Goal: Task Accomplishment & Management: Use online tool/utility

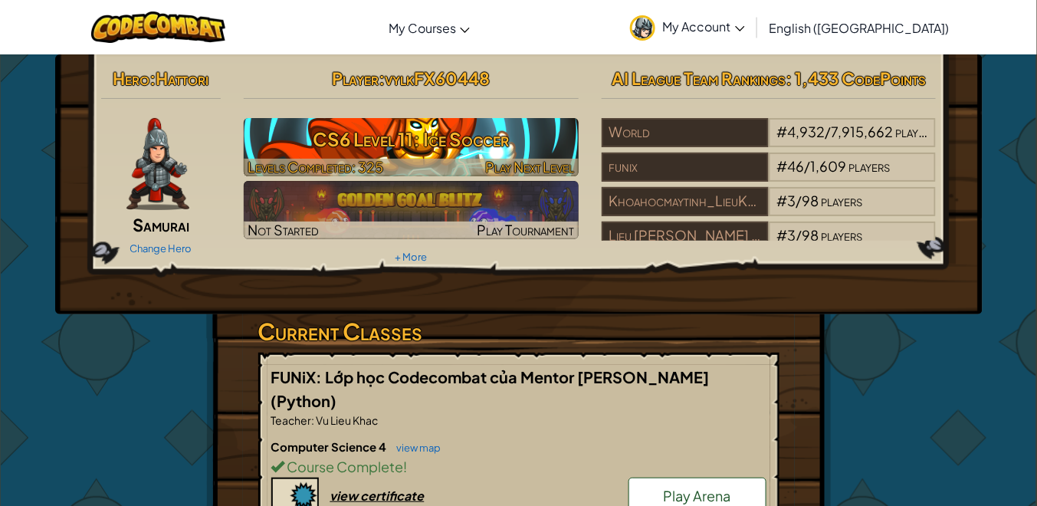
click at [346, 132] on h3 "CS6 Level 11: Ice Soccer" at bounding box center [411, 139] width 335 height 34
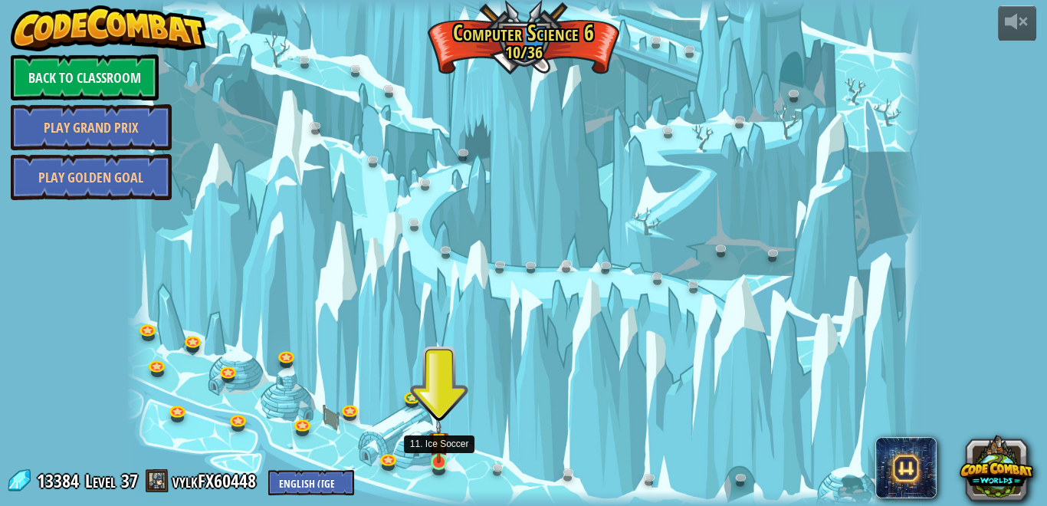
click at [445, 453] on img at bounding box center [438, 441] width 19 height 44
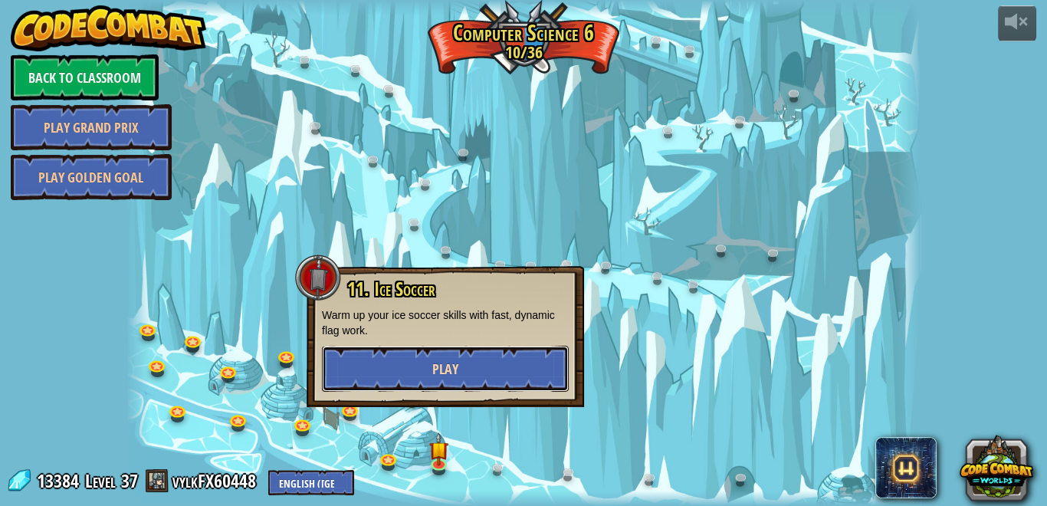
click at [432, 373] on span "Play" at bounding box center [445, 369] width 26 height 19
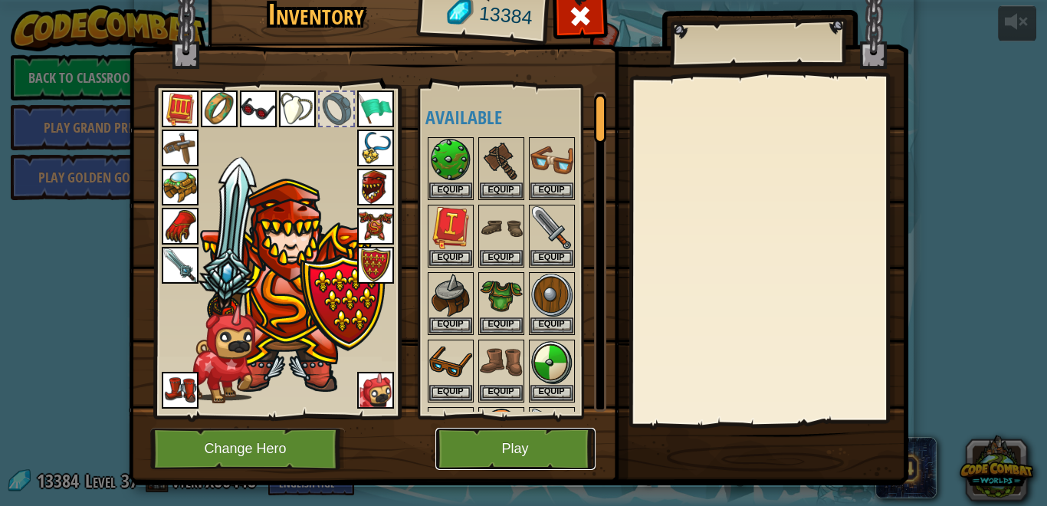
click at [507, 435] on button "Play" at bounding box center [515, 449] width 160 height 42
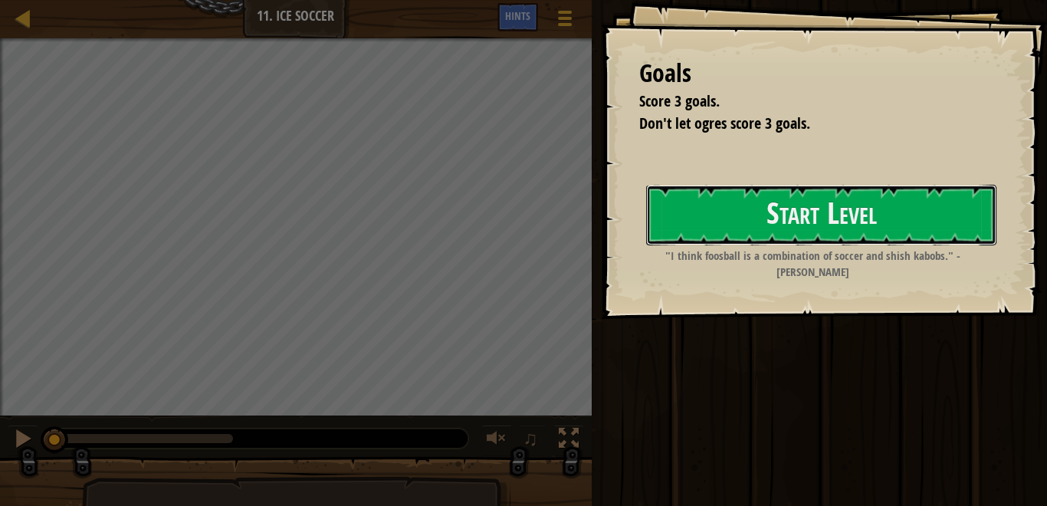
click at [691, 245] on button "Start Level" at bounding box center [821, 215] width 350 height 61
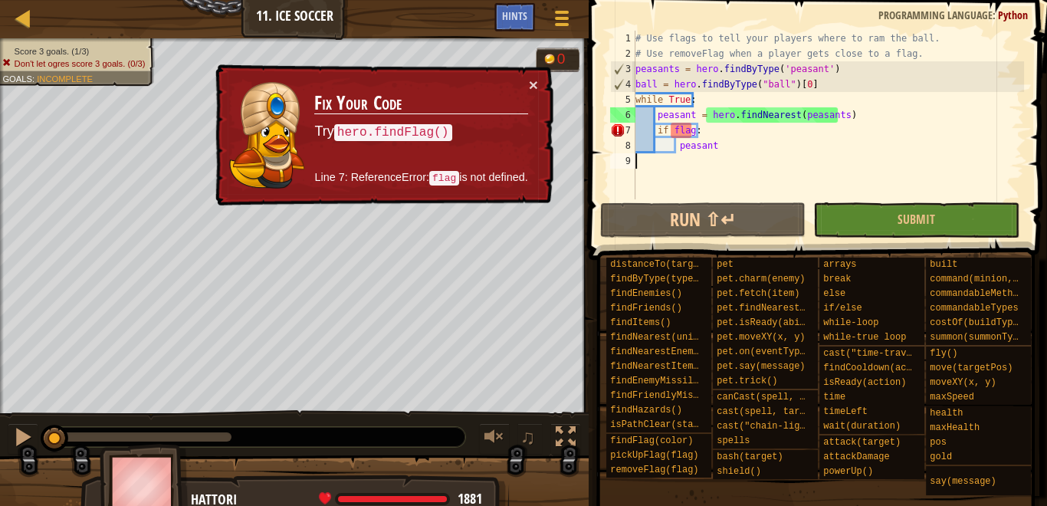
click at [773, 145] on div "# Use flags to tell your players where to ram the ball. # Use removeFlag when a…" at bounding box center [828, 130] width 392 height 199
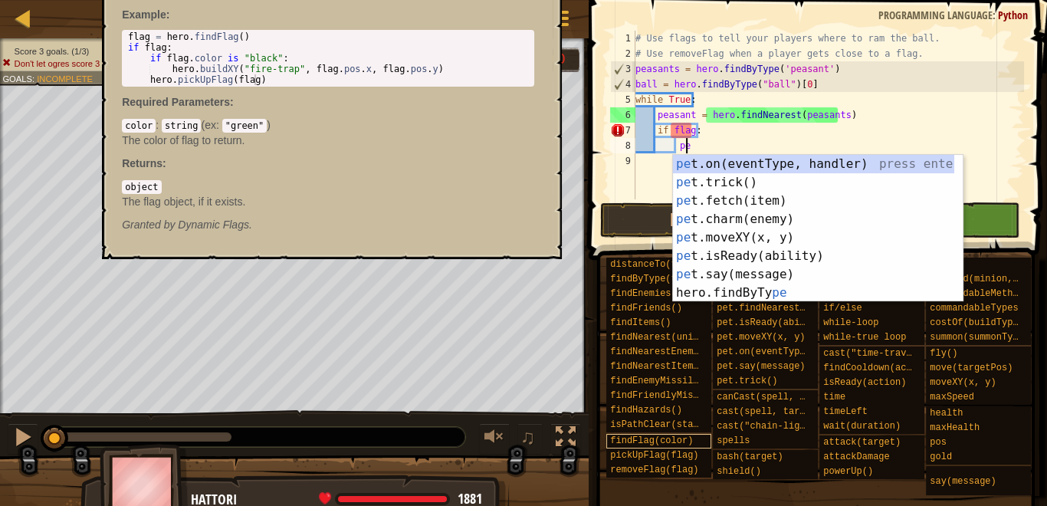
type textarea "p"
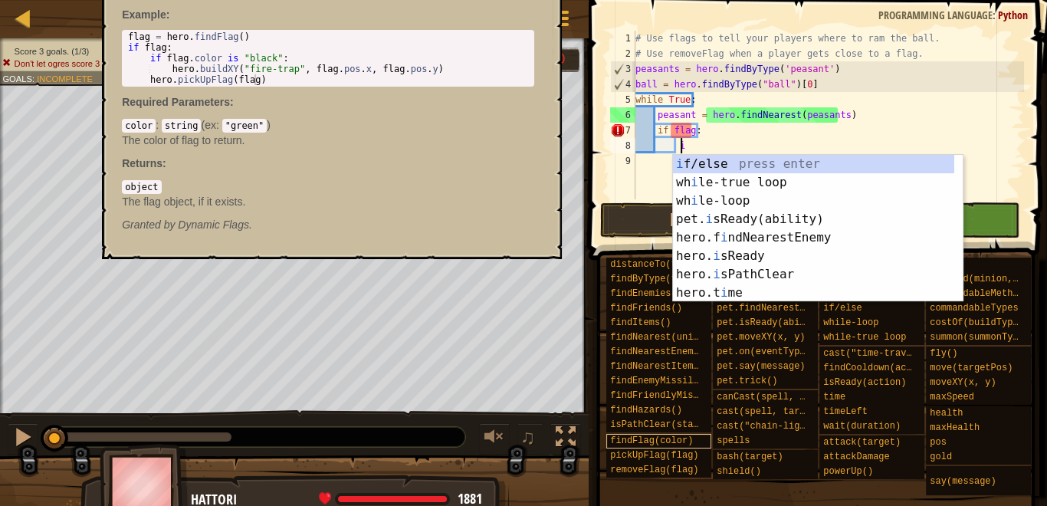
type textarea "i"
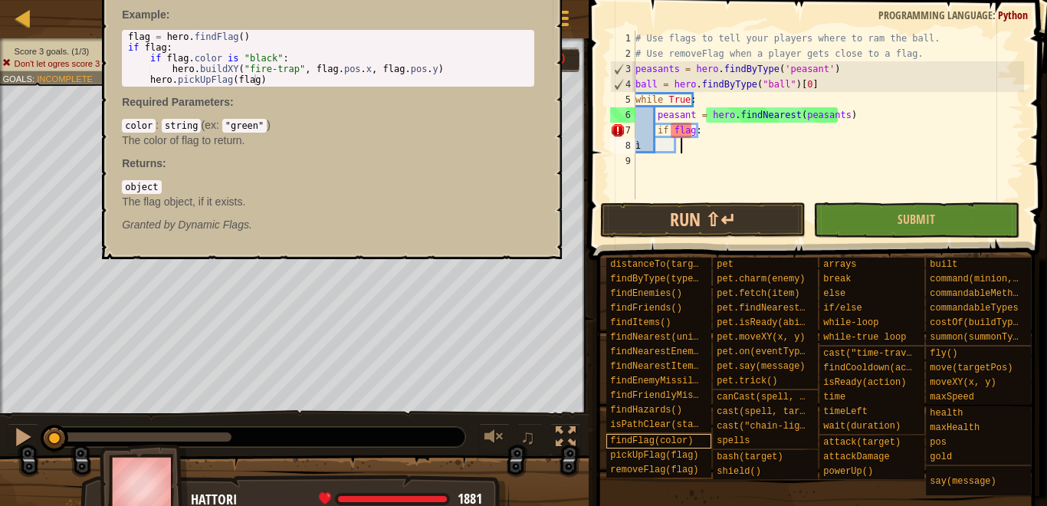
type textarea "ì"
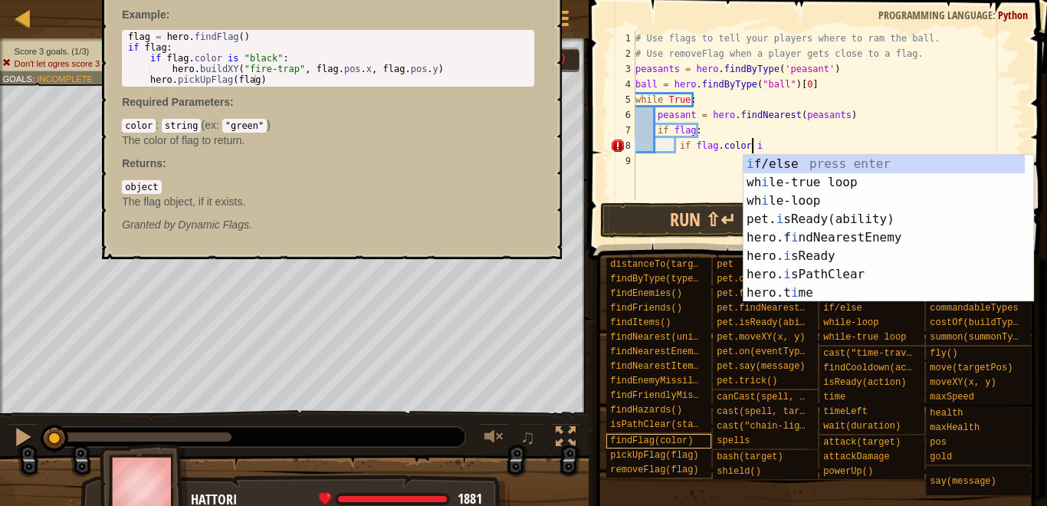
scroll to position [7, 9]
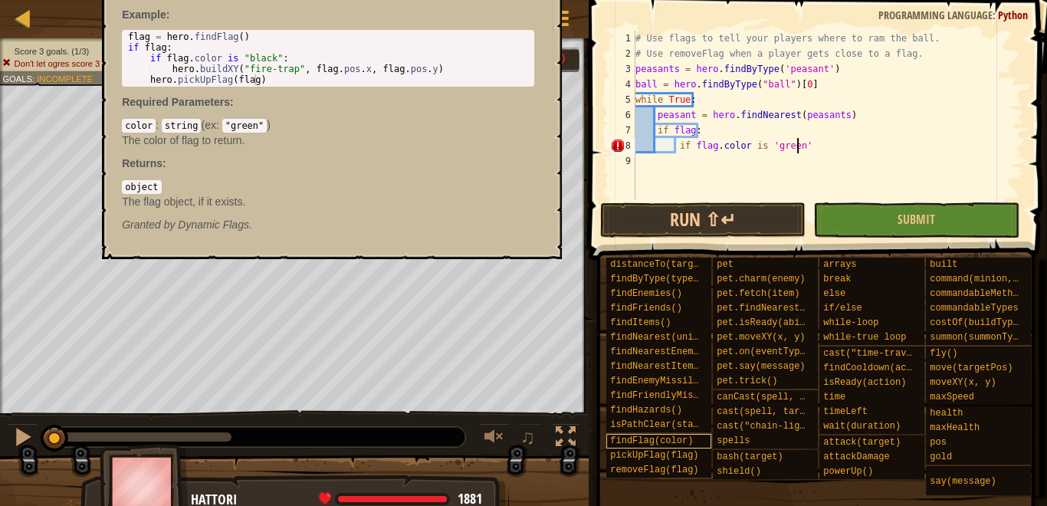
type textarea "if flag.color is 'green':"
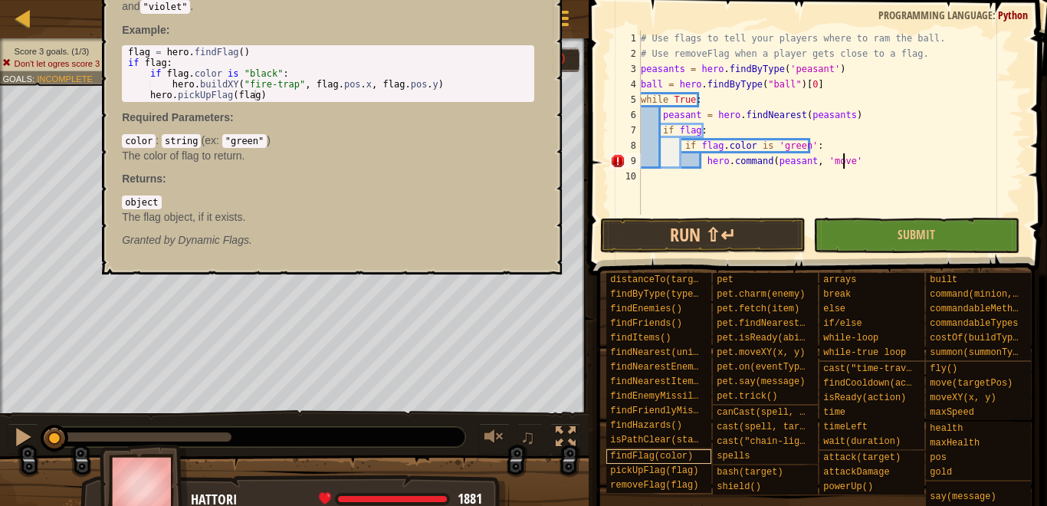
scroll to position [7, 16]
type textarea "hero.command(peasant, 'move', flag.pos)"
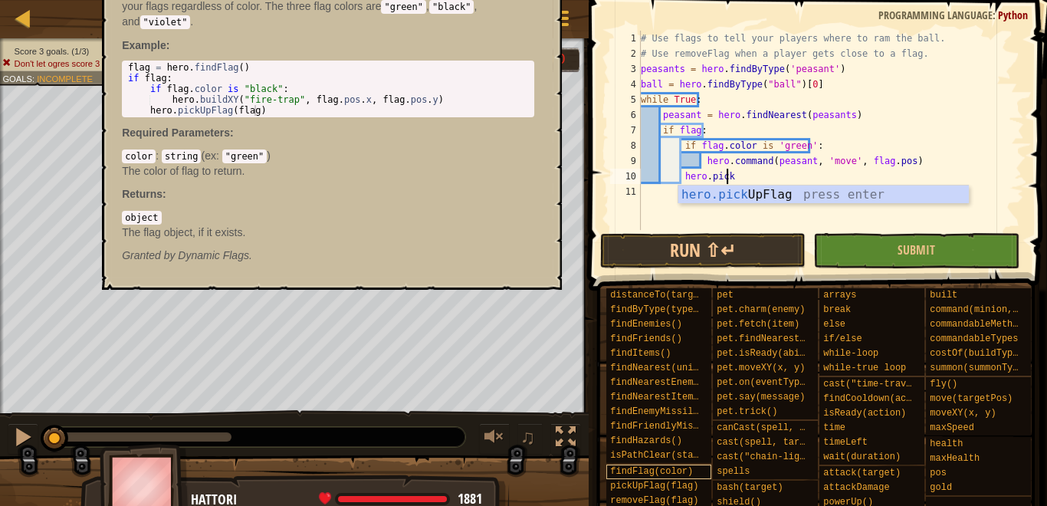
scroll to position [7, 6]
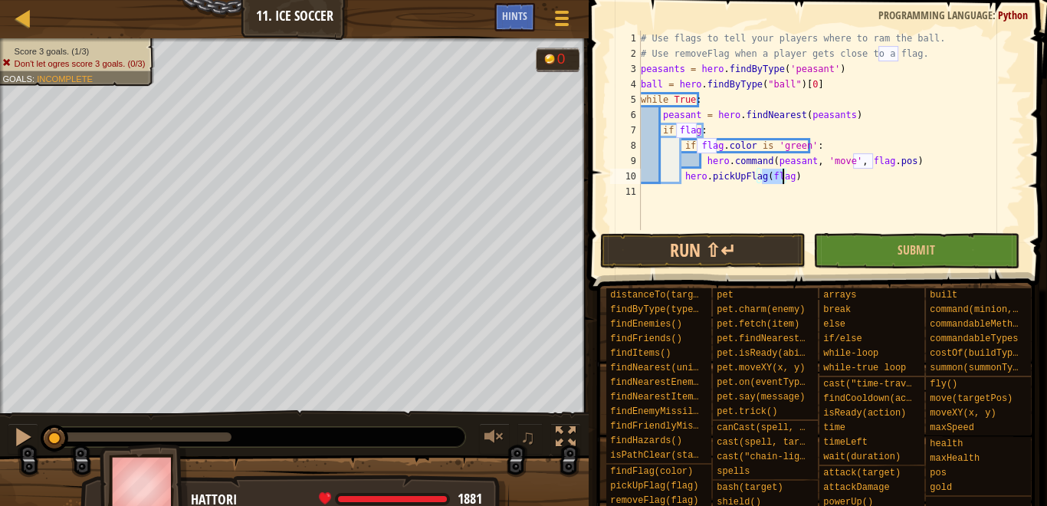
click at [869, 140] on div "# Use flags to tell your players where to ram the ball. # Use removeFlag when a…" at bounding box center [831, 146] width 386 height 230
click at [873, 241] on button "Submit" at bounding box center [915, 250] width 205 height 35
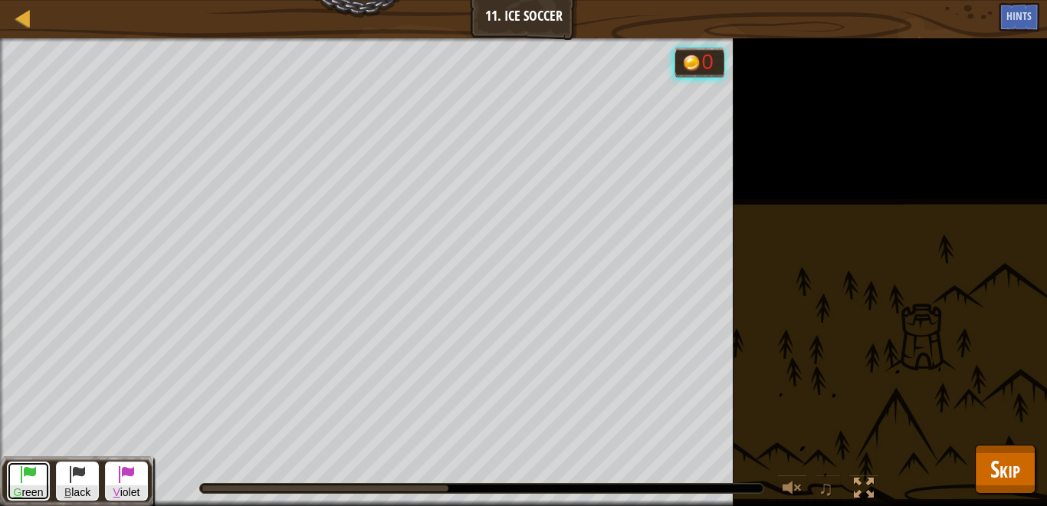
click at [21, 477] on span at bounding box center [28, 474] width 18 height 18
click at [21, 478] on span at bounding box center [28, 474] width 18 height 18
click at [76, 422] on div "Score 3 goals. (1/3) Don't let ogres score 3 goals. (0/3) Goals : Running... G …" at bounding box center [523, 272] width 1047 height 468
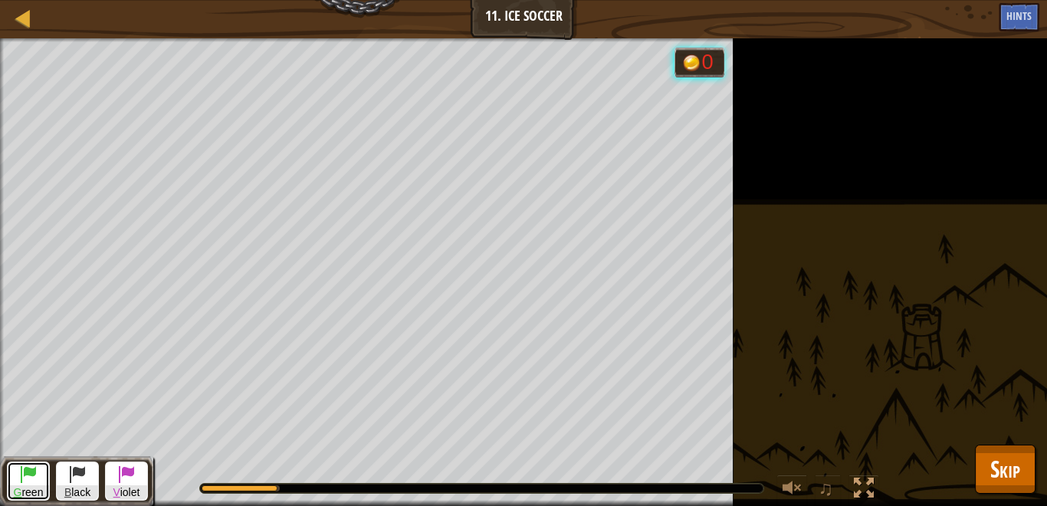
click at [34, 486] on span "G reen" at bounding box center [28, 492] width 41 height 15
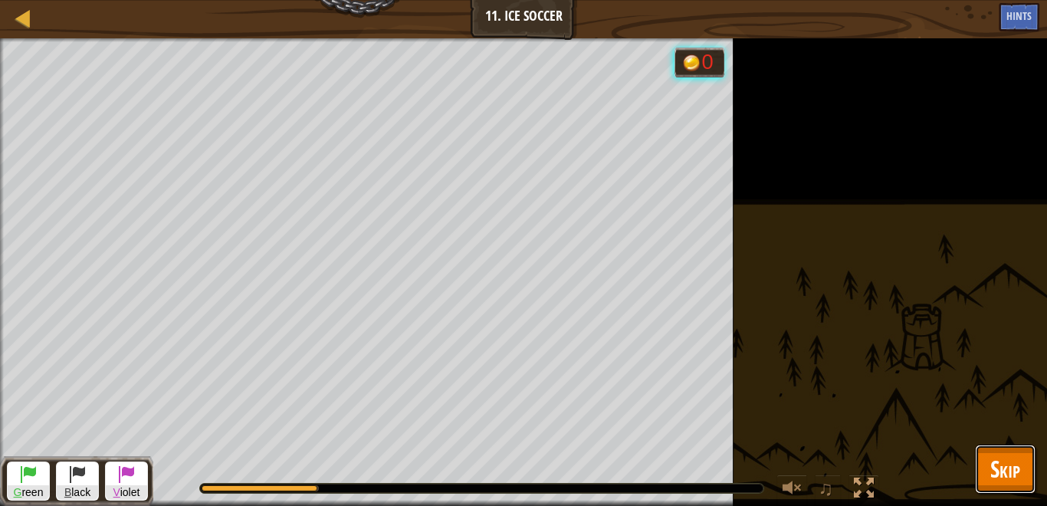
click at [1013, 461] on span "Skip" at bounding box center [1005, 468] width 30 height 31
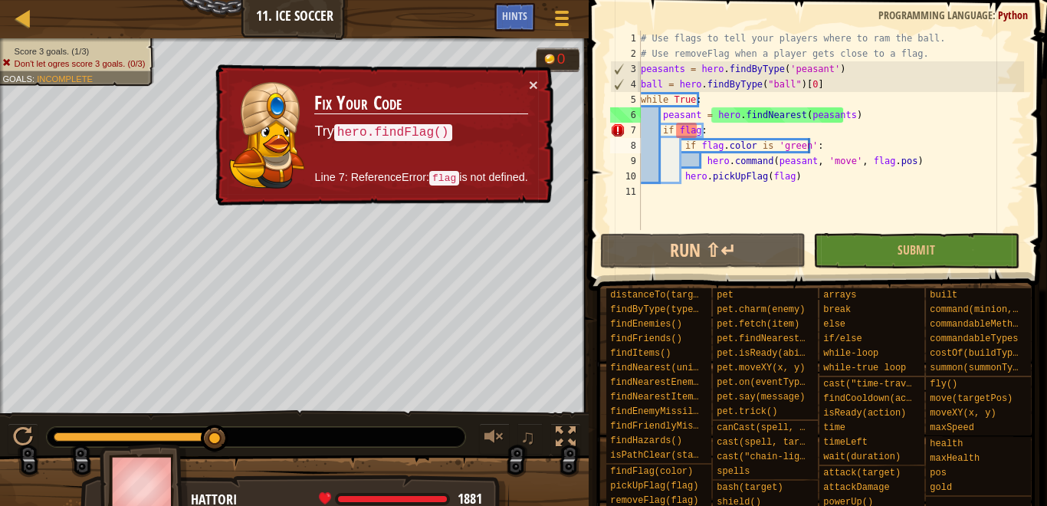
scroll to position [7, 3]
click at [854, 106] on div "# Use flags to tell your players where to ram the ball. # Use removeFlag when a…" at bounding box center [831, 146] width 386 height 230
click at [864, 113] on div "# Use flags to tell your players where to ram the ball. # Use removeFlag when a…" at bounding box center [831, 146] width 386 height 230
type textarea "peasant = hero.findNearest(peasants)"
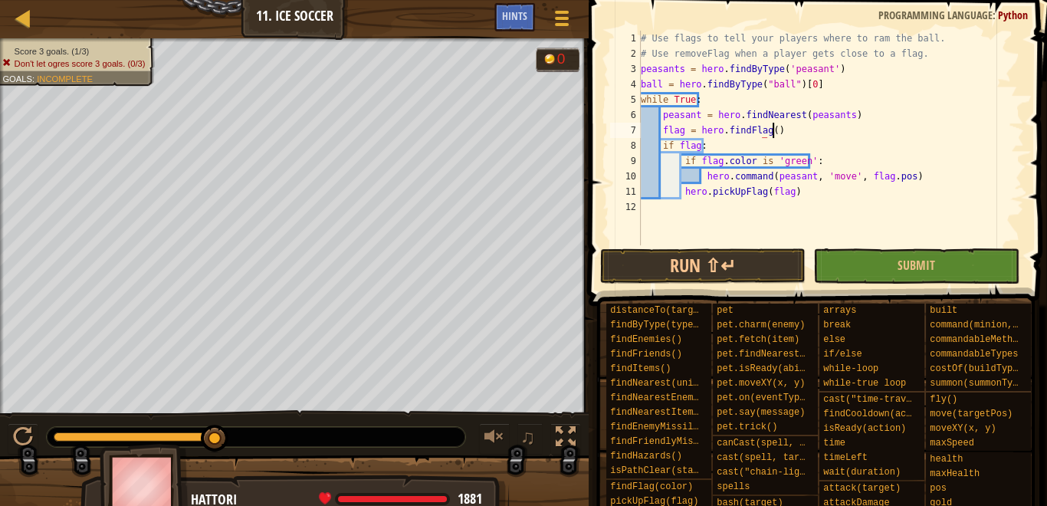
scroll to position [7, 10]
type textarea "flag = hero.findFlag()"
click at [730, 271] on button "Run ⇧↵" at bounding box center [702, 265] width 205 height 35
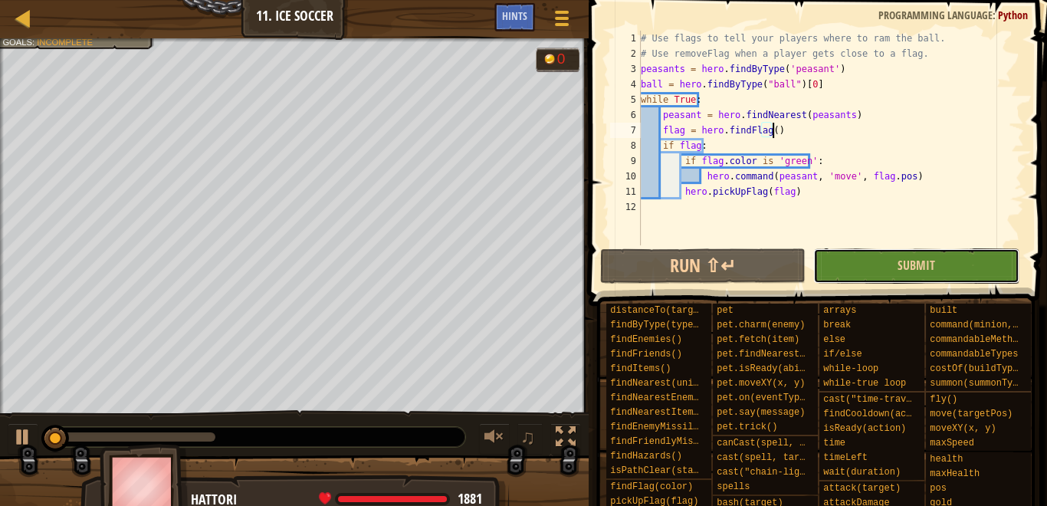
click at [890, 255] on button "Submit" at bounding box center [915, 265] width 205 height 35
click at [890, 255] on div "Score 3 goals. (1/3) Don't let ogres score 3 goals. (0/3) Goals : Incomplete G …" at bounding box center [523, 277] width 1047 height 479
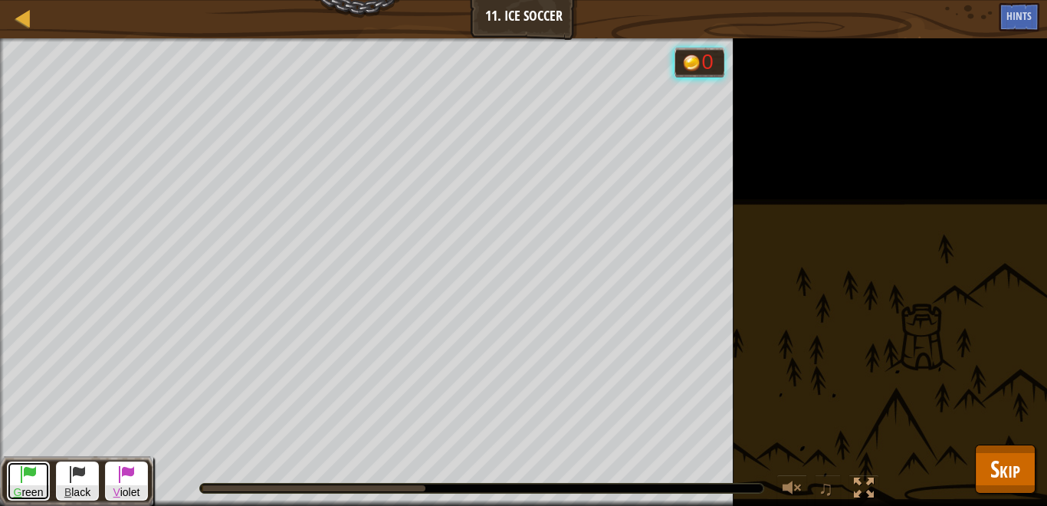
drag, startPoint x: 26, startPoint y: 491, endPoint x: 45, endPoint y: 465, distance: 31.7
click at [26, 490] on span "G reen" at bounding box center [28, 492] width 41 height 15
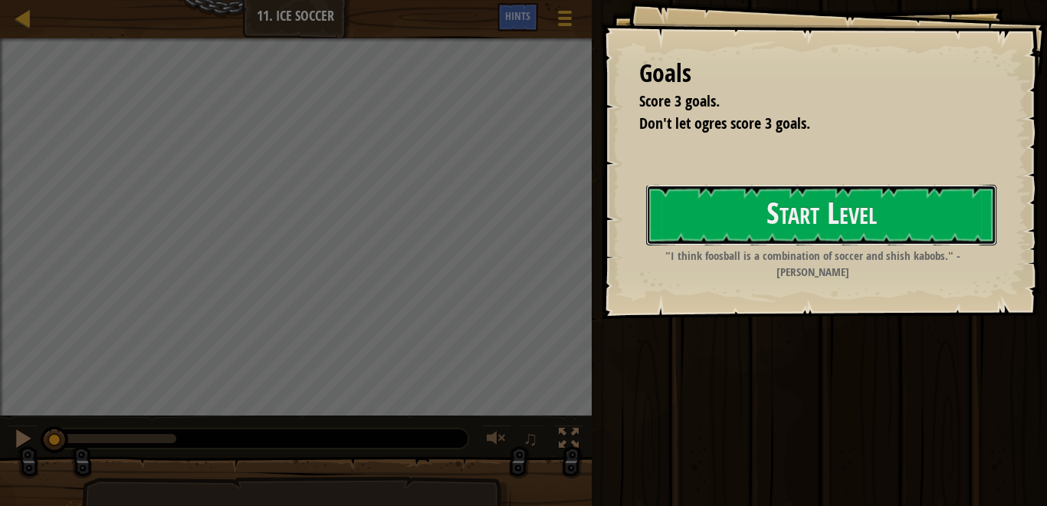
click at [732, 245] on button "Start Level" at bounding box center [821, 215] width 350 height 61
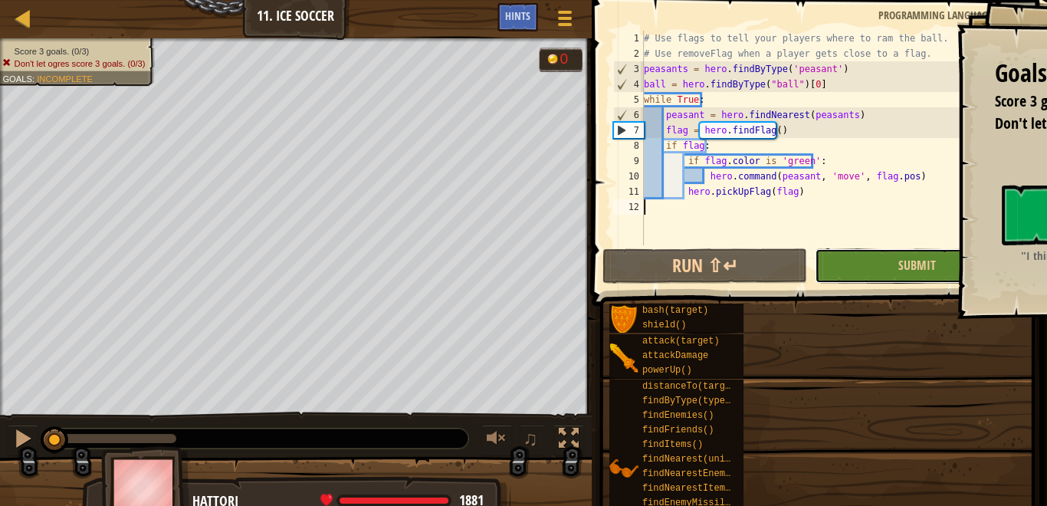
click at [898, 270] on button "Submit" at bounding box center [917, 265] width 205 height 35
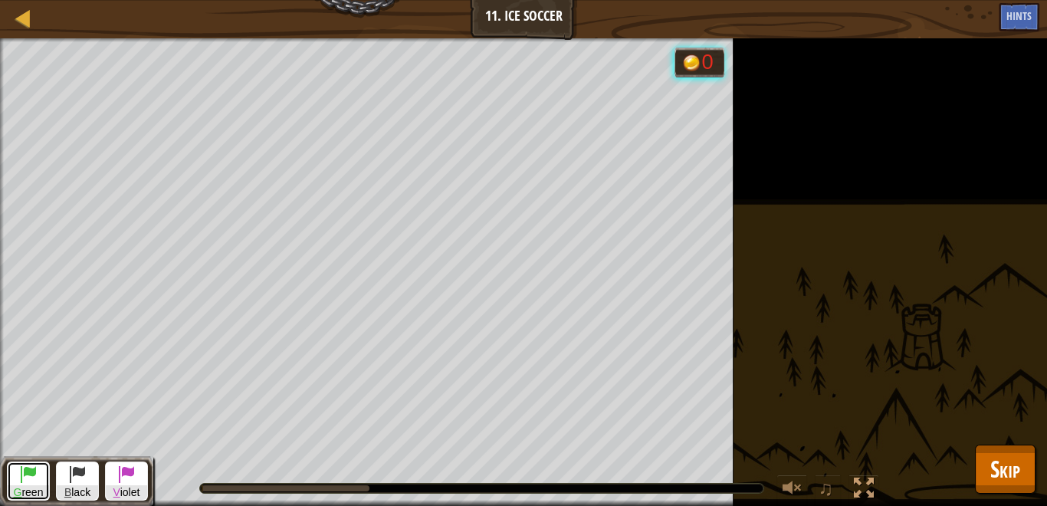
click at [19, 474] on span at bounding box center [28, 474] width 18 height 18
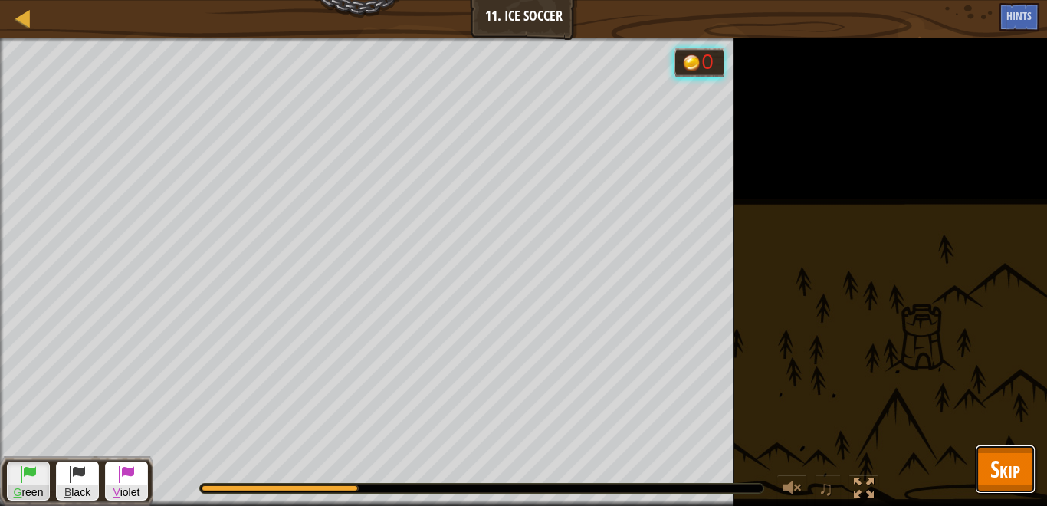
click at [1009, 458] on span "Skip" at bounding box center [1005, 468] width 30 height 31
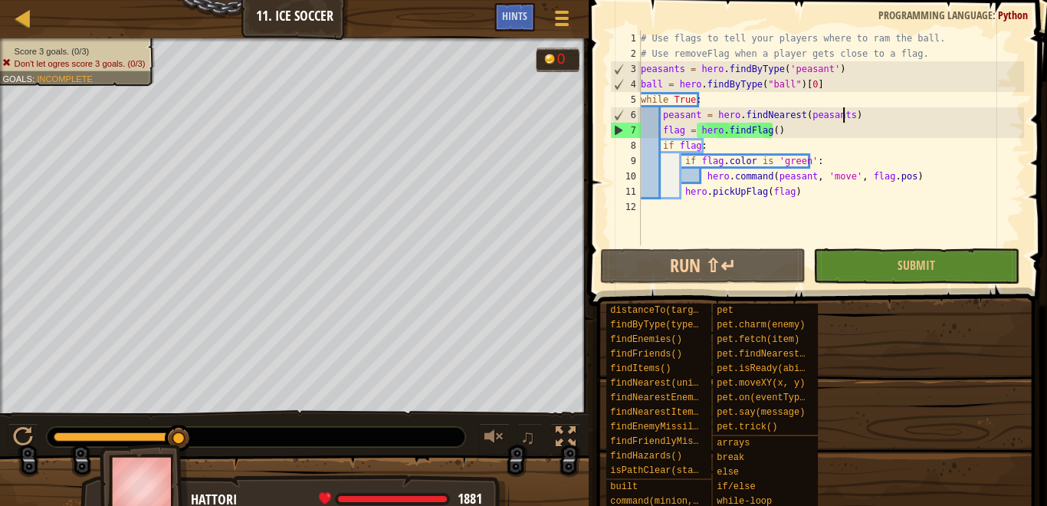
click at [877, 107] on div "# Use flags to tell your players where to ram the ball. # Use removeFlag when a…" at bounding box center [831, 153] width 386 height 245
click at [879, 134] on div "# Use flags to tell your players where to ram the ball. # Use removeFlag when a…" at bounding box center [831, 153] width 386 height 245
click at [875, 118] on div "# Use flags to tell your players where to ram the ball. # Use removeFlag when a…" at bounding box center [831, 153] width 386 height 245
click at [875, 133] on div "# Use flags to tell your players where to ram the ball. # Use removeFlag when a…" at bounding box center [831, 153] width 386 height 245
click at [872, 156] on div "# Use flags to tell your players where to ram the ball. # Use removeFlag when a…" at bounding box center [831, 153] width 386 height 245
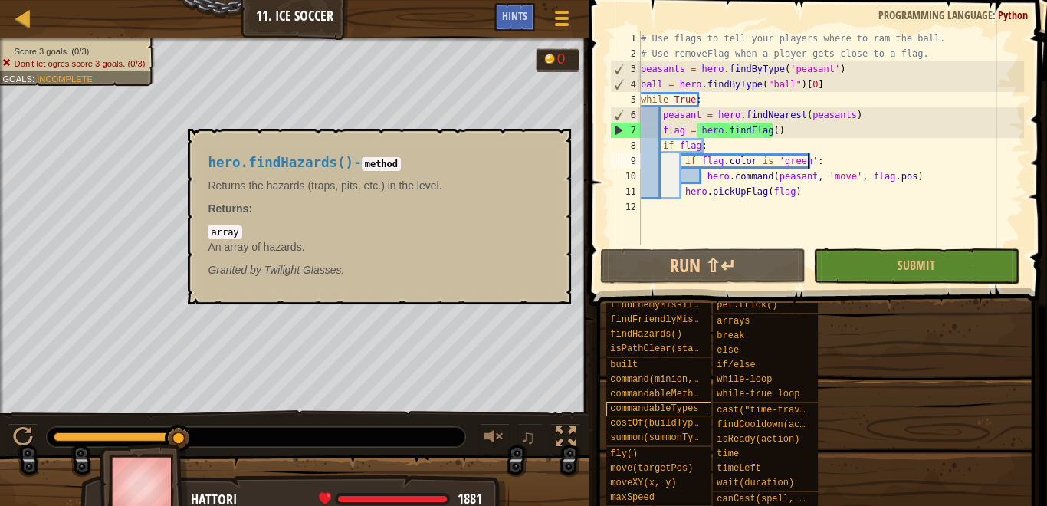
scroll to position [123, 0]
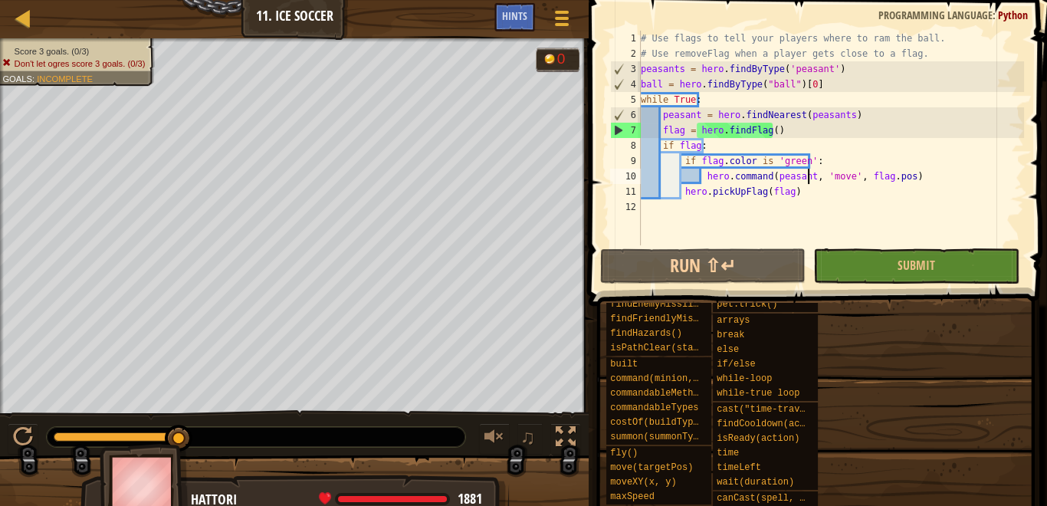
click at [806, 179] on div "# Use flags to tell your players where to ram the ball. # Use removeFlag when a…" at bounding box center [831, 153] width 386 height 245
click at [800, 178] on div "# Use flags to tell your players where to ram the ball. # Use removeFlag when a…" at bounding box center [831, 153] width 386 height 245
click at [793, 198] on div "# Use flags to tell your players where to ram the ball. # Use removeFlag when a…" at bounding box center [831, 153] width 386 height 245
click at [851, 112] on div "# Use flags to tell your players where to ram the ball. # Use removeFlag when a…" at bounding box center [831, 153] width 386 height 245
click at [866, 74] on div "# Use flags to tell your players where to ram the ball. # Use removeFlag when a…" at bounding box center [831, 153] width 386 height 245
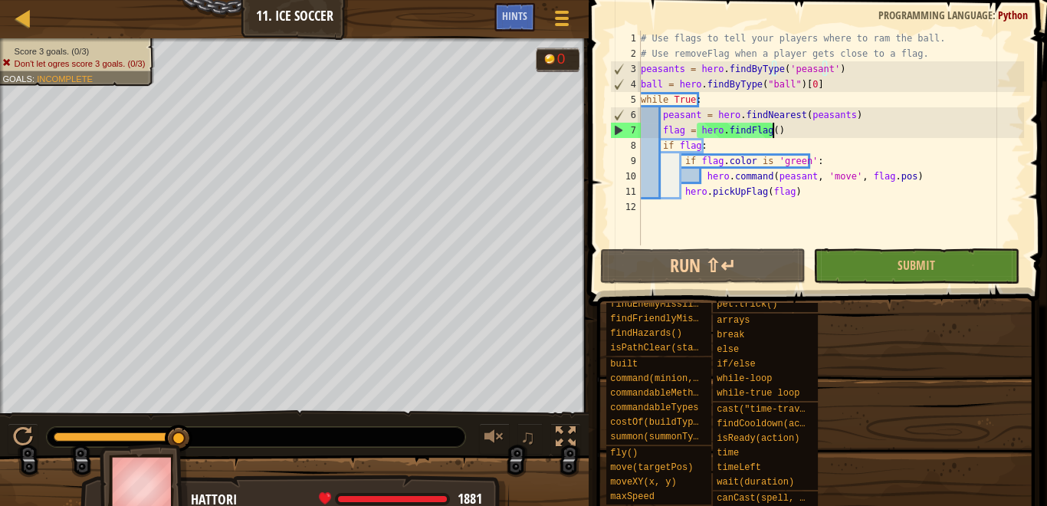
click at [848, 127] on div "# Use flags to tell your players where to ram the ball. # Use removeFlag when a…" at bounding box center [831, 153] width 386 height 245
click at [843, 70] on div "# Use flags to tell your players where to ram the ball. # Use removeFlag when a…" at bounding box center [831, 153] width 386 height 245
click at [851, 117] on div "# Use flags to tell your players where to ram the ball. # Use removeFlag when a…" at bounding box center [831, 153] width 386 height 245
click at [851, 197] on div "# Use flags to tell your players where to ram the ball. # Use removeFlag when a…" at bounding box center [831, 153] width 386 height 245
type textarea "hero.pickUpFlag(flag)"
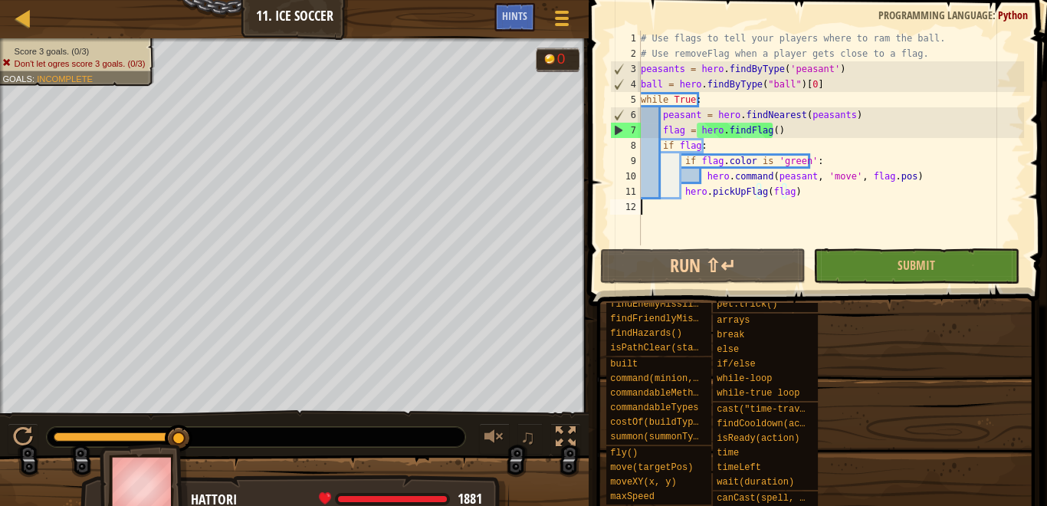
click at [852, 216] on div "# Use flags to tell your players where to ram the ball. # Use removeFlag when a…" at bounding box center [831, 153] width 386 height 245
click at [820, 186] on div "# Use flags to tell your players where to ram the ball. # Use removeFlag when a…" at bounding box center [831, 153] width 386 height 245
type textarea "hero.pickUpFlag(flag)"
click at [824, 215] on div "# Use flags to tell your players where to ram the ball. # Use removeFlag when a…" at bounding box center [831, 153] width 386 height 245
click at [814, 194] on div "# Use flags to tell your players where to ram the ball. # Use removeFlag when a…" at bounding box center [831, 153] width 386 height 245
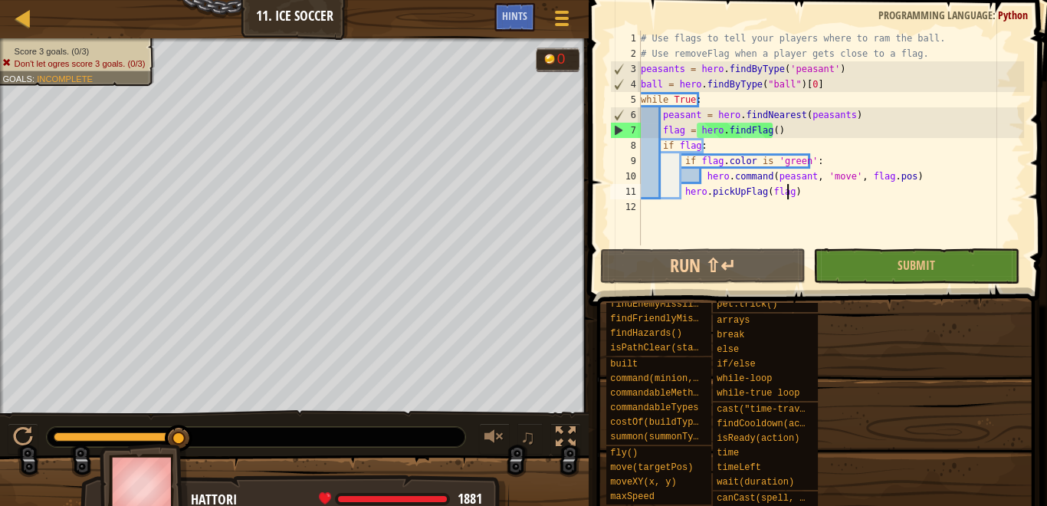
type textarea "hero.pickUpFlag(flag)"
click at [819, 215] on div "# Use flags to tell your players where to ram the ball. # Use removeFlag when a…" at bounding box center [831, 153] width 386 height 245
click at [813, 194] on div "# Use flags to tell your players where to ram the ball. # Use removeFlag when a…" at bounding box center [831, 153] width 386 height 245
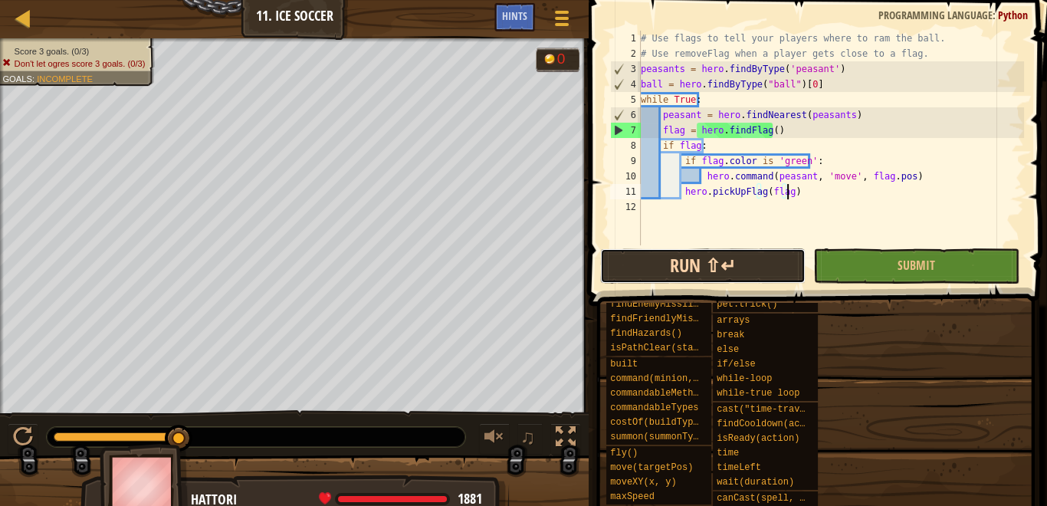
click at [757, 255] on button "Run ⇧↵" at bounding box center [702, 265] width 205 height 35
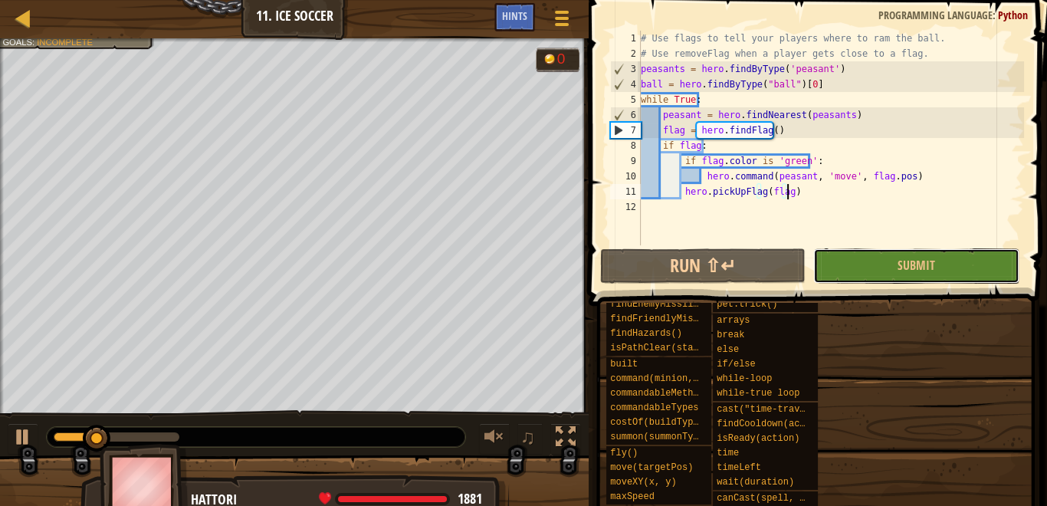
click at [888, 275] on button "Submit" at bounding box center [915, 265] width 205 height 35
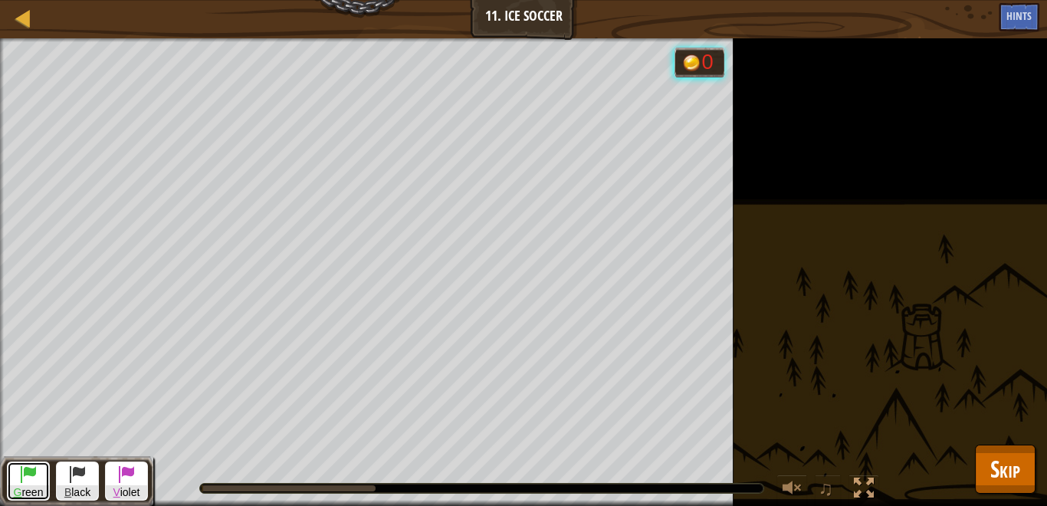
click at [31, 490] on span "G reen" at bounding box center [28, 492] width 41 height 15
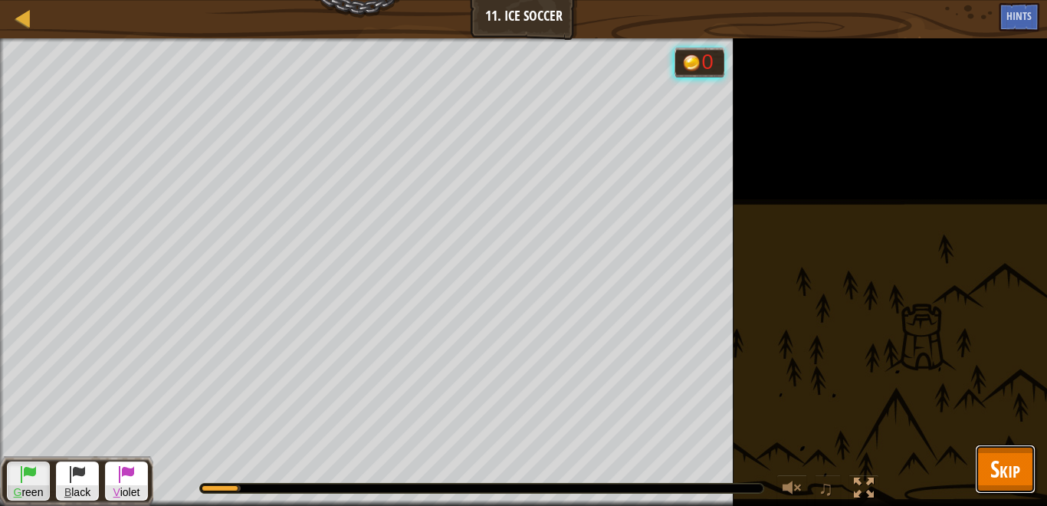
drag, startPoint x: 1012, startPoint y: 462, endPoint x: 1003, endPoint y: 465, distance: 9.5
click at [1015, 461] on span "Skip" at bounding box center [1005, 468] width 30 height 31
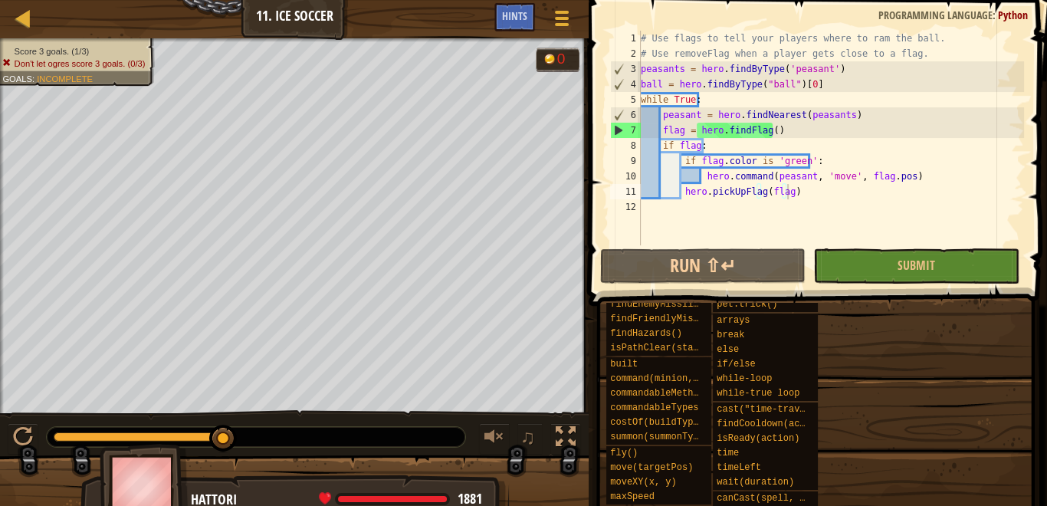
click at [844, 195] on div "# Use flags to tell your players where to ram the ball. # Use removeFlag when a…" at bounding box center [831, 153] width 386 height 245
drag, startPoint x: 915, startPoint y: 172, endPoint x: 916, endPoint y: 187, distance: 15.4
click at [916, 172] on div "# Use flags to tell your players where to ram the ball. # Use removeFlag when a…" at bounding box center [831, 153] width 386 height 245
click at [813, 191] on div "# Use flags to tell your players where to ram the ball. # Use removeFlag when a…" at bounding box center [831, 153] width 386 height 245
click at [900, 176] on div "# Use flags to tell your players where to ram the ball. # Use removeFlag when a…" at bounding box center [831, 153] width 386 height 245
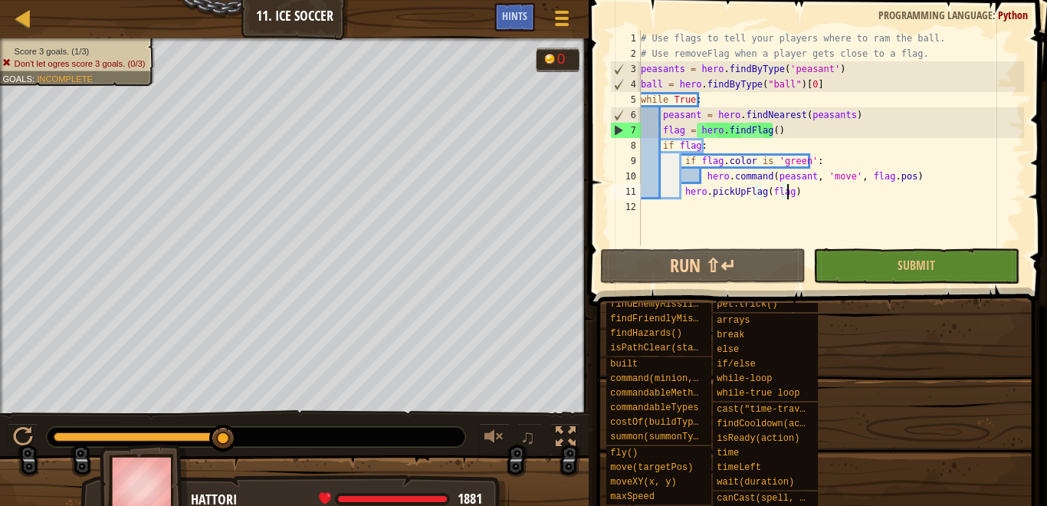
type textarea "hero.command(peasant, 'move', flag.pos)"
click at [888, 202] on div "# Use flags to tell your players where to ram the ball. # Use removeFlag when a…" at bounding box center [831, 153] width 386 height 245
click at [909, 182] on div "# Use flags to tell your players where to ram the ball. # Use removeFlag when a…" at bounding box center [831, 153] width 386 height 245
type textarea "hero.command(peasant, 'move', flag.pos)"
click at [902, 204] on div "# Use flags to tell your players where to ram the ball. # Use removeFlag when a…" at bounding box center [831, 153] width 386 height 245
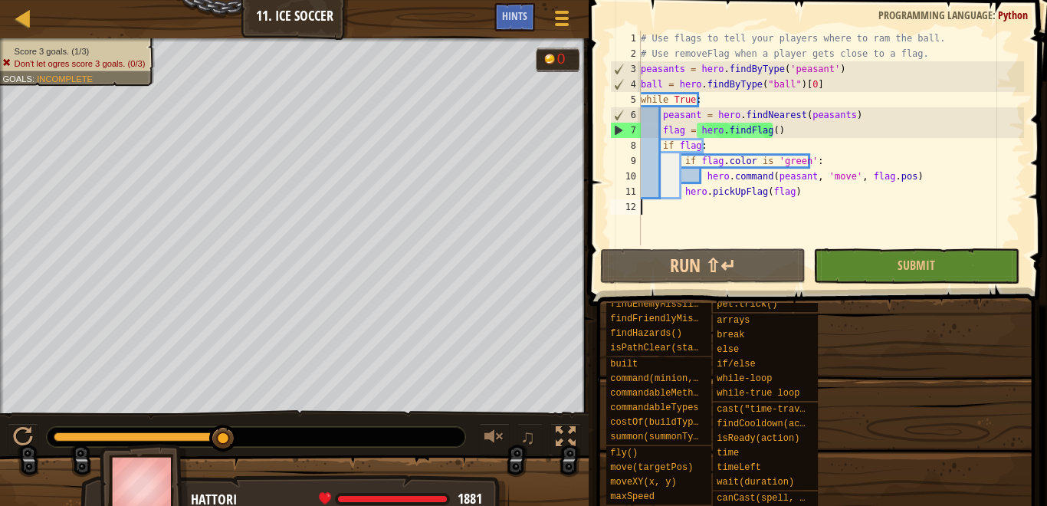
click at [682, 195] on div "# Use flags to tell your players where to ram the ball. # Use removeFlag when a…" at bounding box center [831, 153] width 386 height 245
click at [794, 195] on div "# Use flags to tell your players where to ram the ball. # Use removeFlag when a…" at bounding box center [831, 153] width 386 height 245
click at [680, 193] on div "# Use flags to tell your players where to ram the ball. # Use removeFlag when a…" at bounding box center [831, 153] width 386 height 245
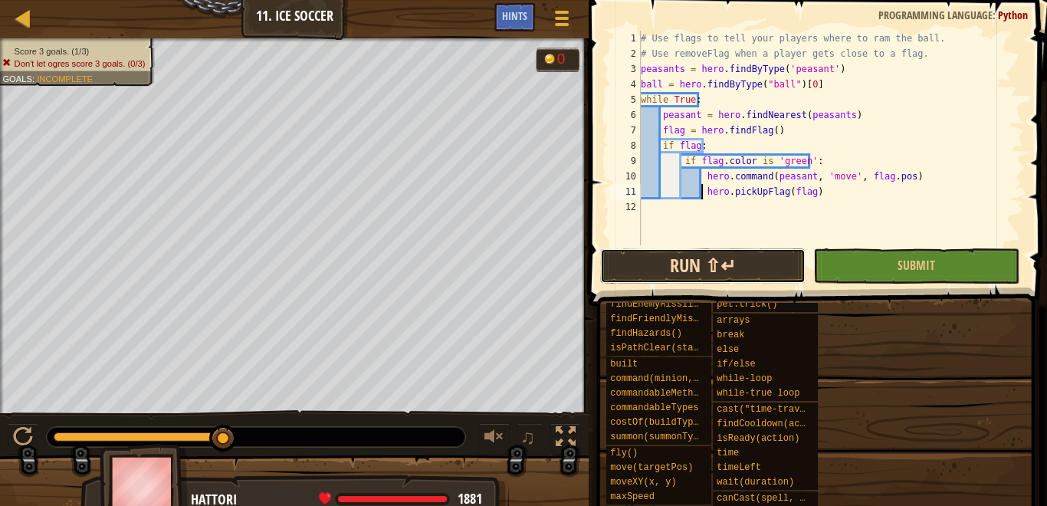
click at [734, 255] on button "Run ⇧↵" at bounding box center [702, 265] width 205 height 35
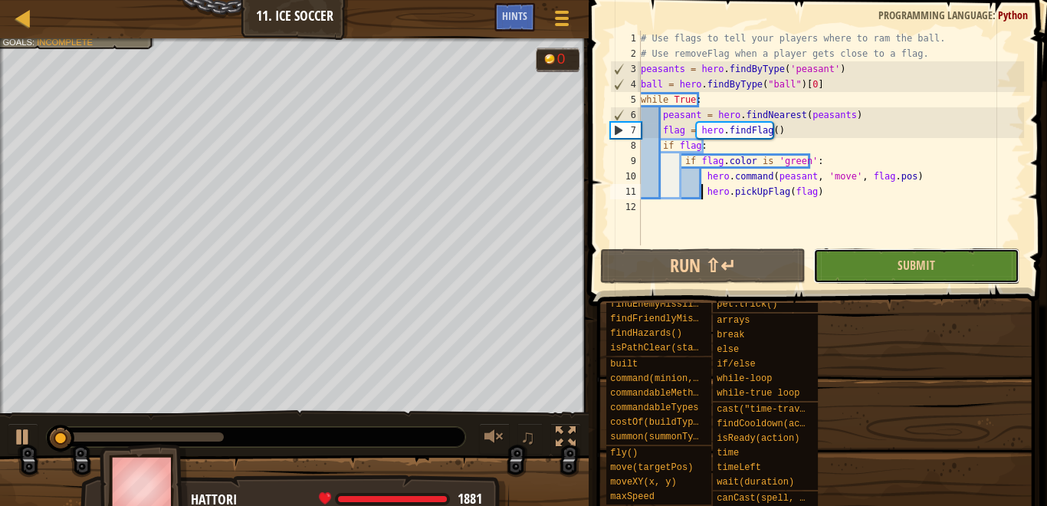
click at [866, 253] on button "Submit" at bounding box center [915, 265] width 205 height 35
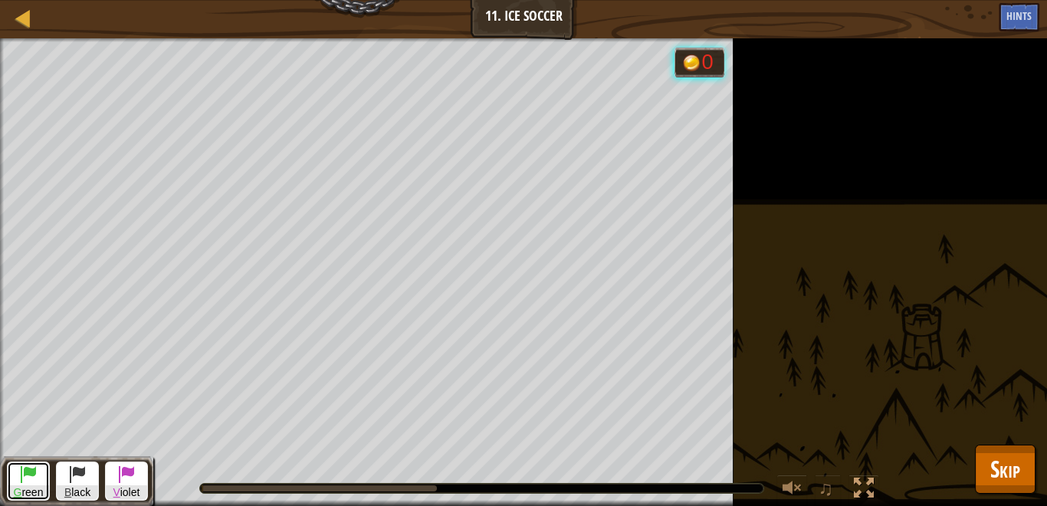
click at [18, 475] on button "G reen" at bounding box center [28, 480] width 43 height 39
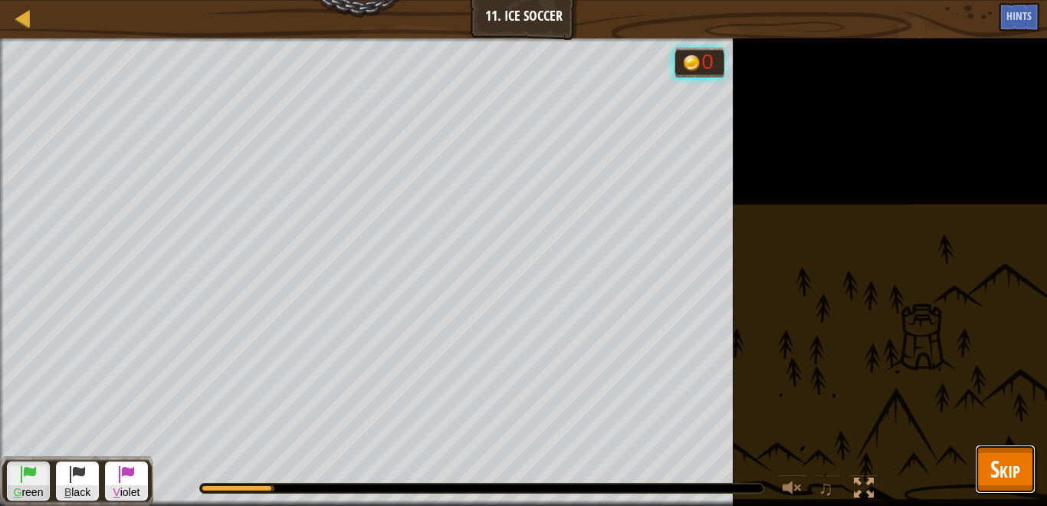
click at [1006, 453] on span "Skip" at bounding box center [1005, 468] width 30 height 31
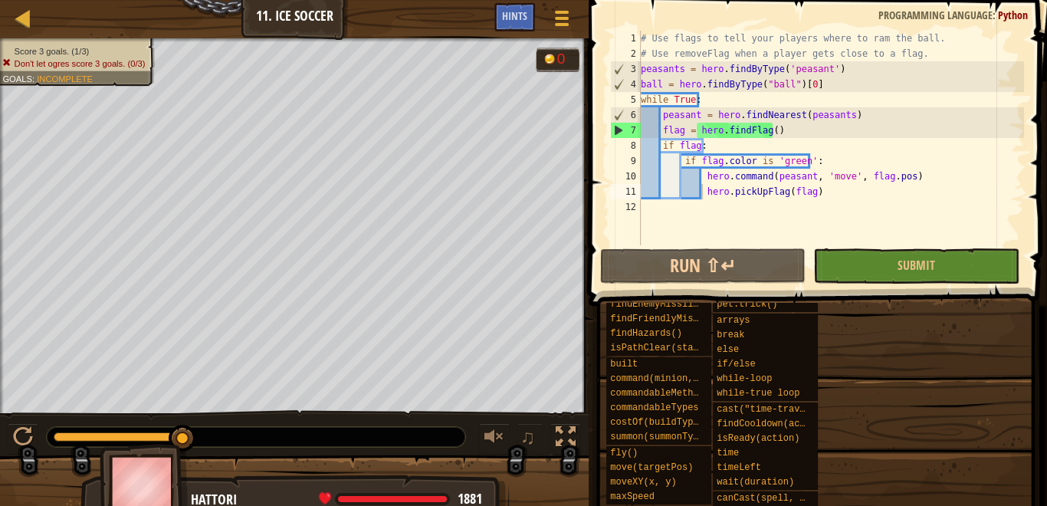
click at [777, 196] on div "# Use flags to tell your players where to ram the ball. # Use removeFlag when a…" at bounding box center [831, 153] width 386 height 245
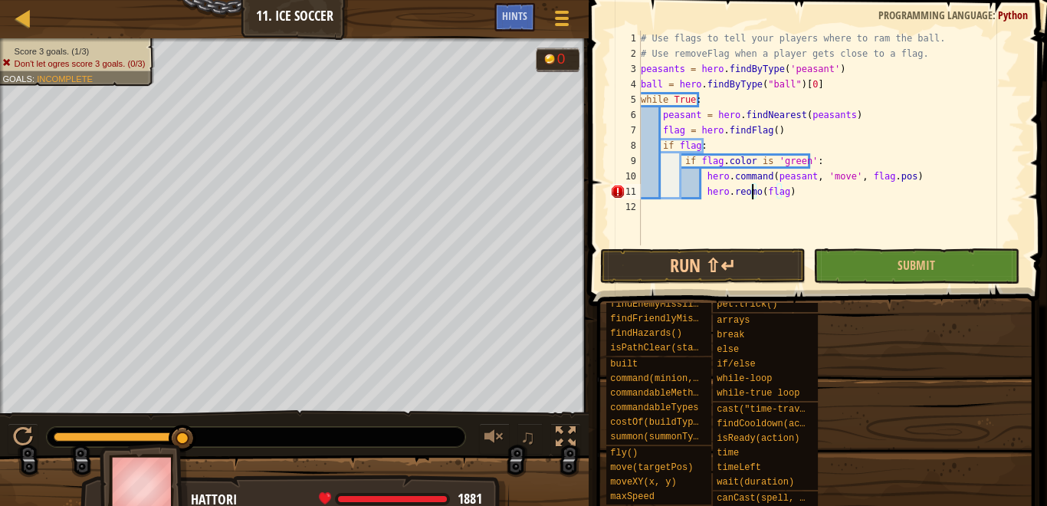
scroll to position [7, 9]
click at [885, 191] on div "# Use flags to tell your players where to ram the ball. # Use removeFlag when a…" at bounding box center [831, 153] width 386 height 245
click at [768, 257] on button "Run ⇧↵" at bounding box center [702, 265] width 205 height 35
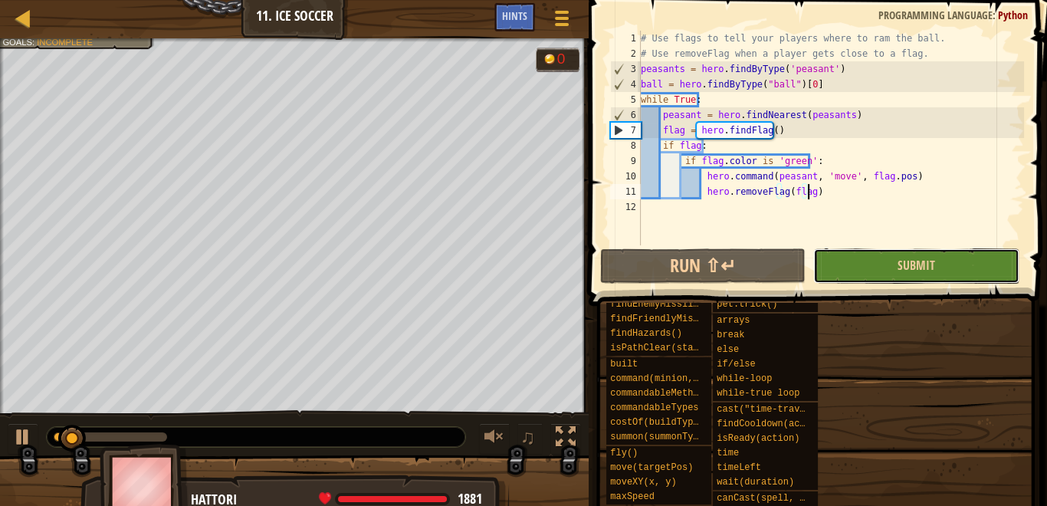
click at [868, 279] on button "Submit" at bounding box center [915, 265] width 205 height 35
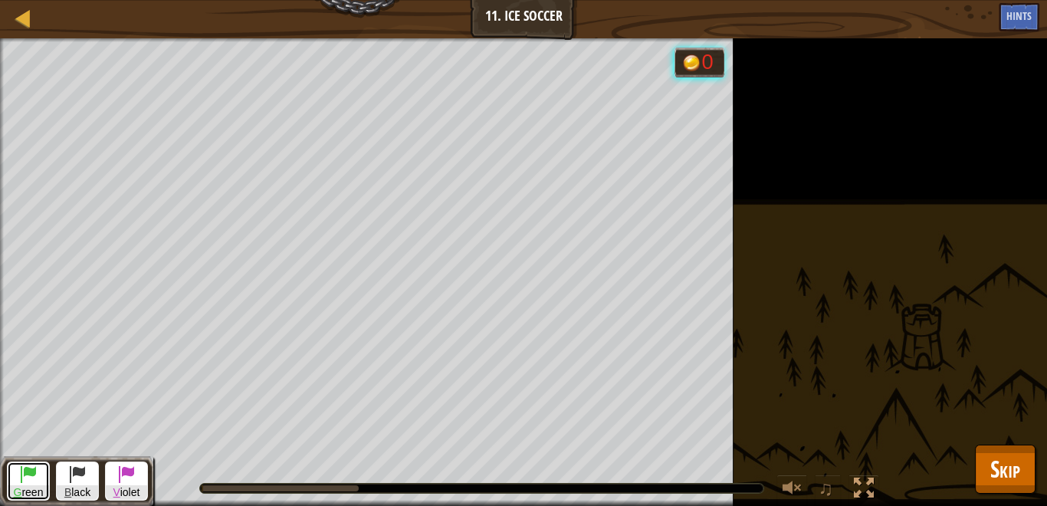
drag, startPoint x: 16, startPoint y: 484, endPoint x: 53, endPoint y: 458, distance: 45.5
click at [18, 484] on button "G reen" at bounding box center [28, 480] width 43 height 39
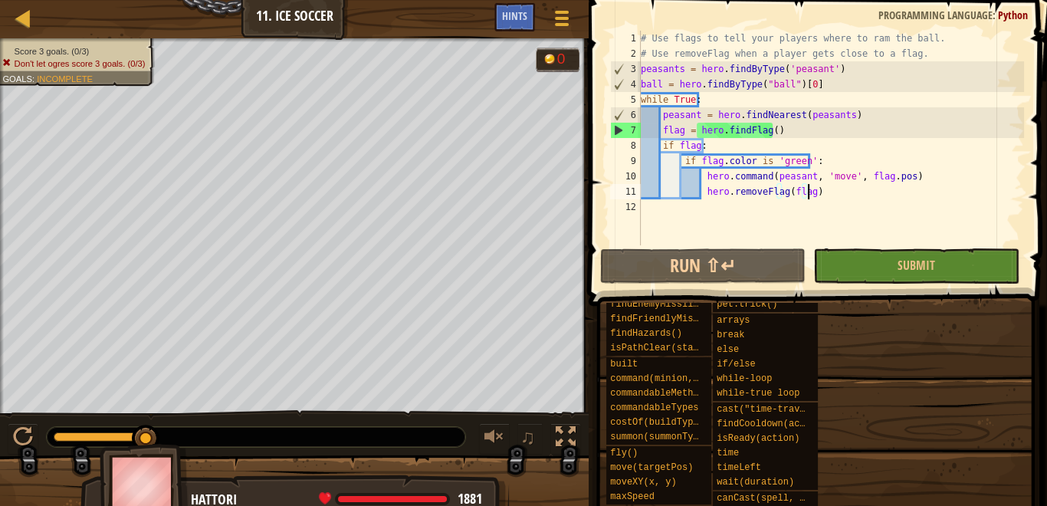
click at [856, 192] on div "# Use flags to tell your players where to ram the ball. # Use removeFlag when a…" at bounding box center [831, 153] width 386 height 245
click at [885, 255] on button "Submit" at bounding box center [915, 265] width 205 height 35
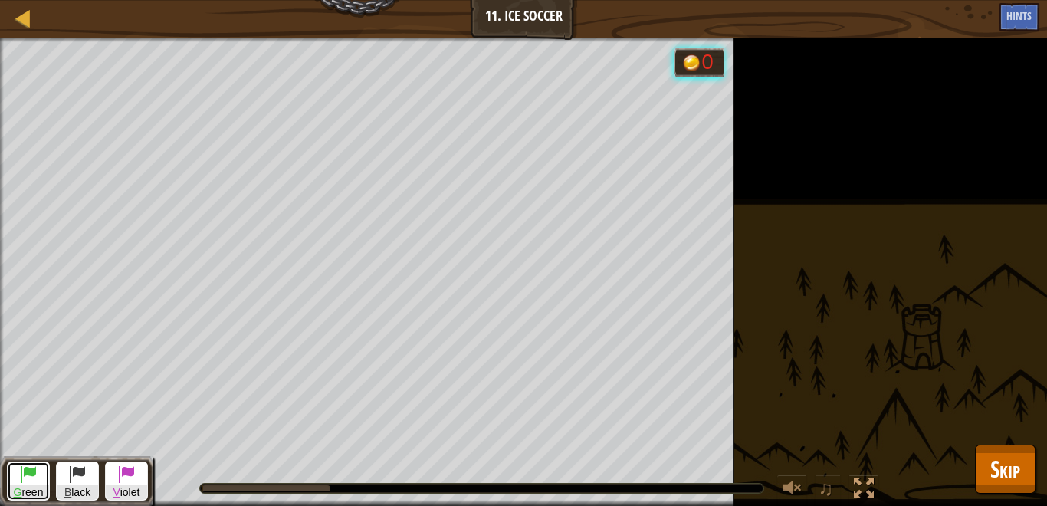
drag, startPoint x: 42, startPoint y: 478, endPoint x: 77, endPoint y: 458, distance: 40.1
click at [42, 478] on button "G reen" at bounding box center [28, 480] width 43 height 39
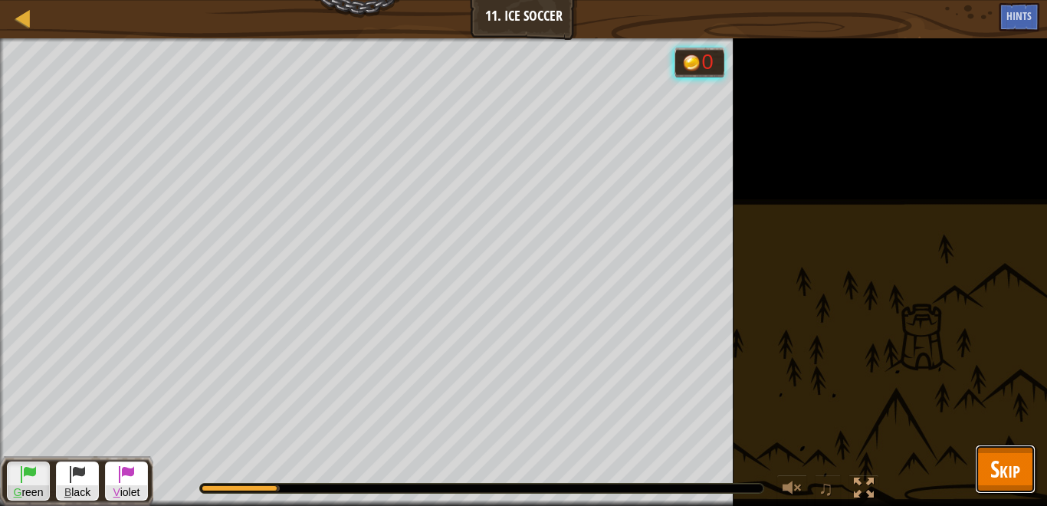
click at [998, 459] on span "Skip" at bounding box center [1005, 468] width 30 height 31
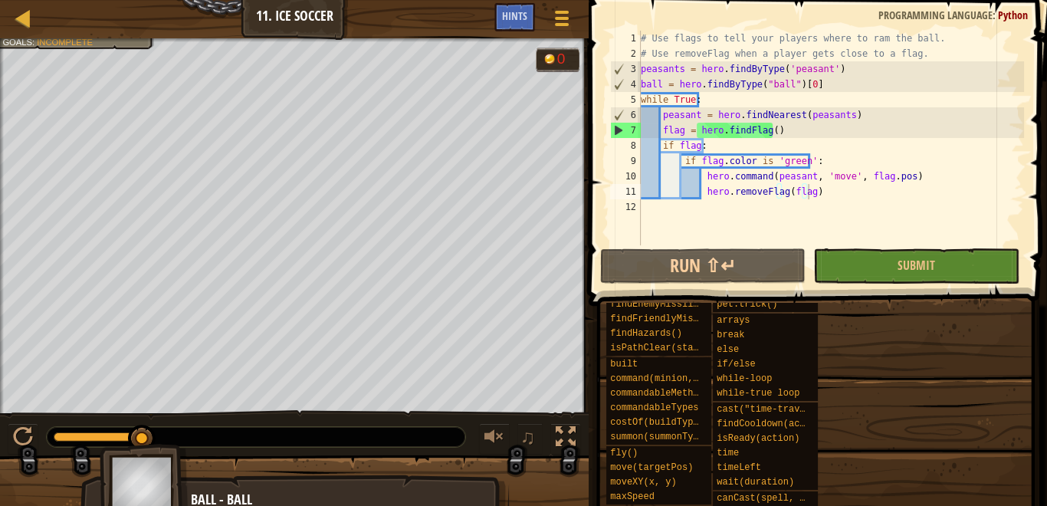
type textarea "if flag:"
click at [744, 140] on div "# Use flags to tell your players where to ram the ball. # Use removeFlag when a…" at bounding box center [831, 153] width 386 height 245
click at [839, 213] on div "# Use flags to tell your players where to ram the ball. # Use removeFlag when a…" at bounding box center [831, 153] width 386 height 245
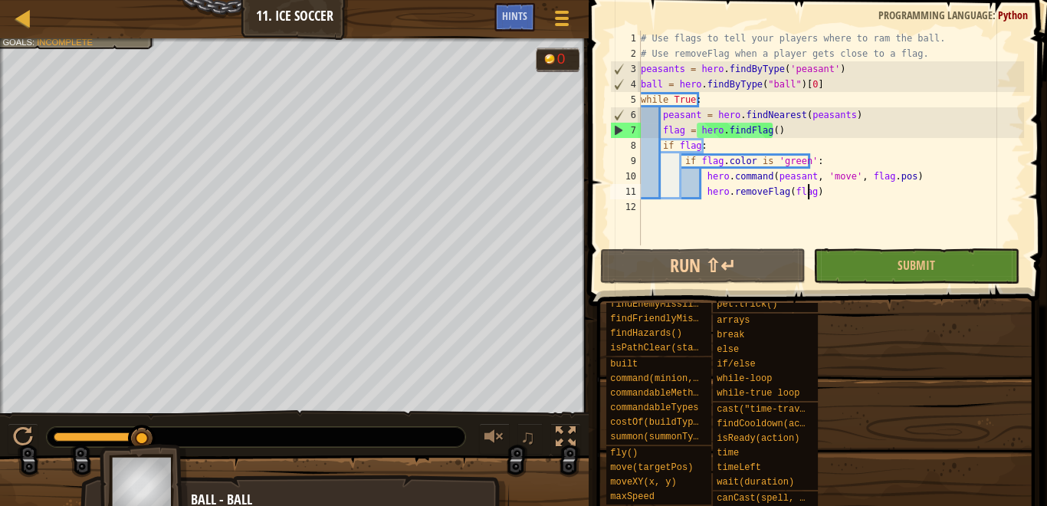
click at [850, 187] on div "# Use flags to tell your players where to ram the ball. # Use removeFlag when a…" at bounding box center [831, 153] width 386 height 245
type textarea "hero.removeFlag(flag)"
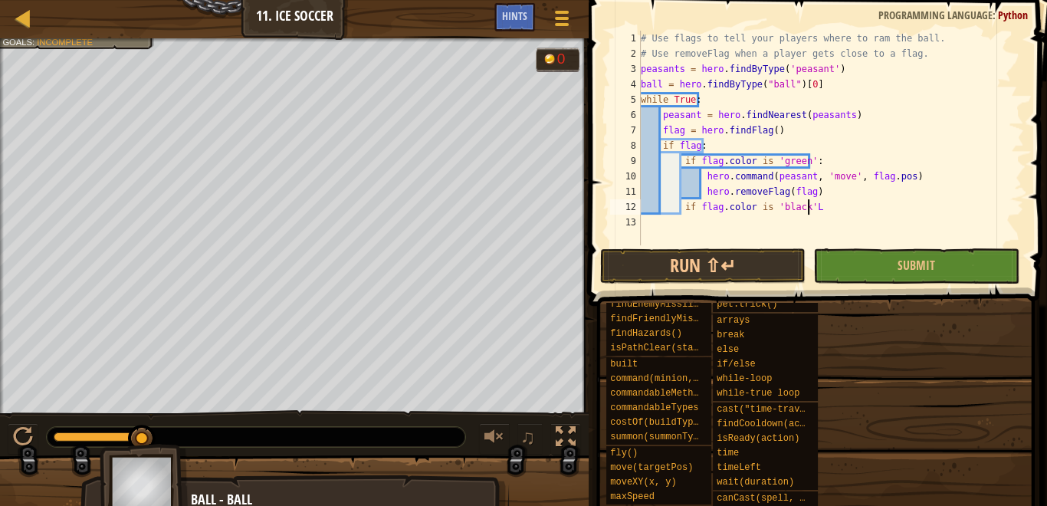
type textarea "if flag.color is 'black':"
paste textarea "hero.command(peasant, 'move', target)"
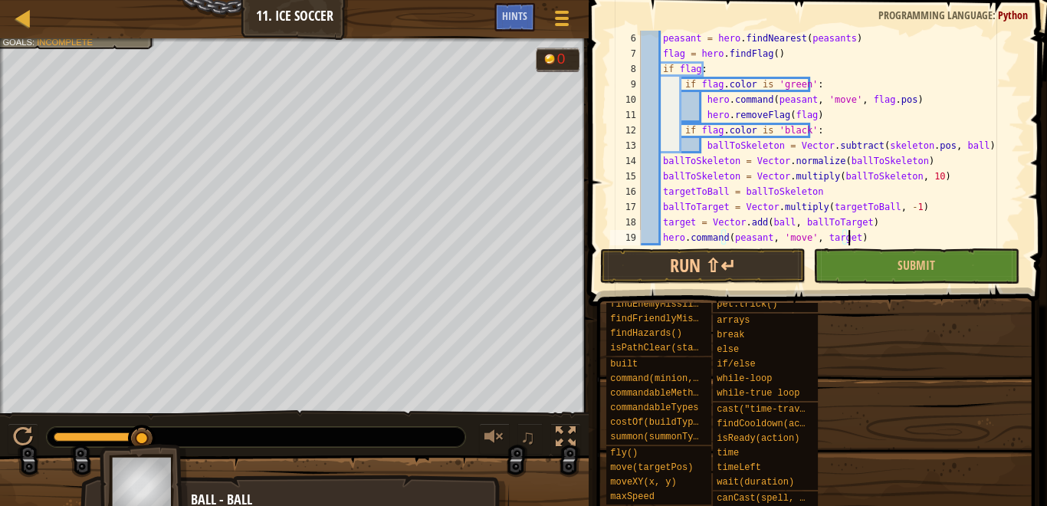
scroll to position [92, 0]
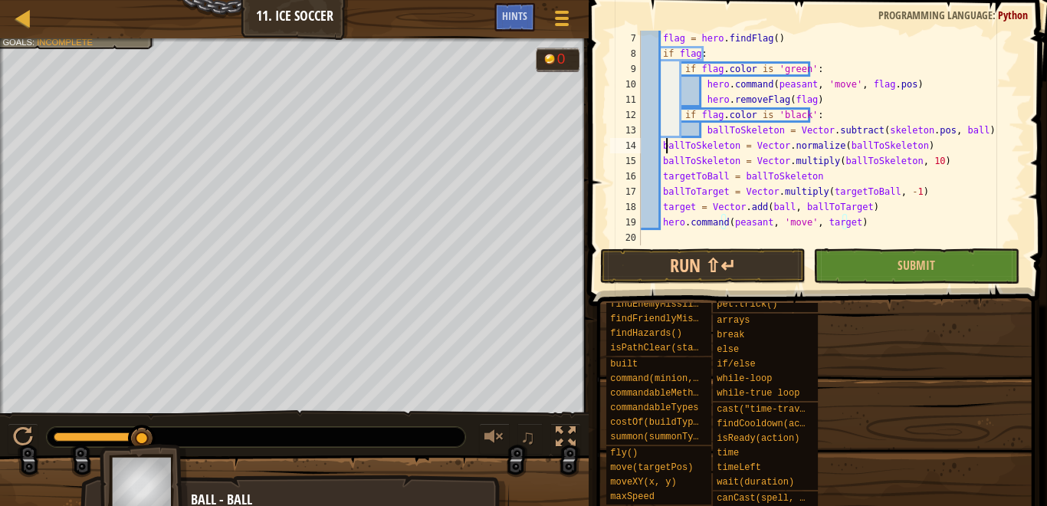
click at [664, 141] on div "flag = hero . findFlag ( ) if flag : if flag . color is 'green' : hero . comman…" at bounding box center [826, 153] width 377 height 245
click at [665, 147] on div "flag = hero . findFlag ( ) if flag : if flag . color is 'green' : hero . comman…" at bounding box center [826, 153] width 377 height 245
click at [658, 147] on div "flag = hero . findFlag ( ) if flag : if flag . color is 'green' : hero . comman…" at bounding box center [826, 153] width 377 height 245
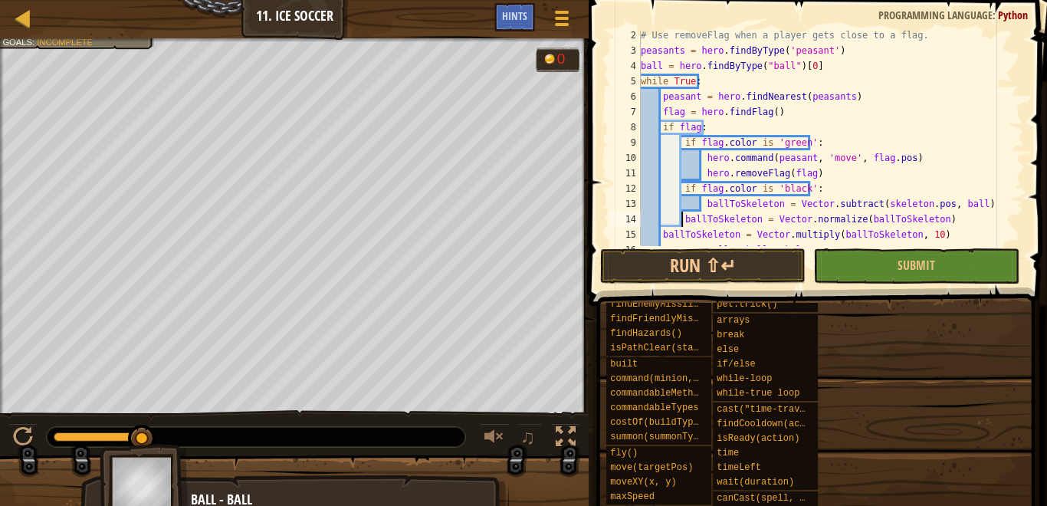
scroll to position [0, 0]
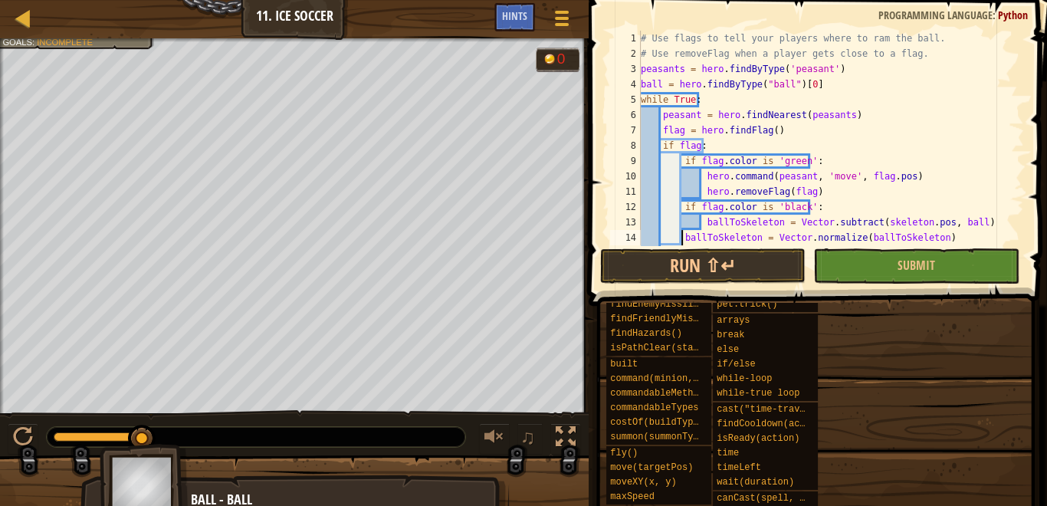
click at [839, 77] on div "# Use flags to tell your players where to ram the ball. # Use removeFlag when a…" at bounding box center [826, 153] width 377 height 245
type textarea "ball = hero.findByType("ball")[0]"
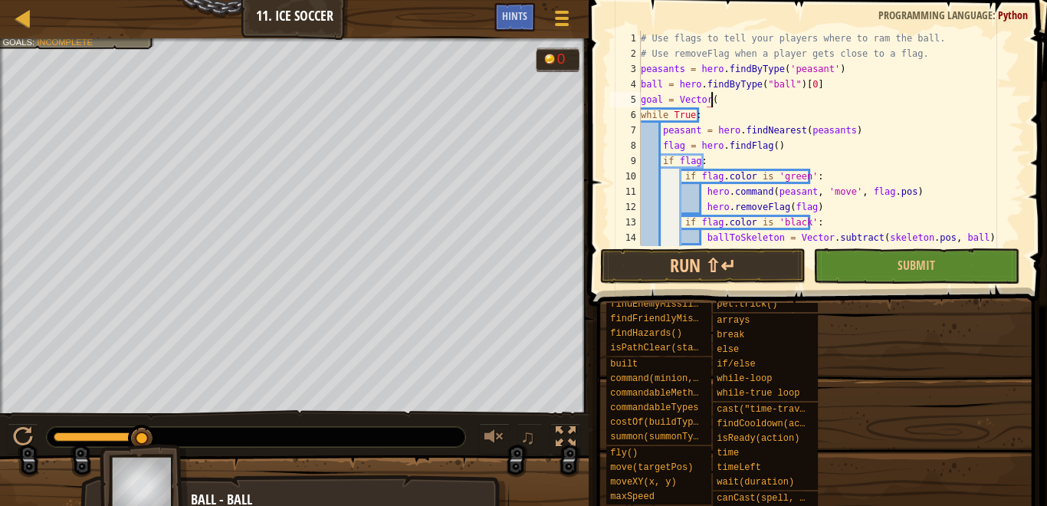
scroll to position [7, 5]
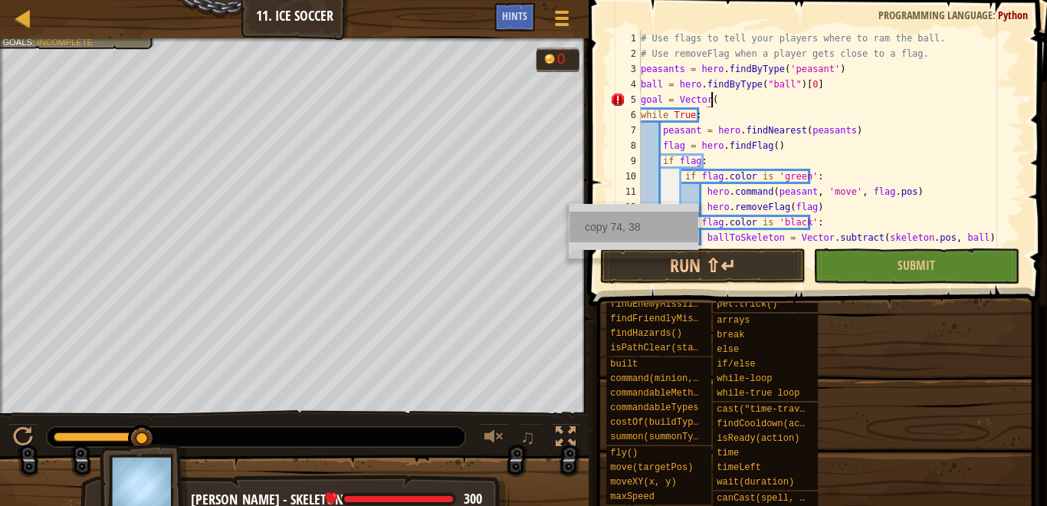
click at [577, 218] on div "copy 74, 38" at bounding box center [634, 227] width 129 height 31
click at [720, 104] on div "# Use flags to tell your players where to ram the ball. # Use removeFlag when a…" at bounding box center [826, 153] width 377 height 245
paste textarea "74, 38"
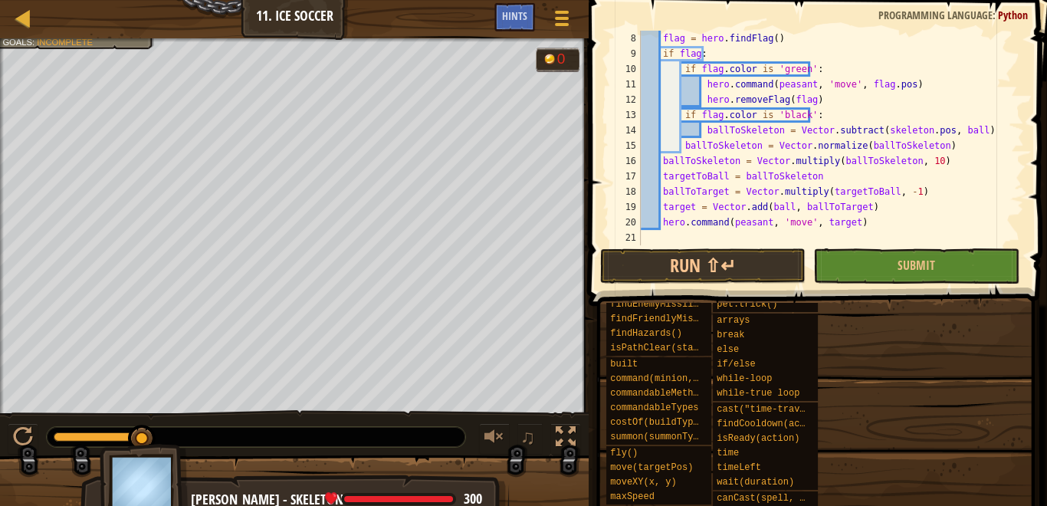
scroll to position [107, 0]
click at [926, 129] on div "flag = hero . findFlag ( ) if flag : if flag . color is 'green' : hero . comman…" at bounding box center [826, 153] width 377 height 245
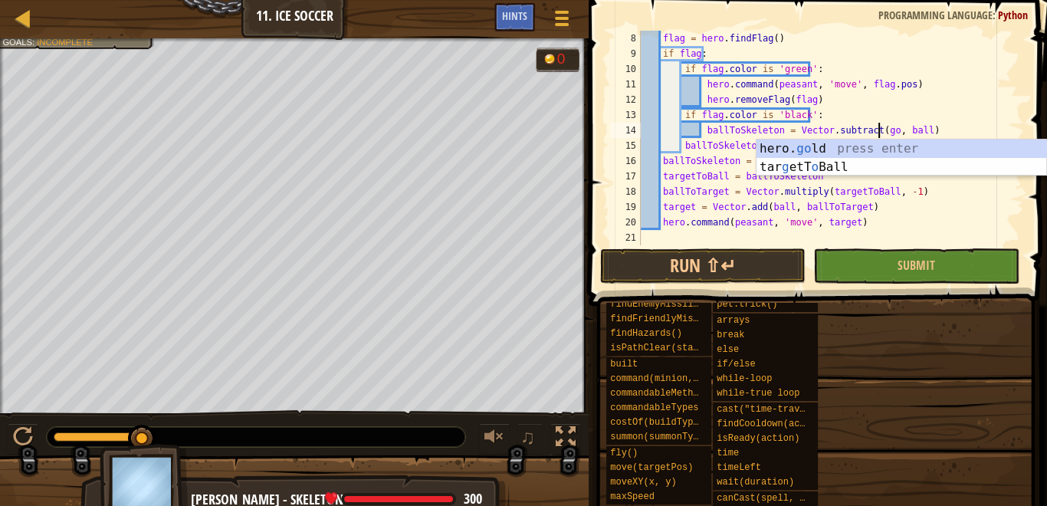
scroll to position [7, 20]
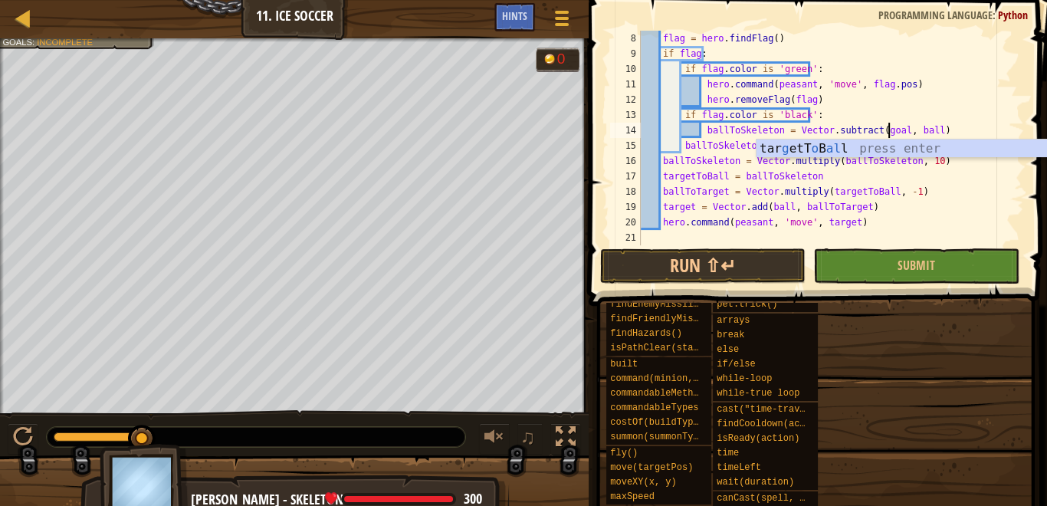
click at [850, 108] on div "flag = hero . findFlag ( ) if flag : if flag . color is 'green' : hero . comman…" at bounding box center [826, 153] width 377 height 245
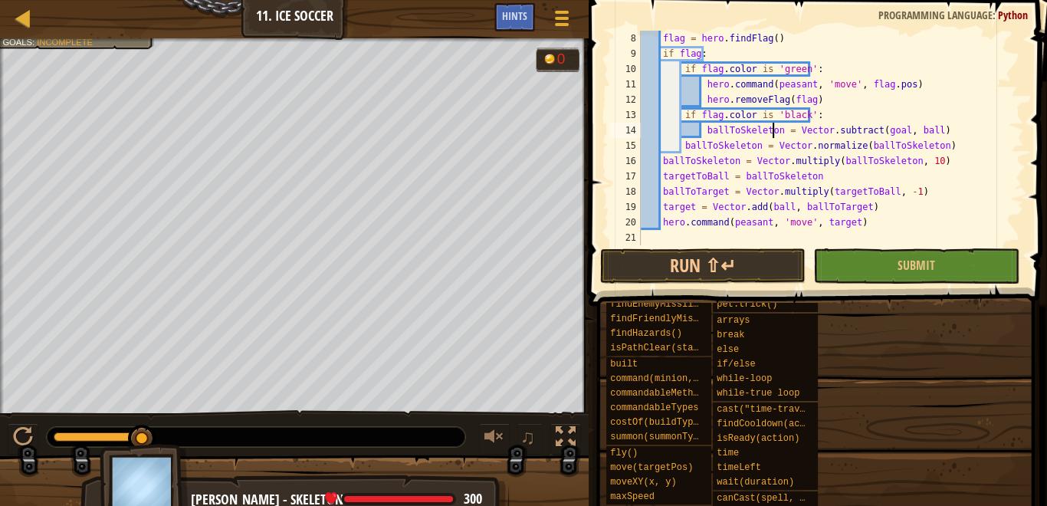
click at [770, 134] on div "flag = hero . findFlag ( ) if flag : if flag . color is 'green' : hero . comman…" at bounding box center [826, 153] width 377 height 245
click at [679, 142] on div "flag = hero . findFlag ( ) if flag : if flag . color is 'green' : hero . comman…" at bounding box center [826, 153] width 377 height 245
click at [774, 146] on div "flag = hero . findFlag ( ) if flag : if flag . color is 'green' : hero . comman…" at bounding box center [826, 153] width 377 height 245
click at [922, 146] on div "flag = hero . findFlag ( ) if flag : if flag . color is 'green' : hero . comman…" at bounding box center [826, 153] width 377 height 245
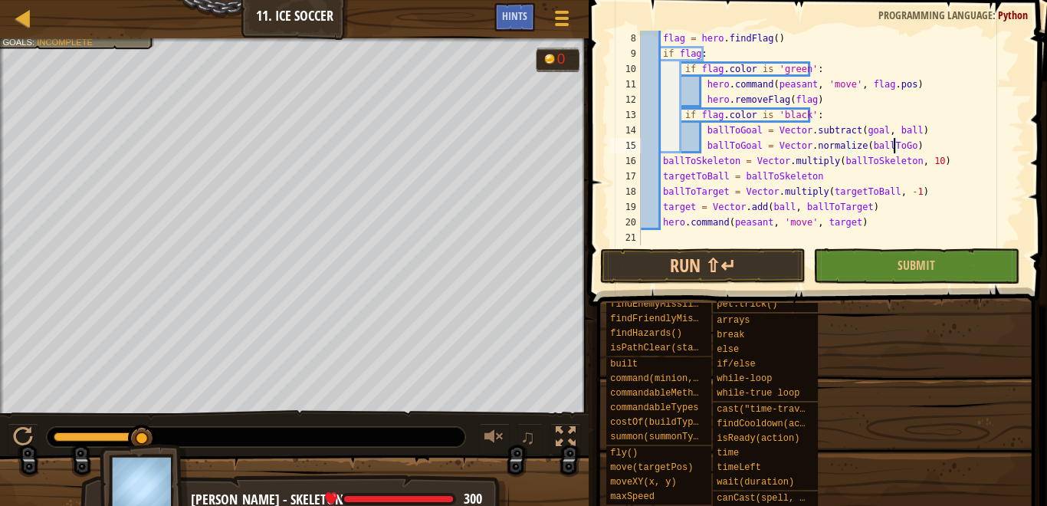
scroll to position [7, 21]
click at [658, 159] on div "flag = hero . findFlag ( ) if flag : if flag . color is 'green' : hero . comman…" at bounding box center [826, 153] width 377 height 245
click at [667, 159] on div "flag = hero . findFlag ( ) if flag : if flag . color is 'green' : hero . comman…" at bounding box center [826, 153] width 377 height 245
click at [770, 163] on div "flag = hero . findFlag ( ) if flag : if flag . color is 'green' : hero . comman…" at bounding box center [826, 153] width 377 height 245
drag, startPoint x: 770, startPoint y: 163, endPoint x: 802, endPoint y: 166, distance: 31.6
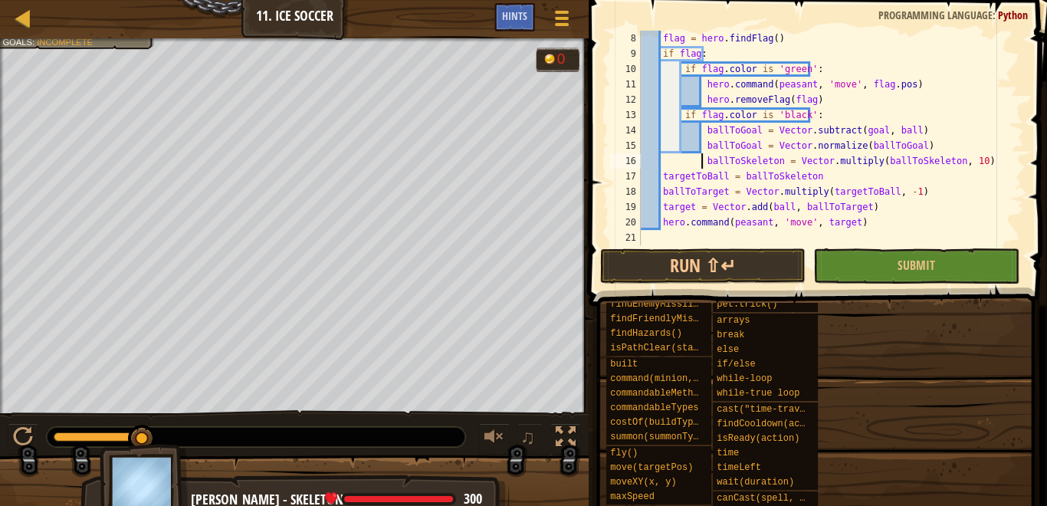
click at [773, 163] on div "flag = hero . findFlag ( ) if flag : if flag . color is 'green' : hero . comman…" at bounding box center [826, 153] width 377 height 245
click at [918, 166] on div "flag = hero . findFlag ( ) if flag : if flag . color is 'green' : hero . comman…" at bounding box center [826, 153] width 377 height 245
click at [660, 178] on div "flag = hero . findFlag ( ) if flag : if flag . color is 'green' : hero . comman…" at bounding box center [826, 153] width 377 height 245
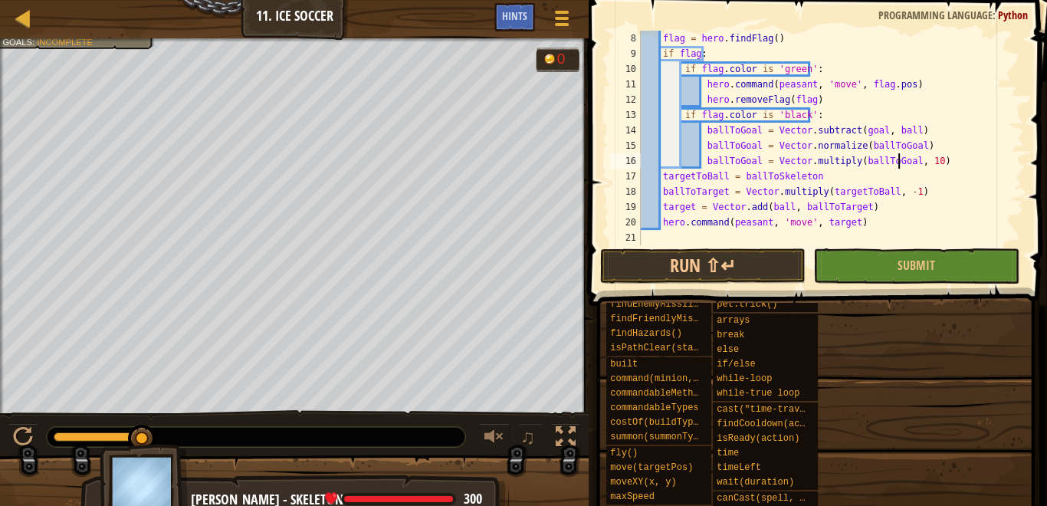
scroll to position [7, 13]
click at [661, 190] on div "flag = hero . findFlag ( ) if flag : if flag . color is 'green' : hero . comman…" at bounding box center [826, 153] width 377 height 245
click at [662, 208] on div "flag = hero . findFlag ( ) if flag : if flag . color is 'green' : hero . comman…" at bounding box center [826, 153] width 377 height 245
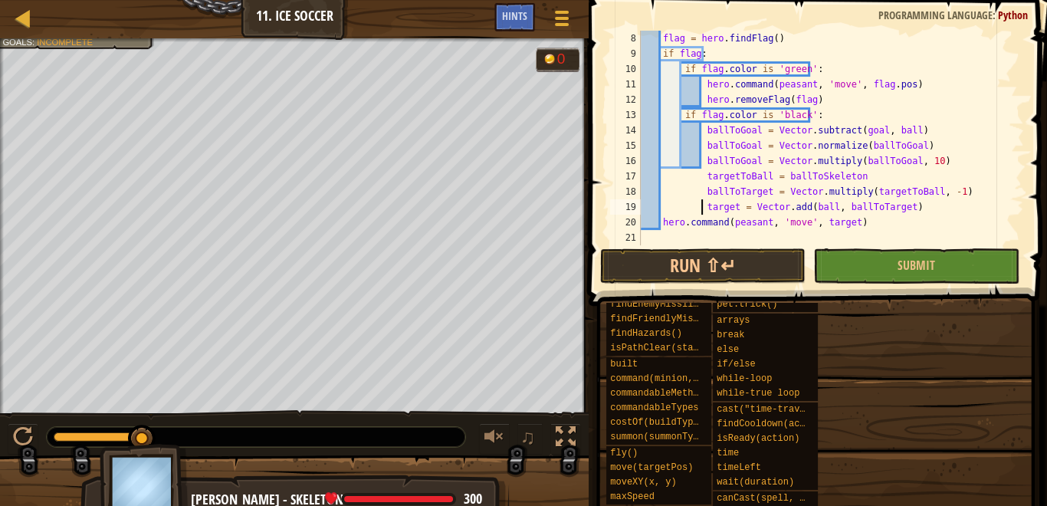
click at [663, 221] on div "flag = hero . findFlag ( ) if flag : if flag . color is 'green' : hero . comman…" at bounding box center [826, 153] width 377 height 245
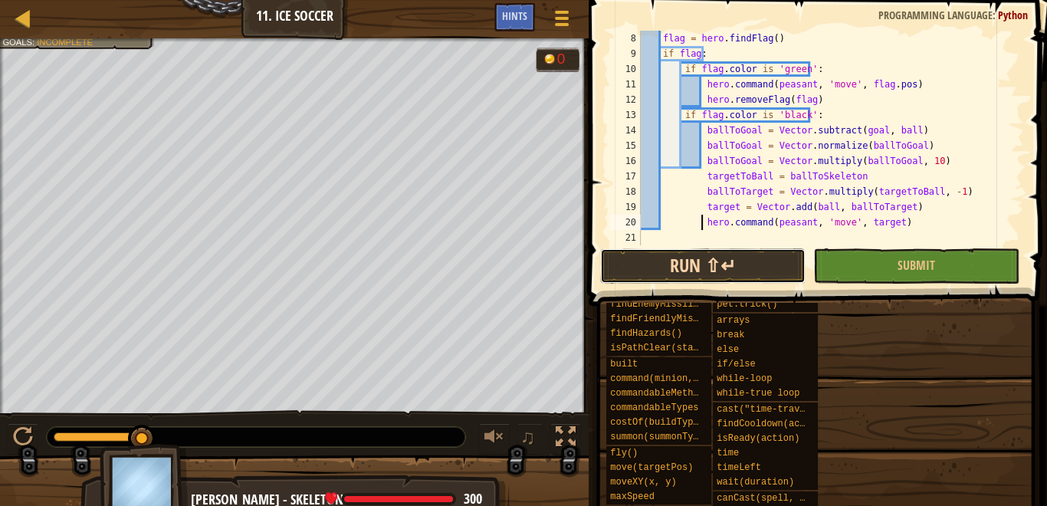
click at [756, 259] on button "Run ⇧↵" at bounding box center [702, 265] width 205 height 35
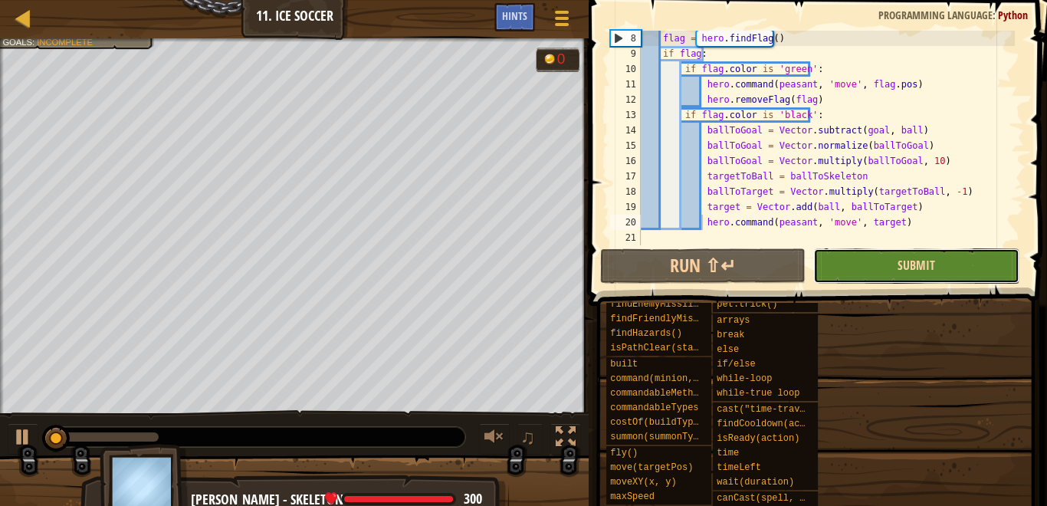
click at [899, 266] on span "Submit" at bounding box center [917, 265] width 38 height 17
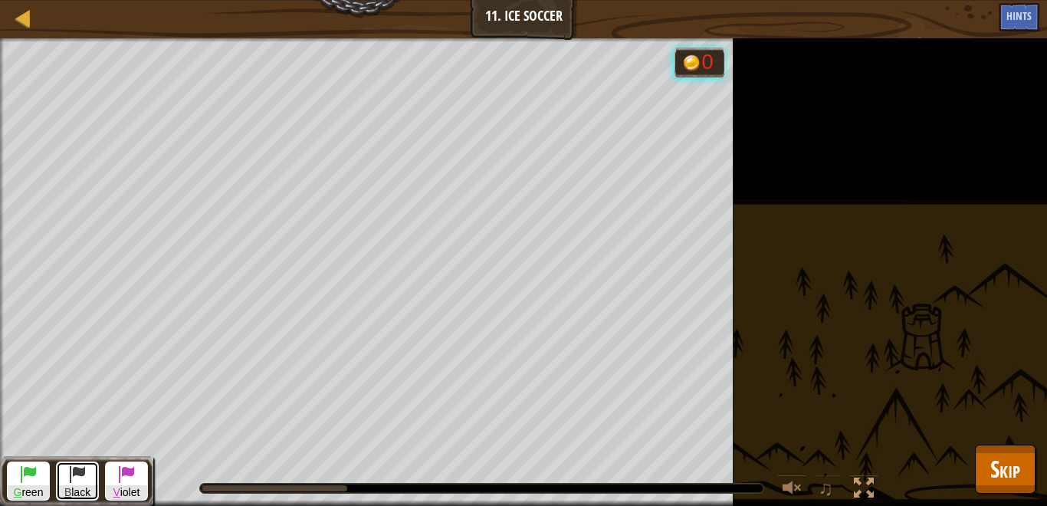
click at [73, 478] on span at bounding box center [77, 474] width 18 height 18
click at [991, 468] on span "Skip" at bounding box center [1005, 468] width 30 height 31
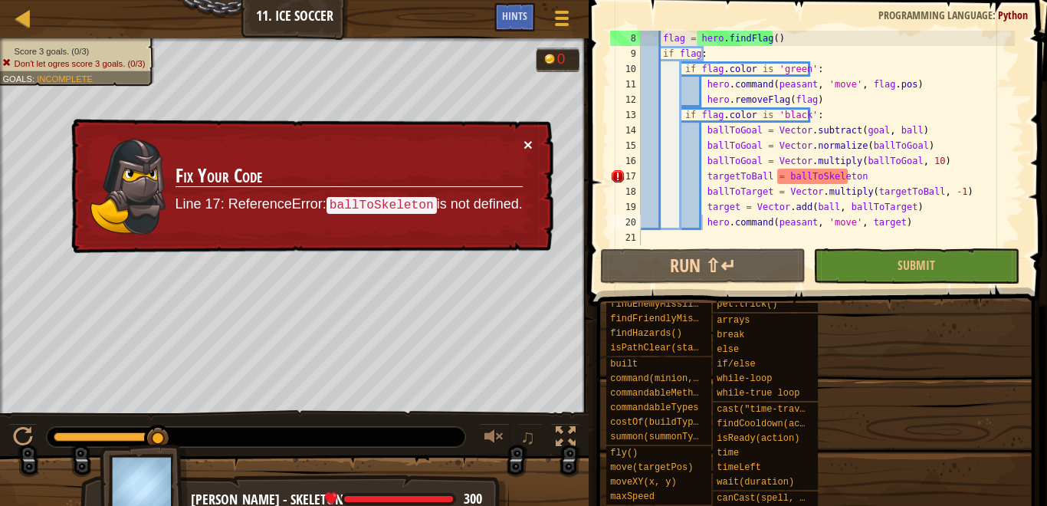
click at [530, 138] on button "×" at bounding box center [528, 144] width 9 height 16
click at [853, 182] on div "flag = hero . findFlag ( ) if flag : if flag . color is 'green' : hero . comman…" at bounding box center [826, 153] width 377 height 245
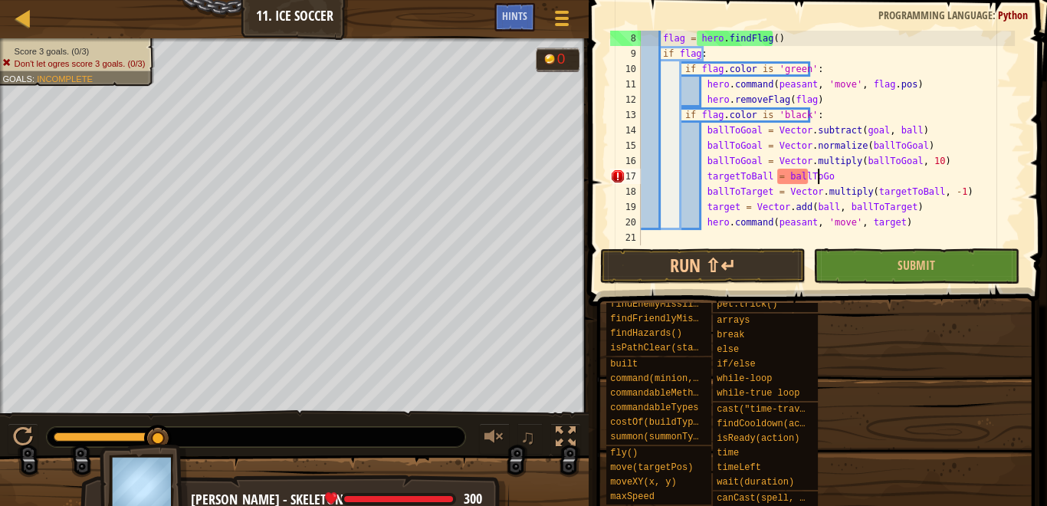
scroll to position [7, 15]
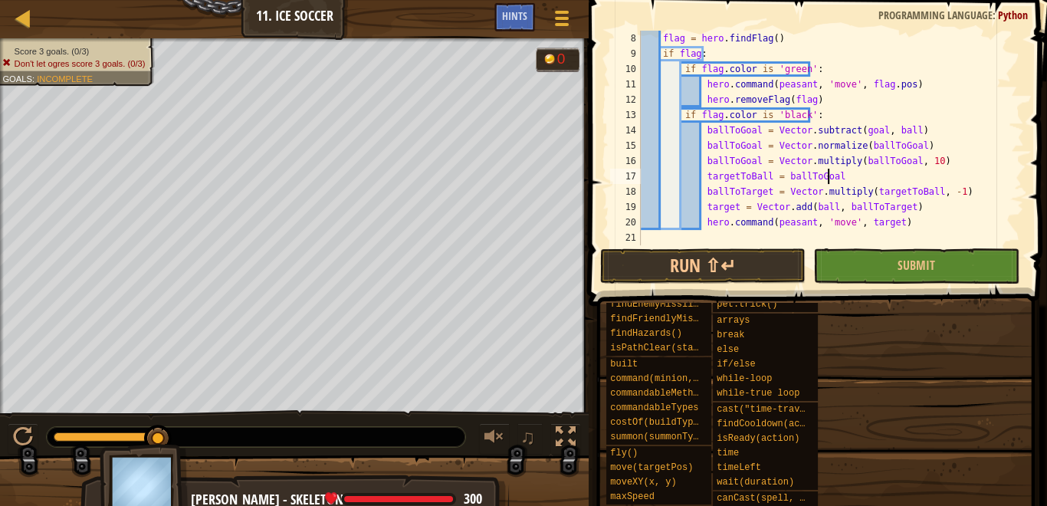
click at [915, 227] on div "flag = hero . findFlag ( ) if flag : if flag . color is 'green' : hero . comman…" at bounding box center [826, 153] width 377 height 245
type textarea "hero.command(peasant, 'move', target)"
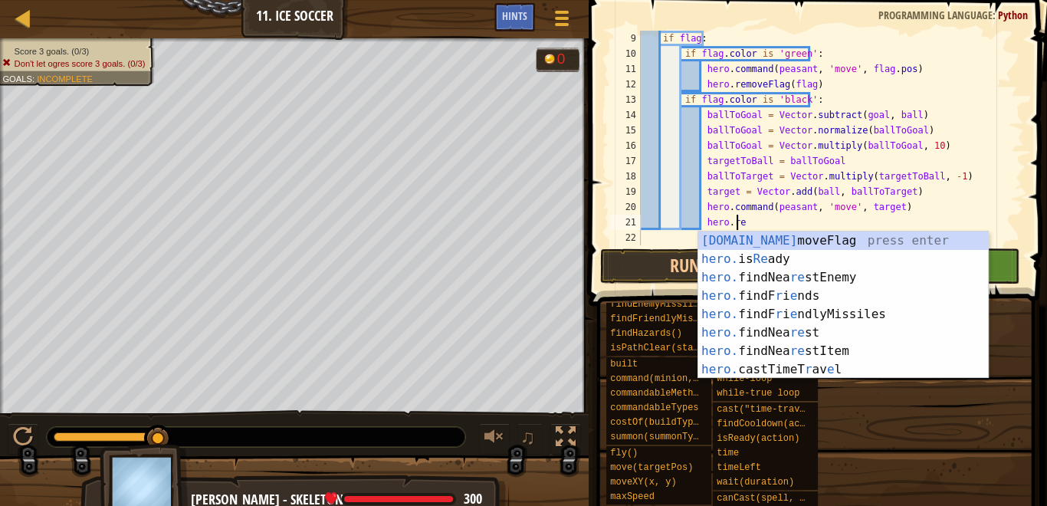
scroll to position [7, 8]
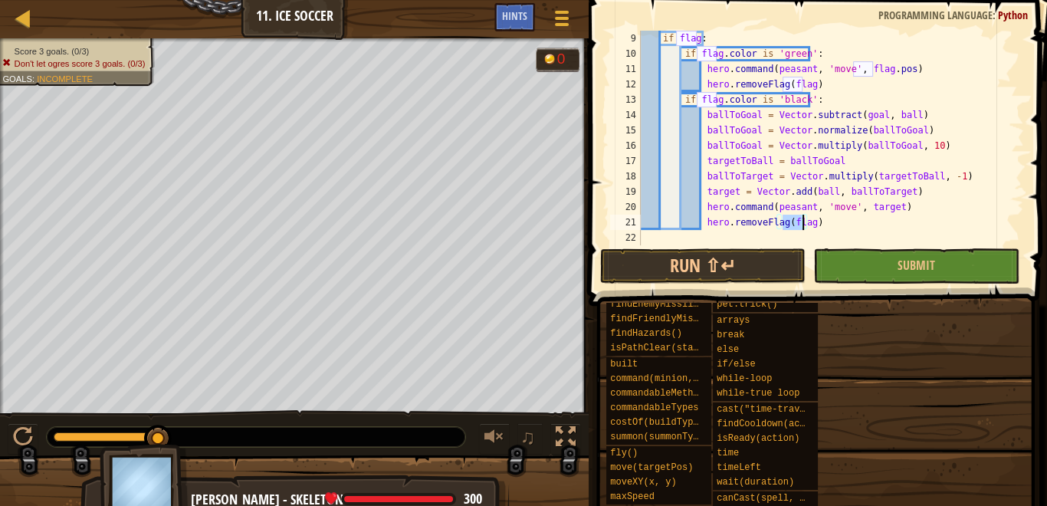
click at [824, 222] on div "if flag : if flag . color is 'green' : hero . command ( peasant , 'move' , flag…" at bounding box center [826, 153] width 377 height 245
click at [852, 271] on button "Submit" at bounding box center [915, 265] width 205 height 35
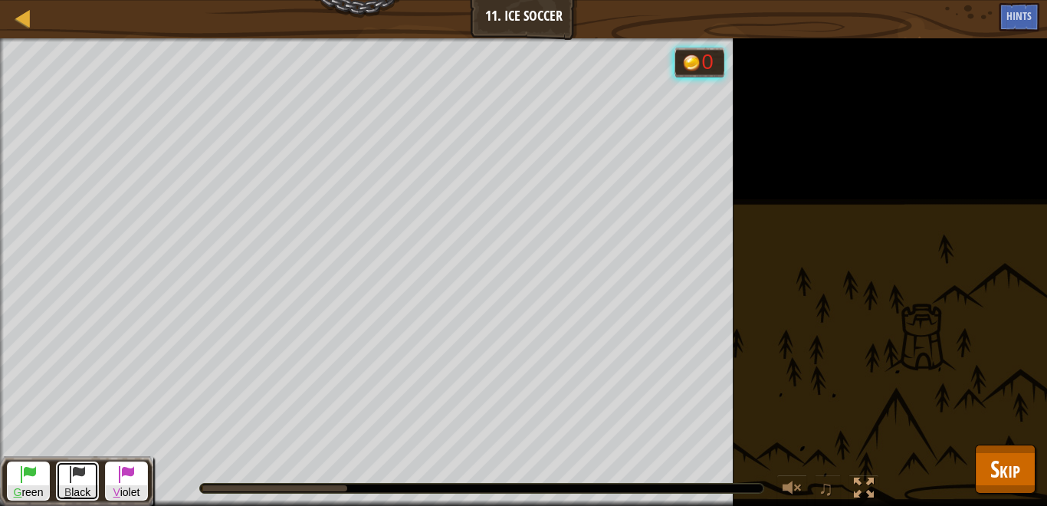
click at [77, 481] on span at bounding box center [77, 474] width 18 height 18
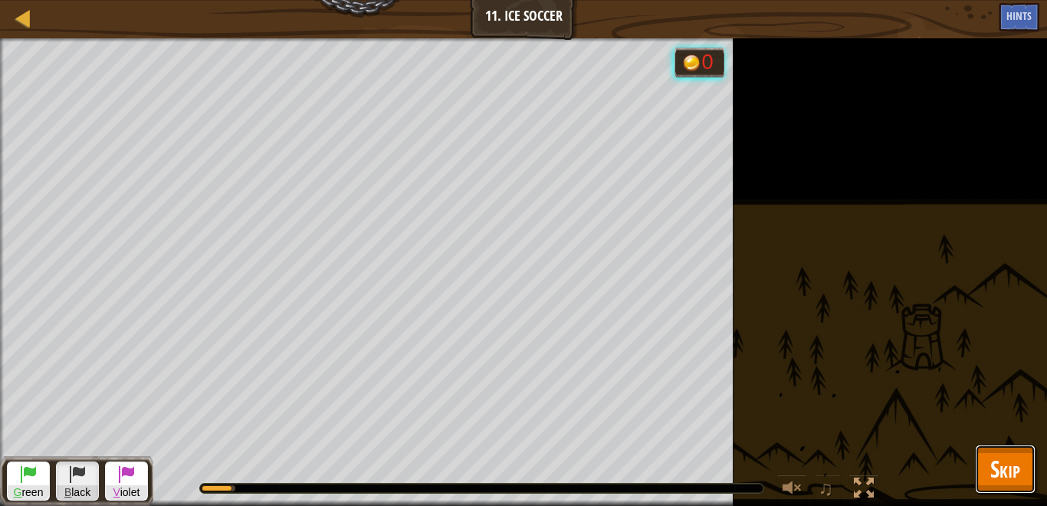
click at [1000, 463] on span "Skip" at bounding box center [1005, 468] width 30 height 31
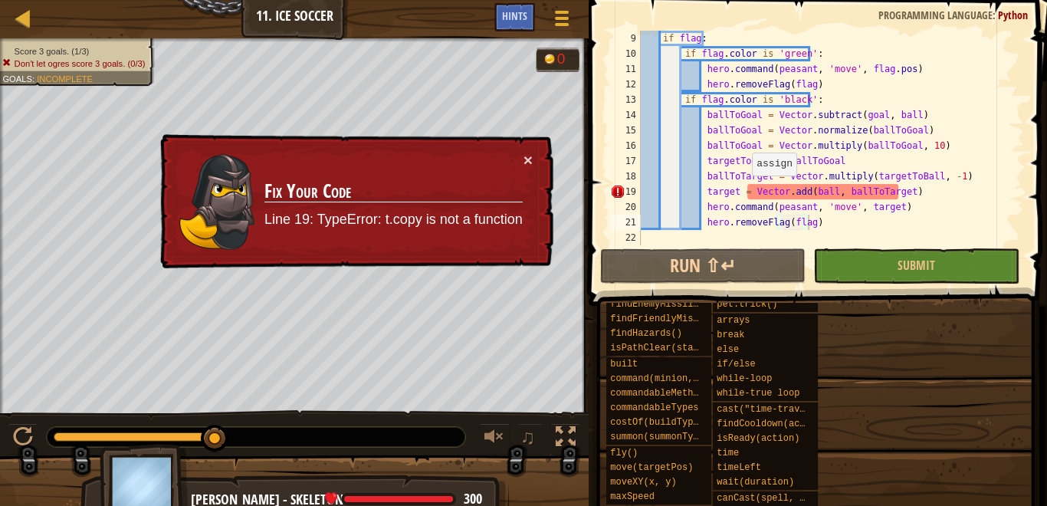
click at [744, 189] on div "if flag : if flag . color is 'green' : hero . command ( peasant , 'move' , flag…" at bounding box center [826, 153] width 377 height 245
click at [908, 189] on div "if flag : if flag . color is 'green' : hero . command ( peasant , 'move' , flag…" at bounding box center [826, 153] width 377 height 245
click at [905, 210] on div "if flag : if flag . color is 'green' : hero . command ( peasant , 'move' , flag…" at bounding box center [826, 153] width 377 height 245
type textarea "hero.command(peasant, 'move', target)"
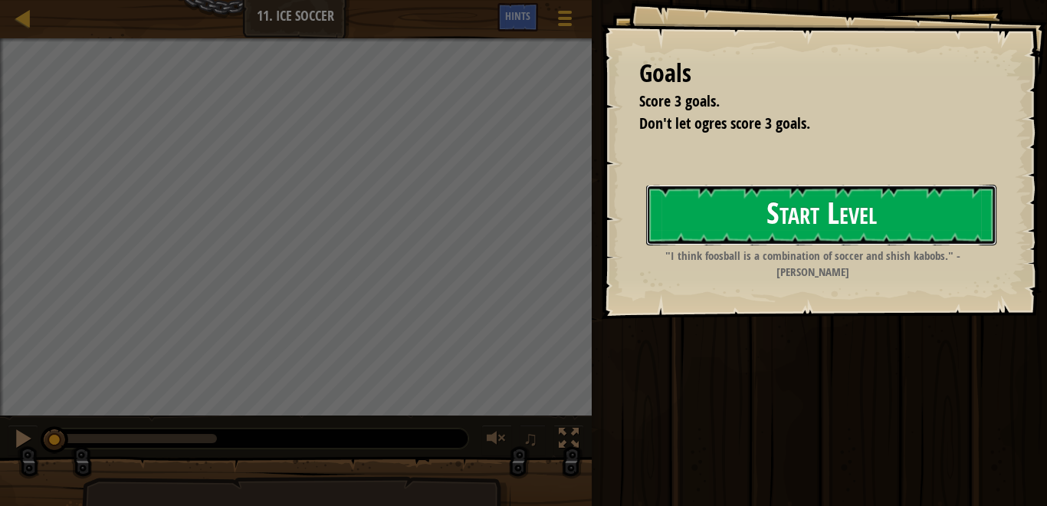
click at [869, 224] on button "Start Level" at bounding box center [821, 215] width 350 height 61
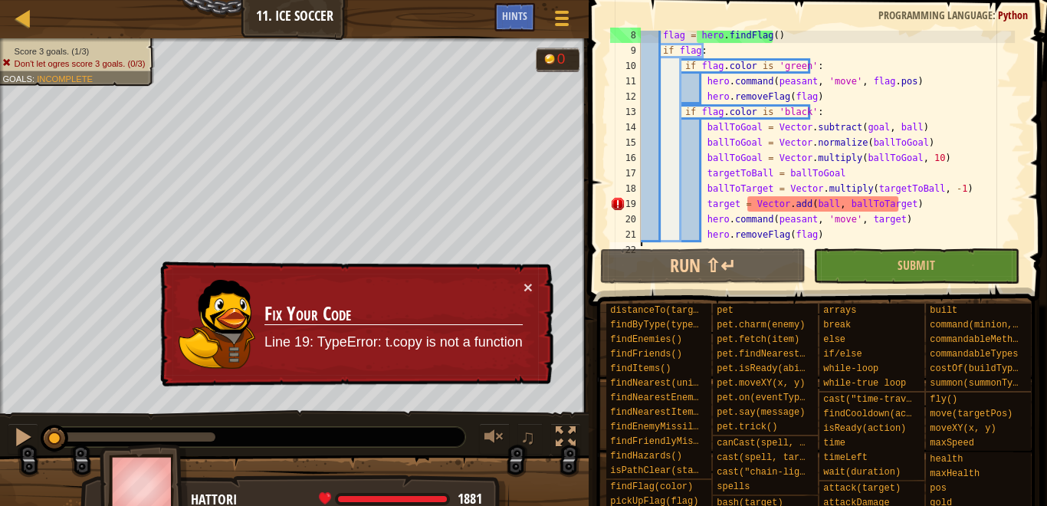
scroll to position [123, 0]
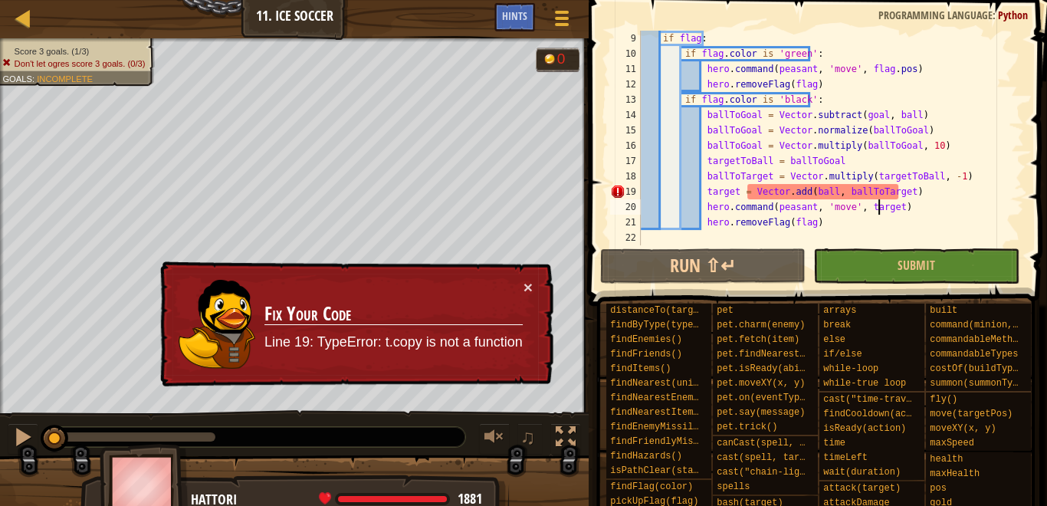
click at [878, 210] on div "if flag : if flag . color is 'green' : hero . command ( peasant , 'move' , flag…" at bounding box center [826, 153] width 377 height 245
click at [859, 225] on div "if flag : if flag . color is 'green' : hero . command ( peasant , 'move' , flag…" at bounding box center [826, 153] width 377 height 245
type textarea "hero.removeFlag(flag)"
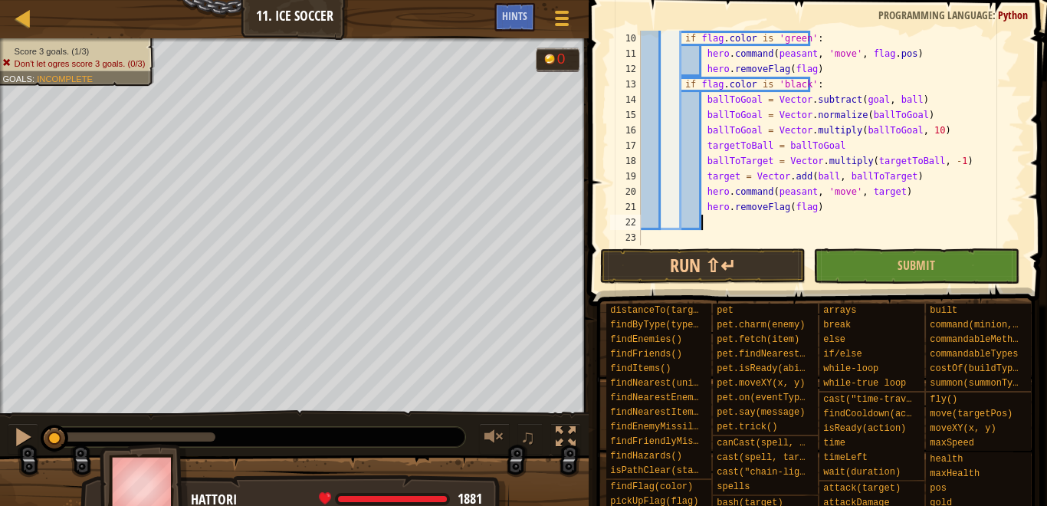
scroll to position [138, 0]
click at [912, 181] on div "if flag . color is 'green' : hero . command ( peasant , 'move' , flag . pos ) h…" at bounding box center [826, 153] width 377 height 245
click at [923, 189] on div "if flag . color is 'green' : hero . command ( peasant , 'move' , flag . pos ) h…" at bounding box center [826, 153] width 377 height 245
type textarea "hero.command(peasant, 'move', target)"
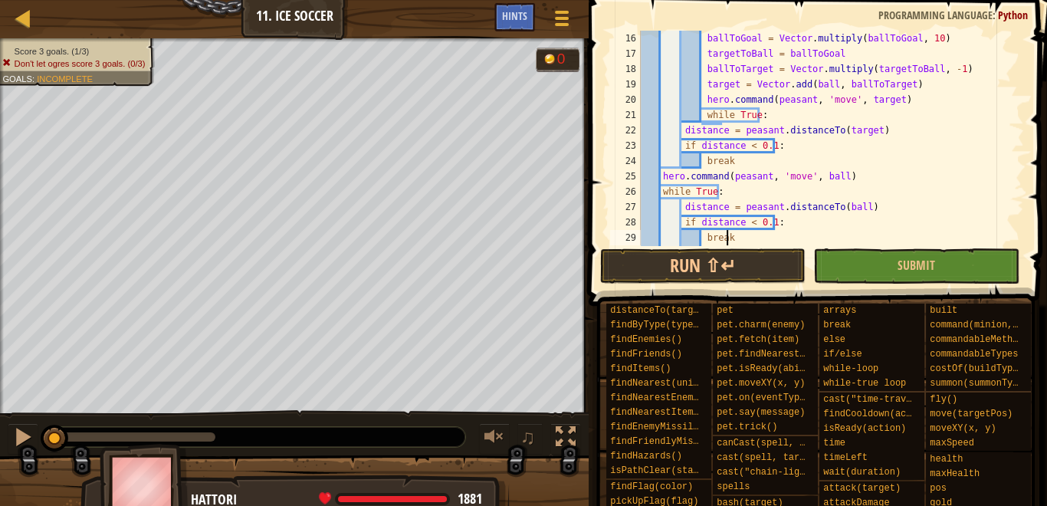
scroll to position [230, 0]
click at [683, 128] on div "ballToGoal = Vector . multiply ( ballToGoal , 10 ) targetToBall = ballToGoal ba…" at bounding box center [826, 153] width 377 height 245
click at [681, 146] on div "ballToGoal = Vector . multiply ( ballToGoal , 10 ) targetToBall = ballToGoal ba…" at bounding box center [826, 153] width 377 height 245
click at [704, 163] on div "ballToGoal = Vector . multiply ( ballToGoal , 10 ) targetToBall = ballToGoal ba…" at bounding box center [826, 153] width 377 height 245
click at [699, 144] on div "ballToGoal = Vector . multiply ( ballToGoal , 10 ) targetToBall = ballToGoal ba…" at bounding box center [826, 153] width 377 height 245
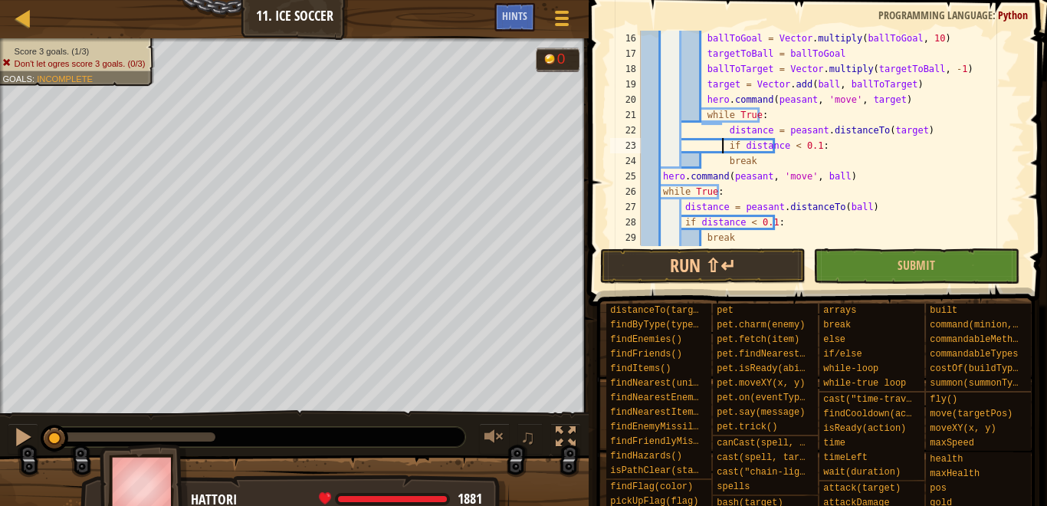
click at [723, 166] on div "ballToGoal = Vector . multiply ( ballToGoal , 10 ) targetToBall = ballToGoal ba…" at bounding box center [826, 153] width 377 height 245
click at [660, 175] on div "ballToGoal = Vector . multiply ( ballToGoal , 10 ) targetToBall = ballToGoal ba…" at bounding box center [826, 153] width 377 height 245
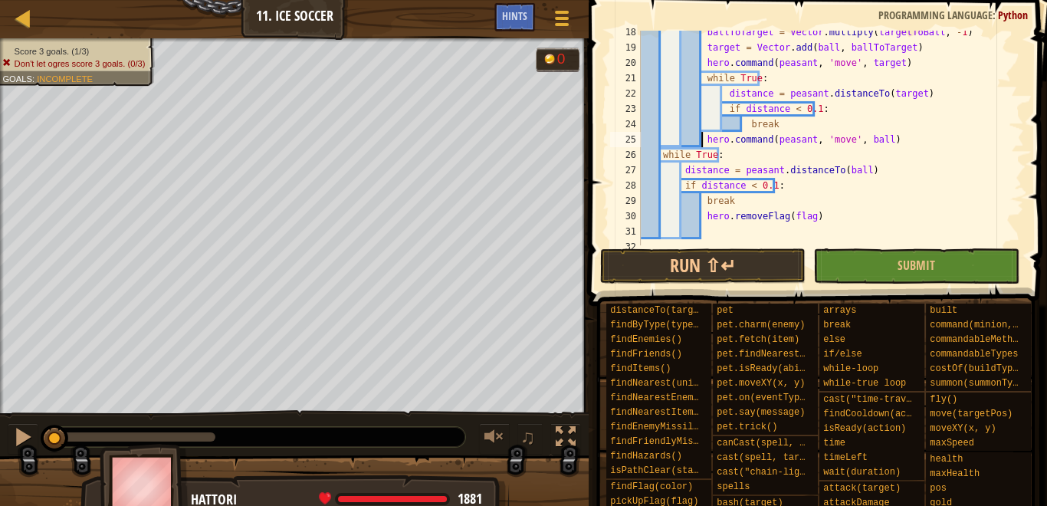
scroll to position [267, 0]
click at [660, 153] on div "ballToTarget = Vector . multiply ( targetToBall , - 1 ) target = Vector . add (…" at bounding box center [826, 147] width 377 height 245
click at [680, 173] on div "ballToTarget = Vector . multiply ( targetToBall , - 1 ) target = Vector . add (…" at bounding box center [826, 147] width 377 height 245
click at [682, 188] on div "ballToTarget = Vector . multiply ( targetToBall , - 1 ) target = Vector . add (…" at bounding box center [826, 147] width 377 height 245
click at [703, 202] on div "ballToTarget = Vector . multiply ( targetToBall , - 1 ) target = Vector . add (…" at bounding box center [826, 147] width 377 height 245
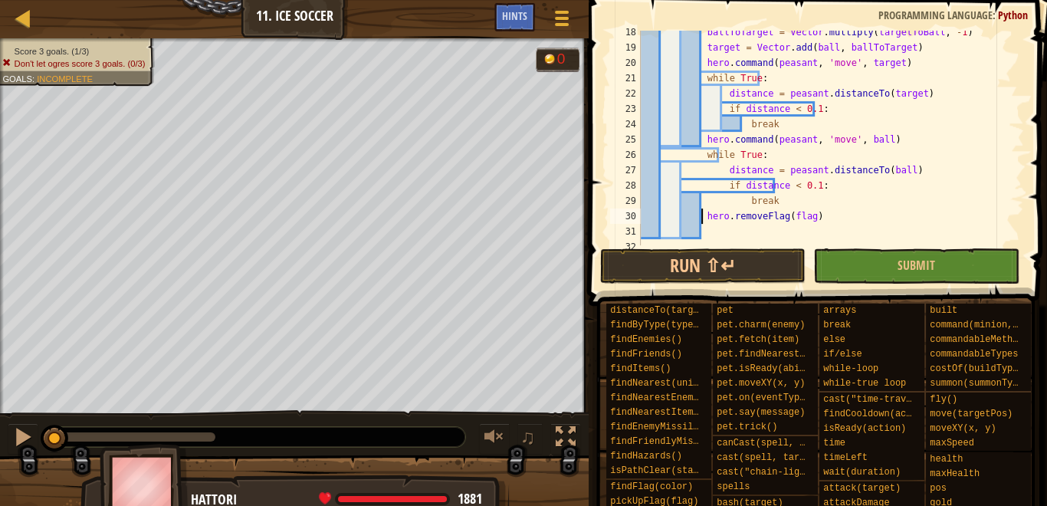
click at [699, 210] on div "ballToTarget = Vector . multiply ( targetToBall , - 1 ) target = Vector . add (…" at bounding box center [826, 147] width 377 height 245
type textarea "hero.removeFlag(flag)"
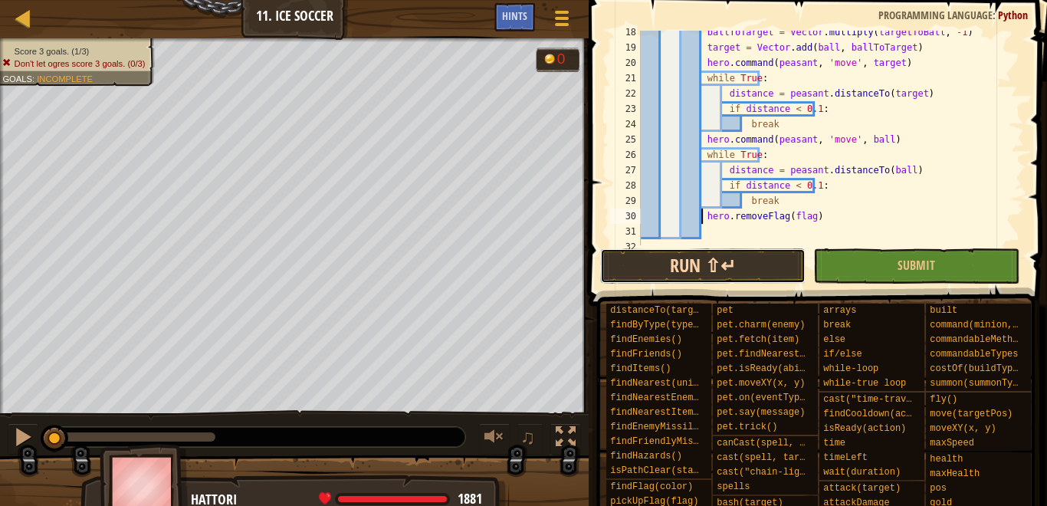
click at [747, 254] on button "Run ⇧↵" at bounding box center [702, 265] width 205 height 35
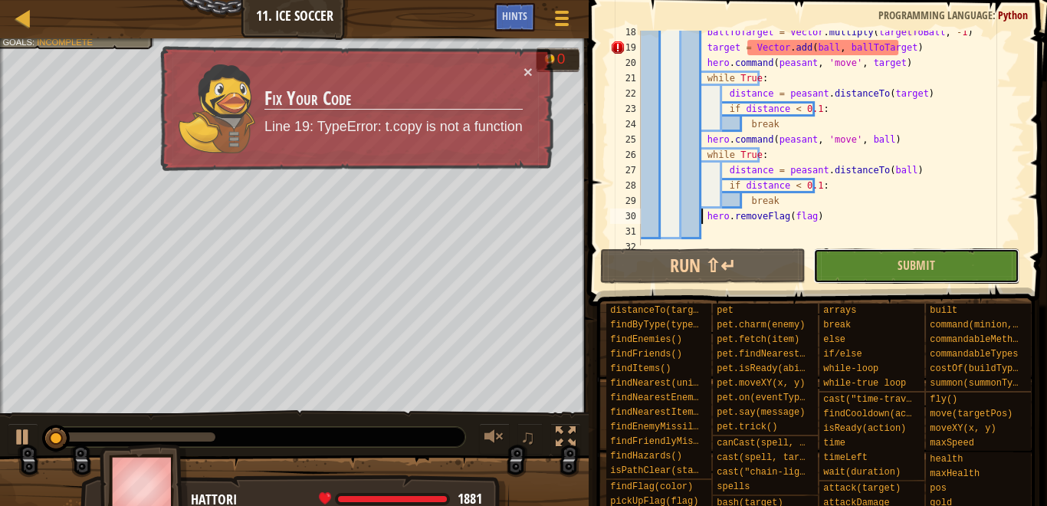
click at [882, 257] on button "Submit" at bounding box center [915, 265] width 205 height 35
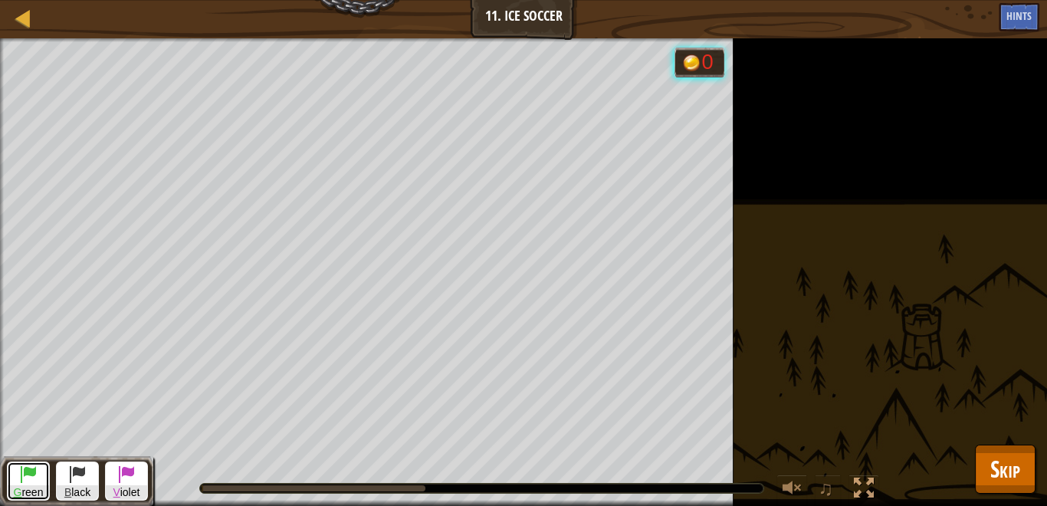
click at [21, 471] on span at bounding box center [28, 474] width 18 height 18
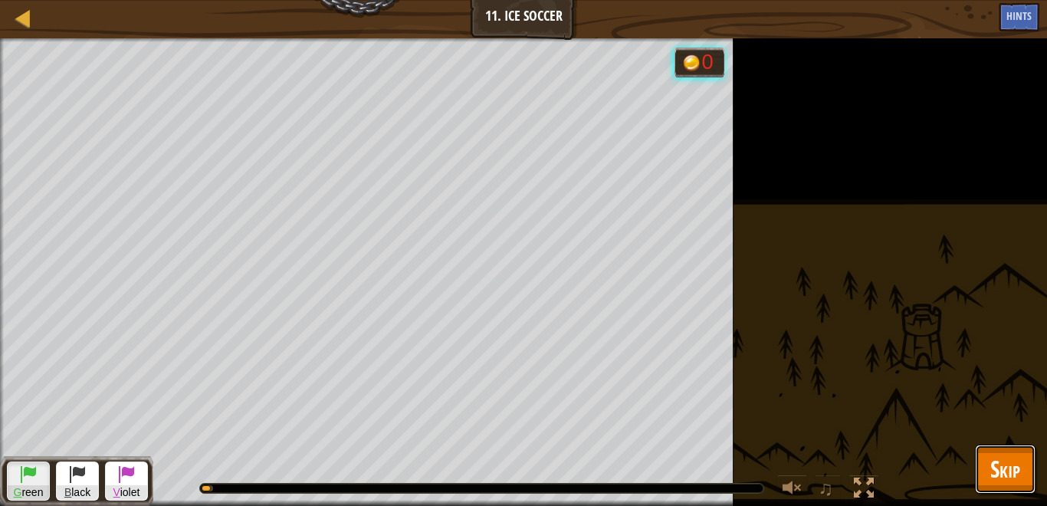
click at [997, 473] on span "Skip" at bounding box center [1005, 468] width 30 height 31
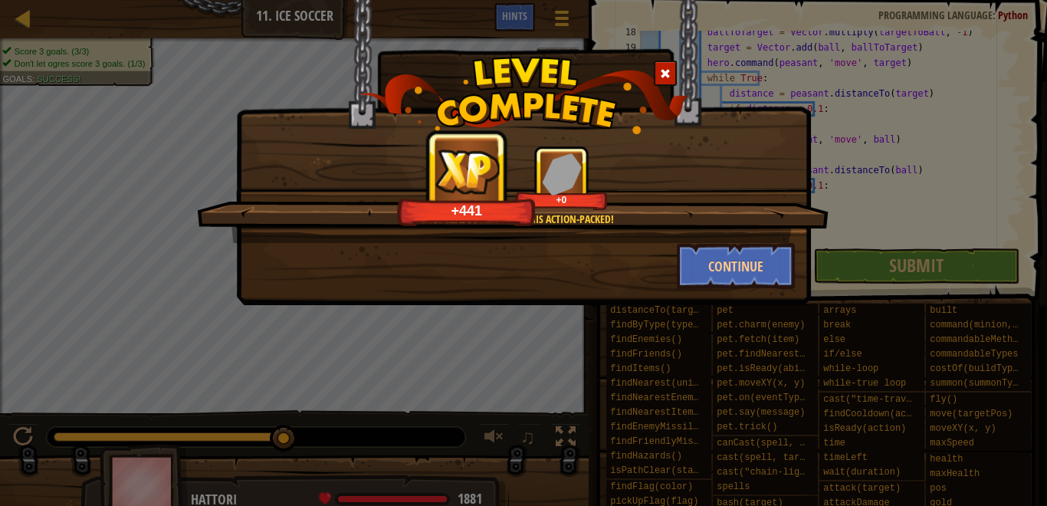
click at [662, 80] on div at bounding box center [665, 73] width 23 height 25
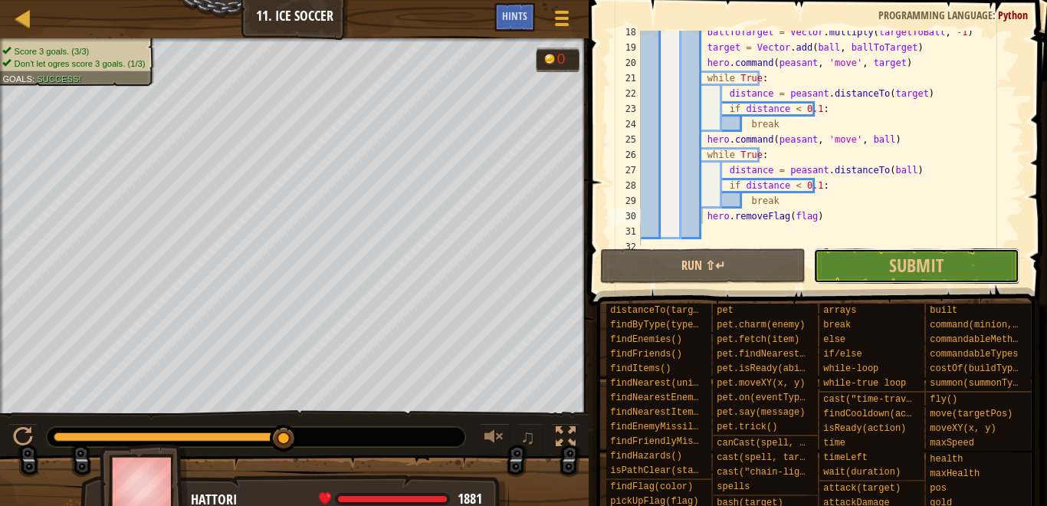
drag, startPoint x: 922, startPoint y: 259, endPoint x: 925, endPoint y: 271, distance: 11.9
click at [922, 260] on span "Submit" at bounding box center [916, 265] width 54 height 25
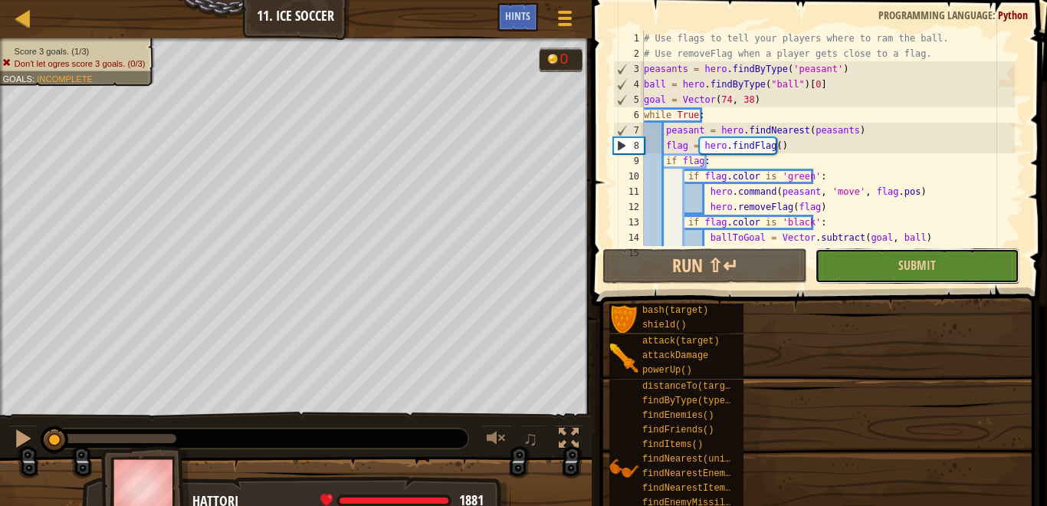
click at [887, 253] on button "Submit" at bounding box center [917, 265] width 205 height 35
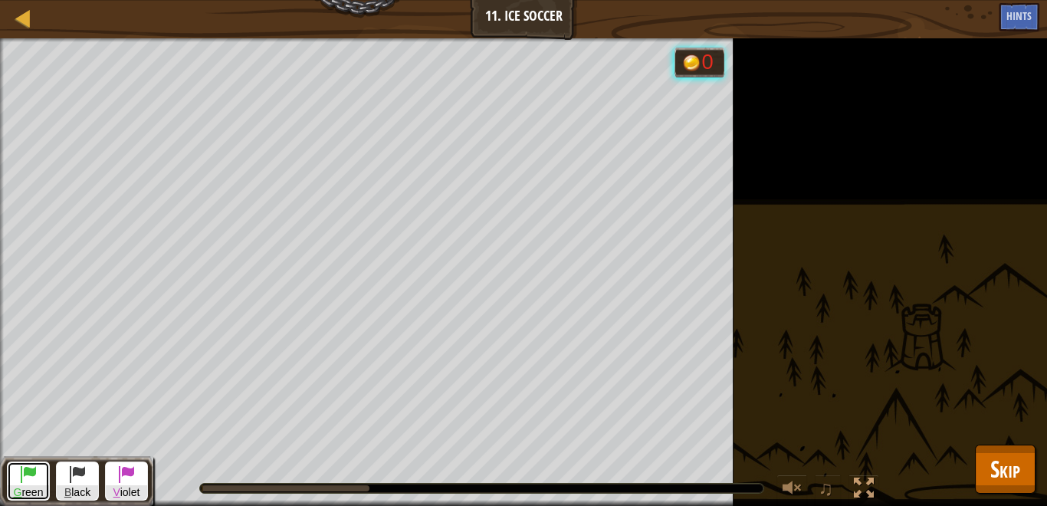
drag, startPoint x: 19, startPoint y: 486, endPoint x: 62, endPoint y: 460, distance: 50.2
click at [18, 486] on span "G" at bounding box center [18, 492] width 8 height 12
click at [85, 481] on span at bounding box center [77, 474] width 18 height 18
click at [44, 479] on button "G reen" at bounding box center [28, 480] width 43 height 39
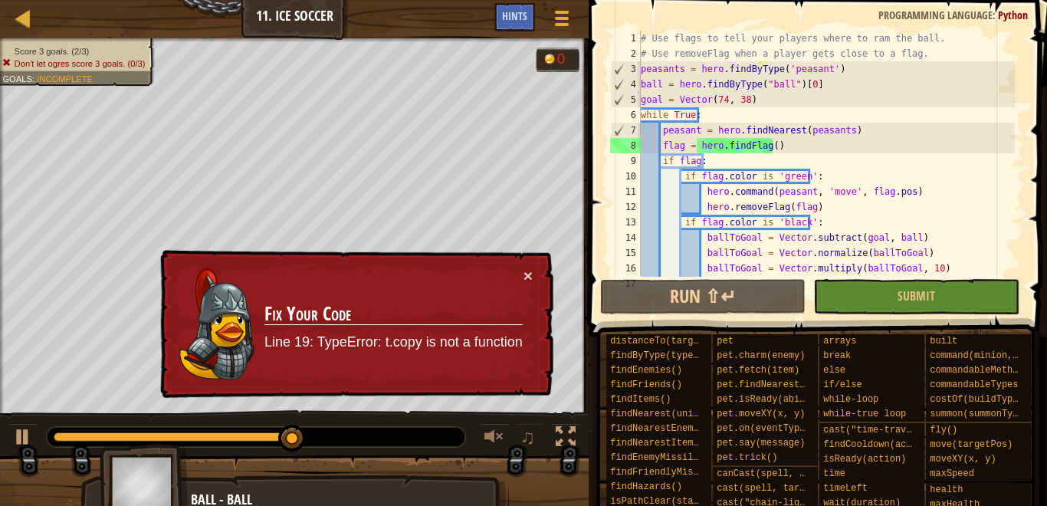
scroll to position [184, 0]
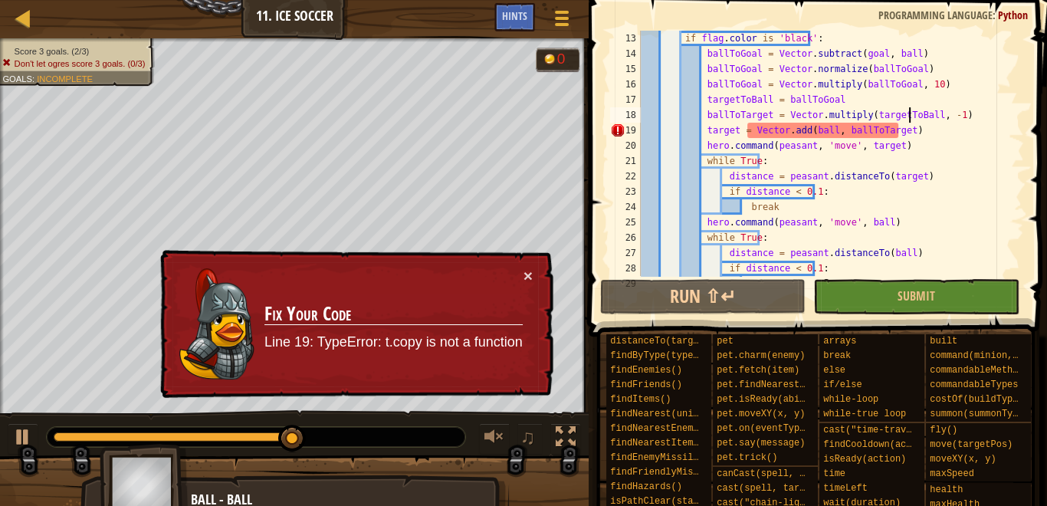
click at [911, 123] on div "if flag . color is 'black' : ballToGoal = Vector . subtract ( goal , ball ) bal…" at bounding box center [826, 169] width 377 height 276
click at [929, 137] on div "if flag . color is 'black' : ballToGoal = Vector . subtract ( goal , ball ) bal…" at bounding box center [826, 169] width 377 height 276
click at [700, 128] on div "if flag . color is 'black' : ballToGoal = Vector . subtract ( goal , ball ) bal…" at bounding box center [826, 169] width 377 height 276
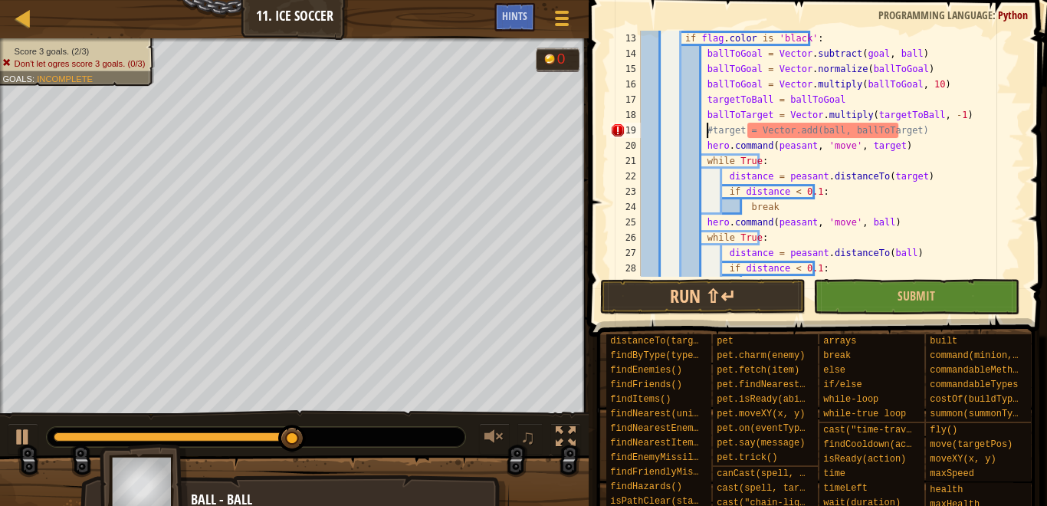
scroll to position [7, 5]
type textarea "target = Vector.add(ball, ballToTarget)"
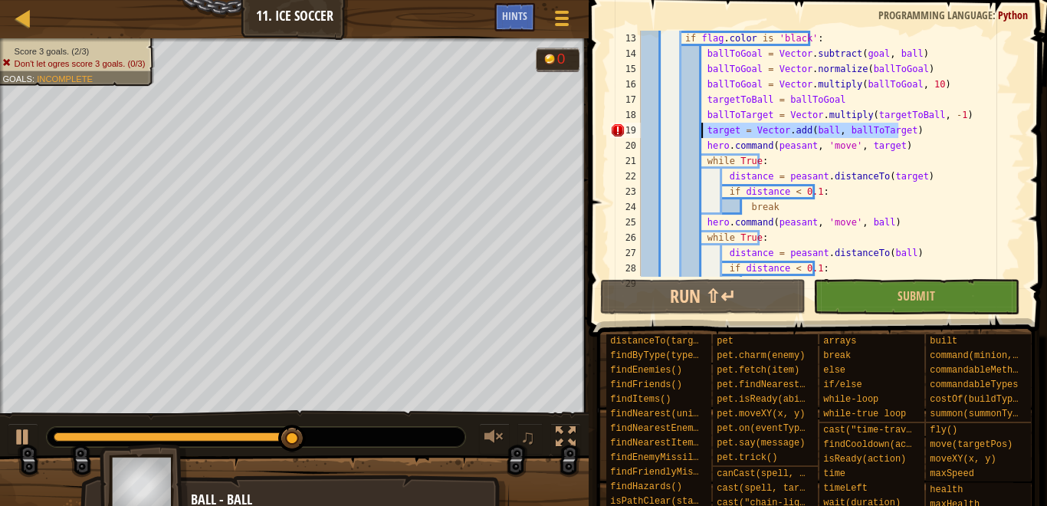
drag, startPoint x: 921, startPoint y: 134, endPoint x: 699, endPoint y: 127, distance: 221.6
click at [699, 127] on div "if flag . color is 'black' : ballToGoal = Vector . subtract ( goal , ball ) bal…" at bounding box center [826, 169] width 377 height 276
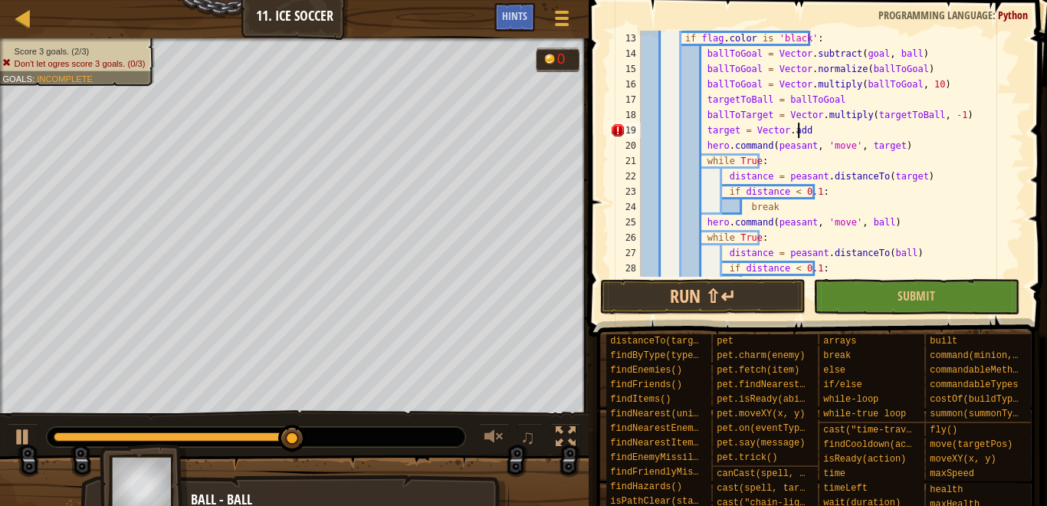
type textarea "target = Vector.add("
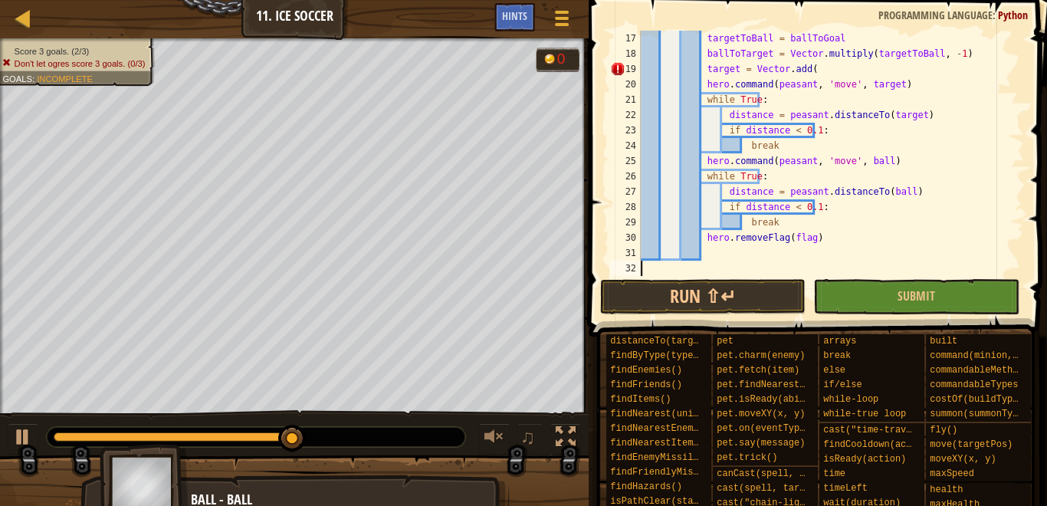
scroll to position [209, 0]
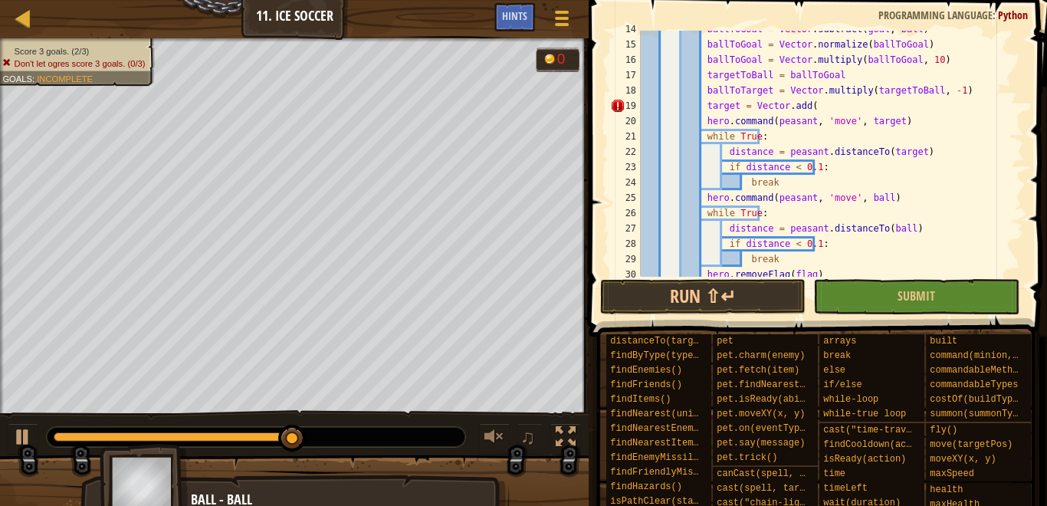
click at [811, 115] on div "ballToGoal = Vector . subtract ( goal , ball ) ballToGoal = Vector . normalize …" at bounding box center [826, 159] width 377 height 276
click at [814, 110] on div "ballToGoal = Vector . subtract ( goal , ball ) ballToGoal = Vector . normalize …" at bounding box center [826, 159] width 377 height 276
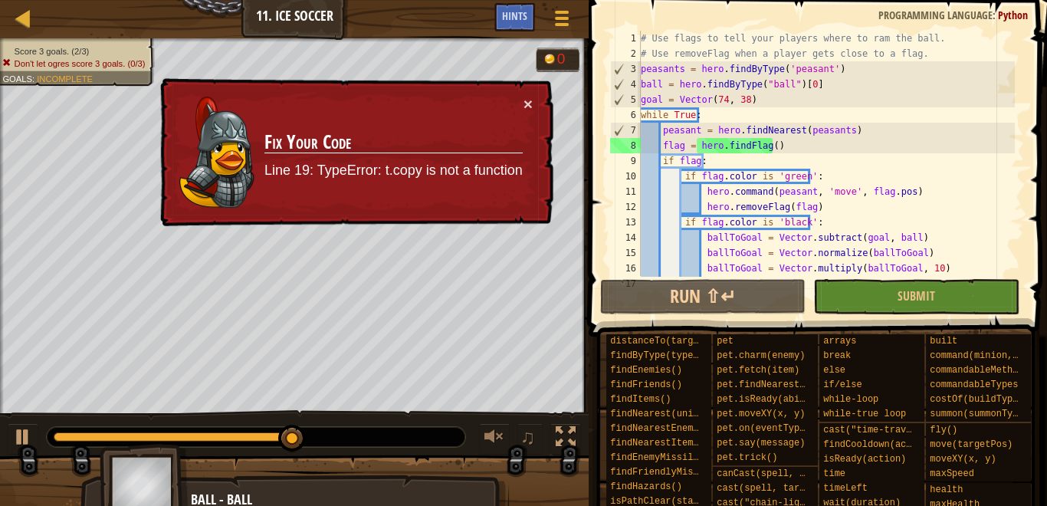
scroll to position [37, 0]
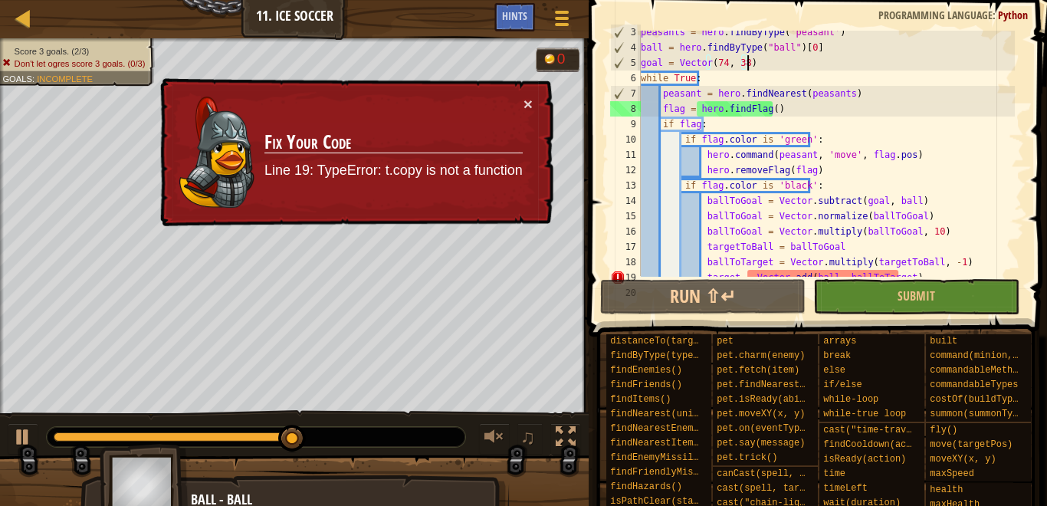
click at [793, 66] on div "peasants = hero . findByType ( 'peasant' ) ball = hero . findByType ( "ball" ) …" at bounding box center [826, 163] width 377 height 276
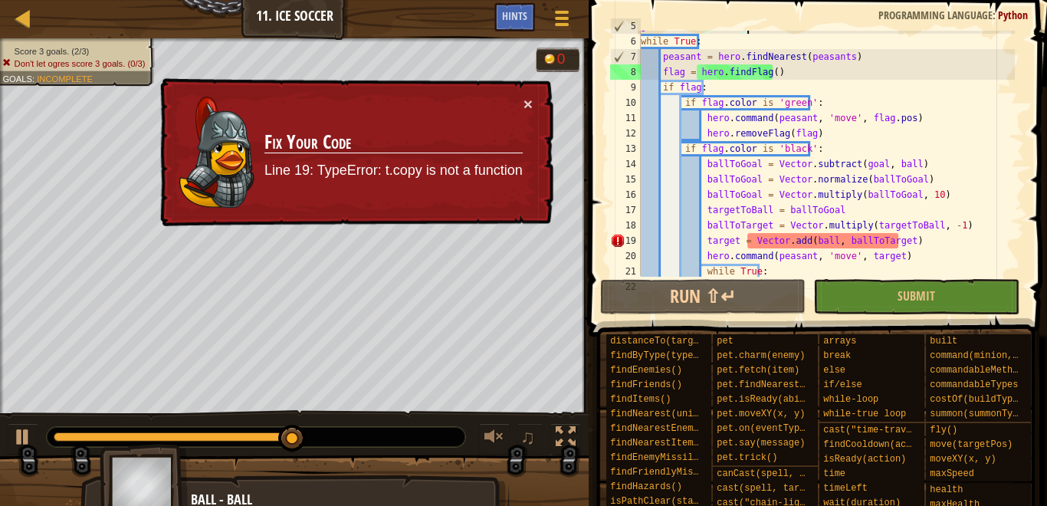
click at [836, 149] on div "goal = Vector ( 74 , 38 ) while True : peasant = hero . findNearest ( peasants …" at bounding box center [826, 156] width 377 height 276
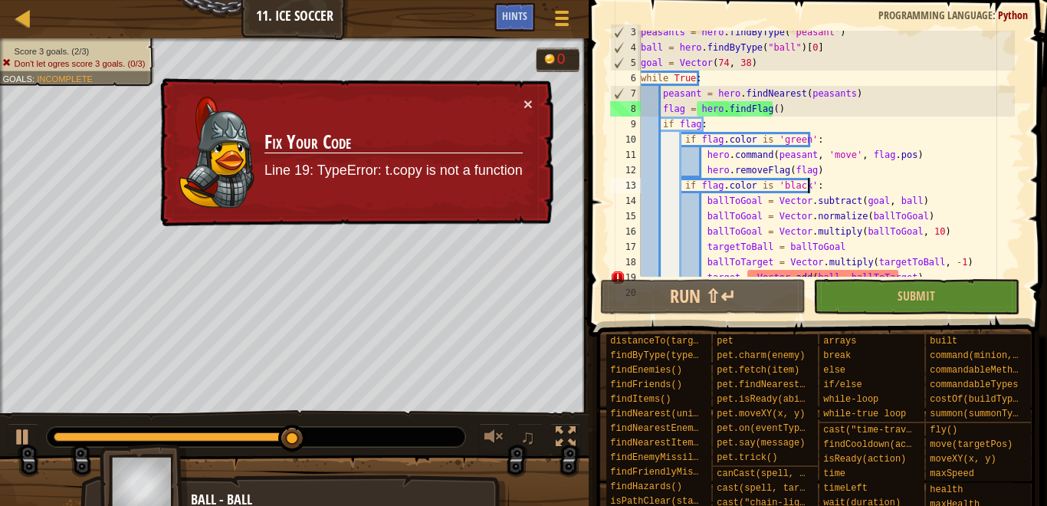
scroll to position [0, 0]
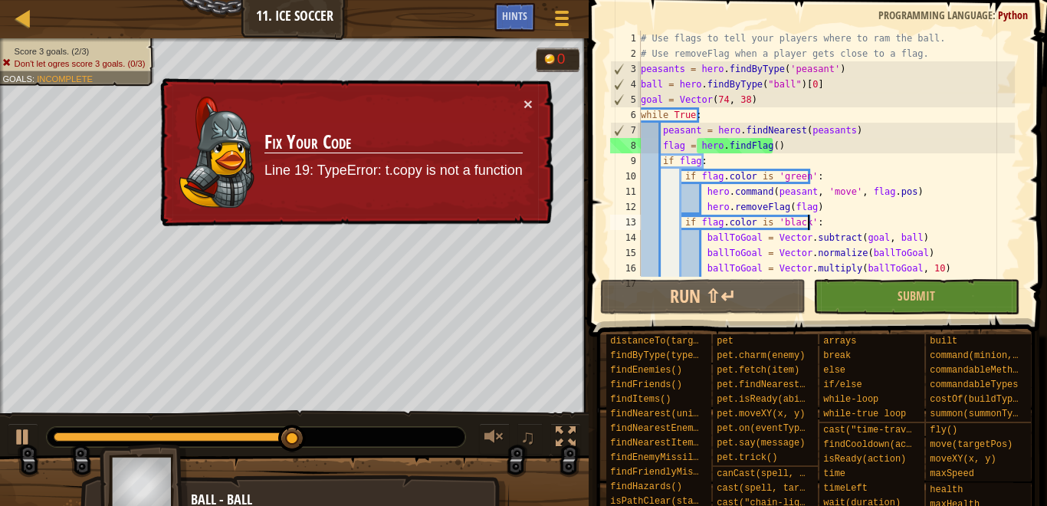
click at [661, 80] on div "# Use flags to tell your players where to ram the ball. # Use removeFlag when a…" at bounding box center [826, 169] width 377 height 276
type textarea "ball1 = hero.findByType("ball")[0]"
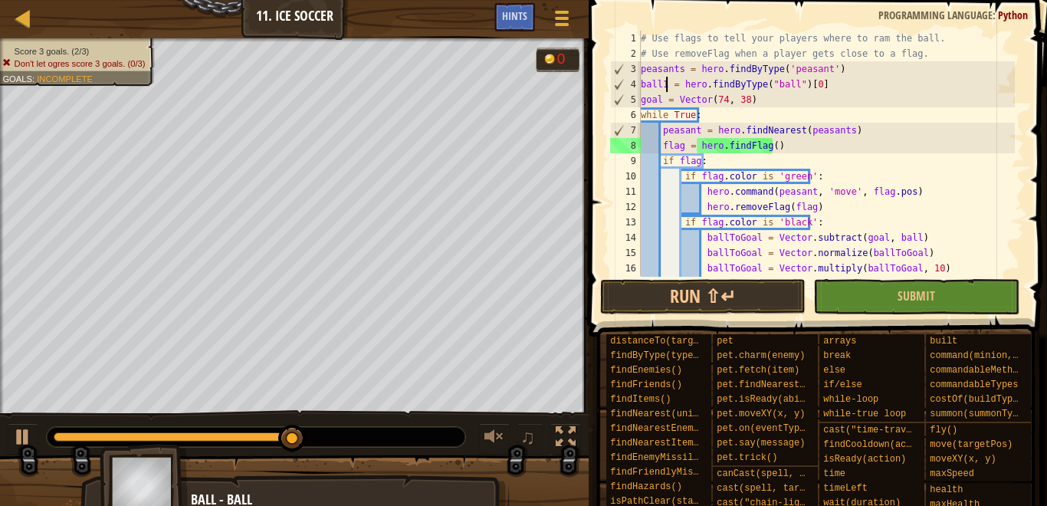
scroll to position [7, 2]
click at [835, 85] on div "# Use flags to tell your players where to ram the ball. # Use removeFlag when a…" at bounding box center [826, 169] width 377 height 276
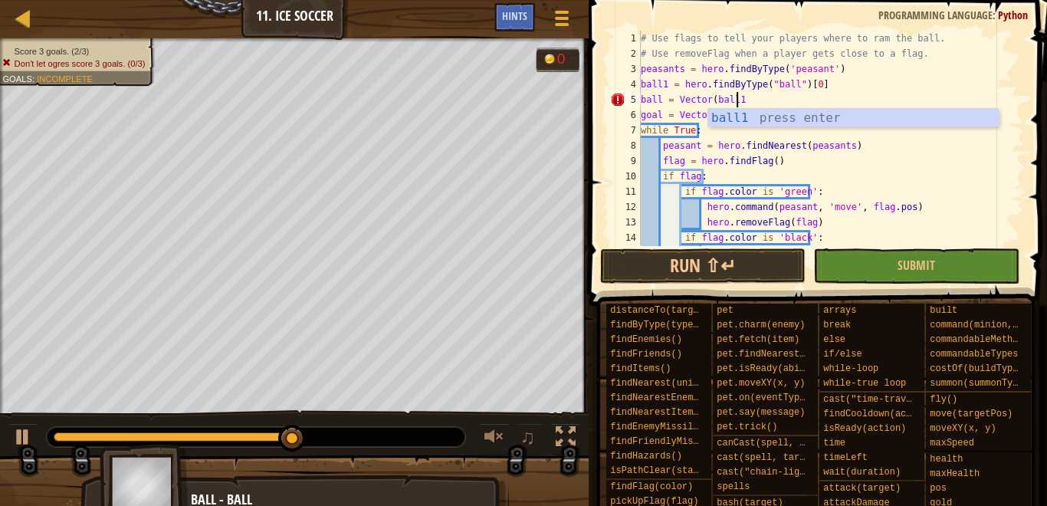
scroll to position [7, 7]
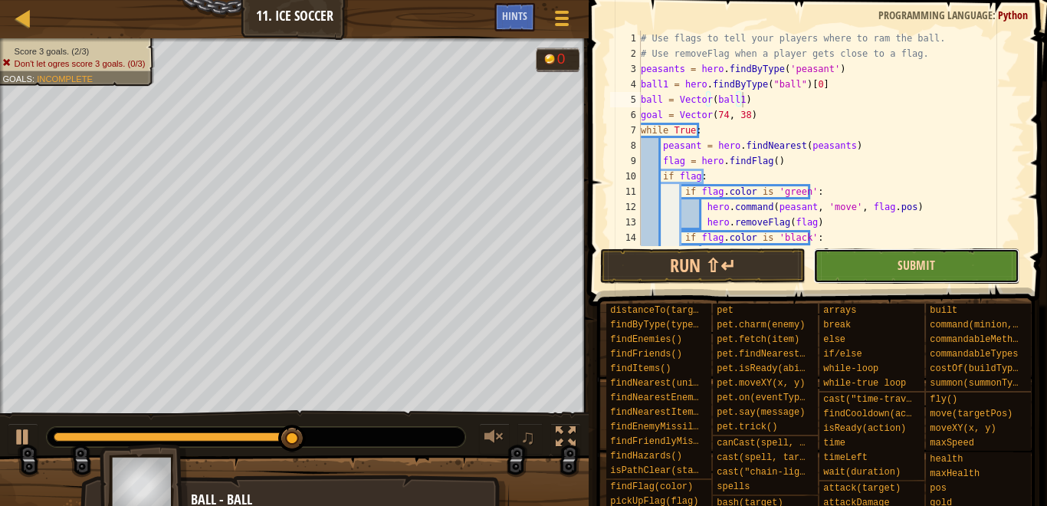
click at [905, 258] on span "Submit" at bounding box center [917, 265] width 38 height 17
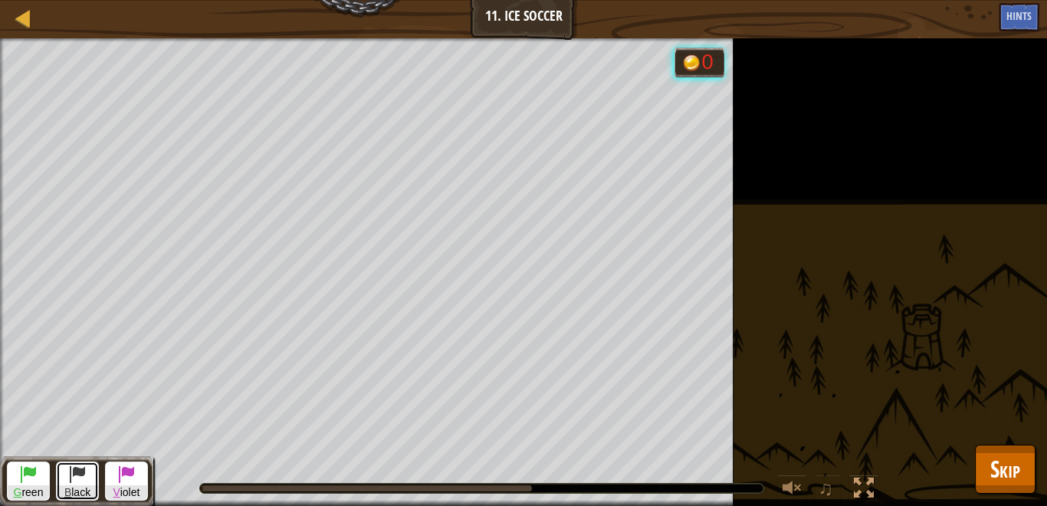
click at [71, 481] on span at bounding box center [77, 474] width 18 height 18
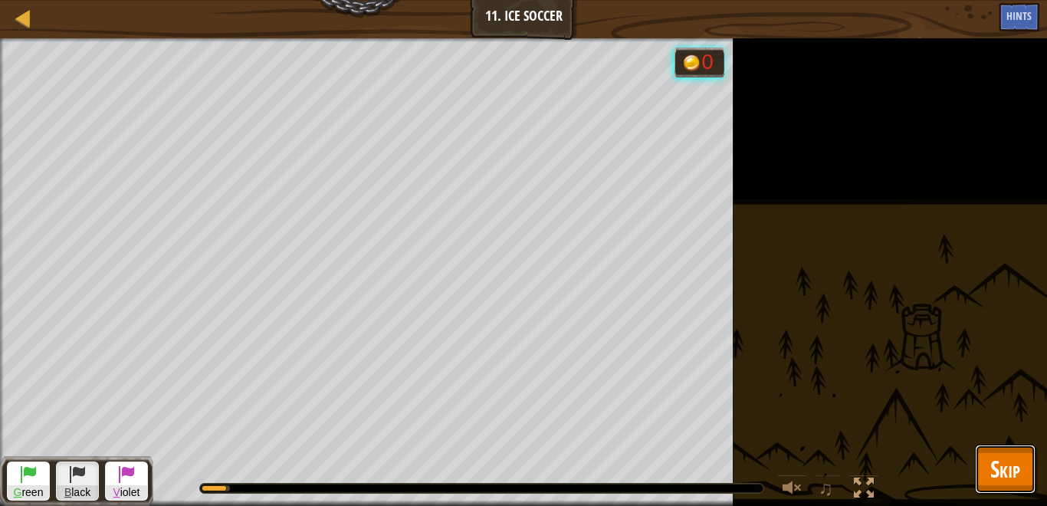
click at [1025, 458] on button "Skip" at bounding box center [1005, 469] width 61 height 49
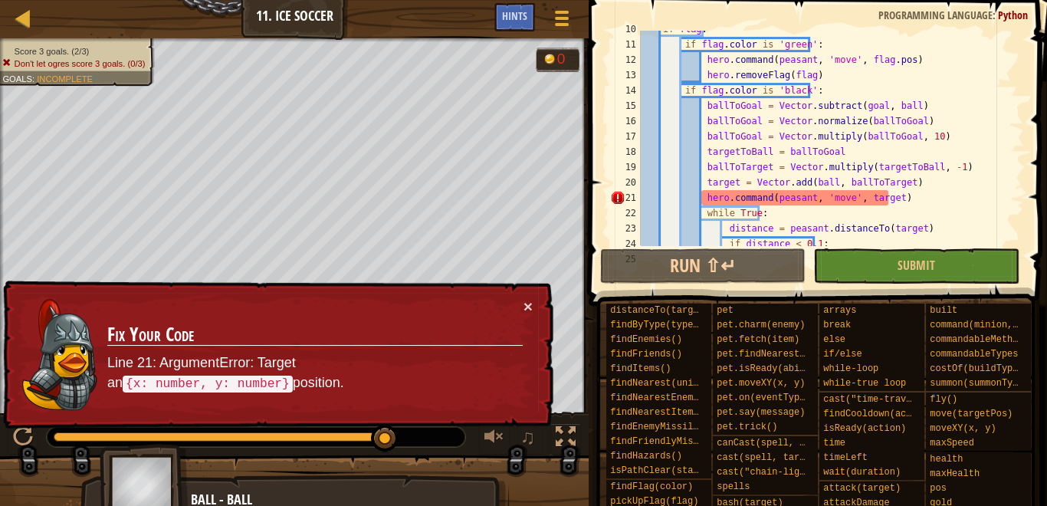
scroll to position [221, 0]
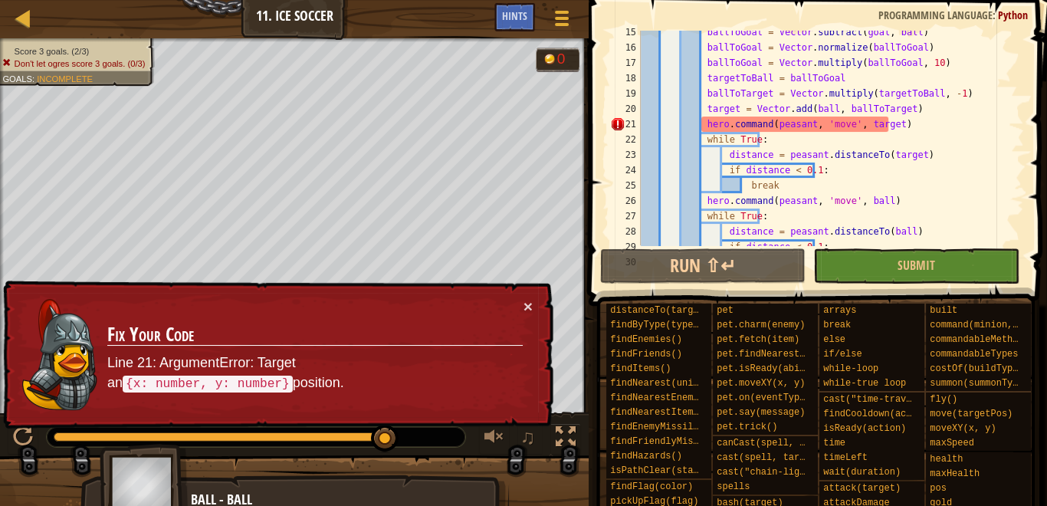
click at [883, 128] on div "ballToGoal = Vector . subtract ( goal , ball ) ballToGoal = Vector . normalize …" at bounding box center [826, 147] width 377 height 245
click at [902, 133] on div "ballToGoal = Vector . subtract ( goal , ball ) ballToGoal = Vector . normalize …" at bounding box center [826, 147] width 377 height 245
click at [897, 121] on div "ballToGoal = Vector . subtract ( goal , ball ) ballToGoal = Vector . normalize …" at bounding box center [826, 147] width 377 height 245
click at [873, 132] on div "ballToGoal = Vector . subtract ( goal , ball ) ballToGoal = Vector . normalize …" at bounding box center [826, 147] width 377 height 245
click at [885, 127] on div "ballToGoal = Vector . subtract ( goal , ball ) ballToGoal = Vector . normalize …" at bounding box center [826, 147] width 377 height 245
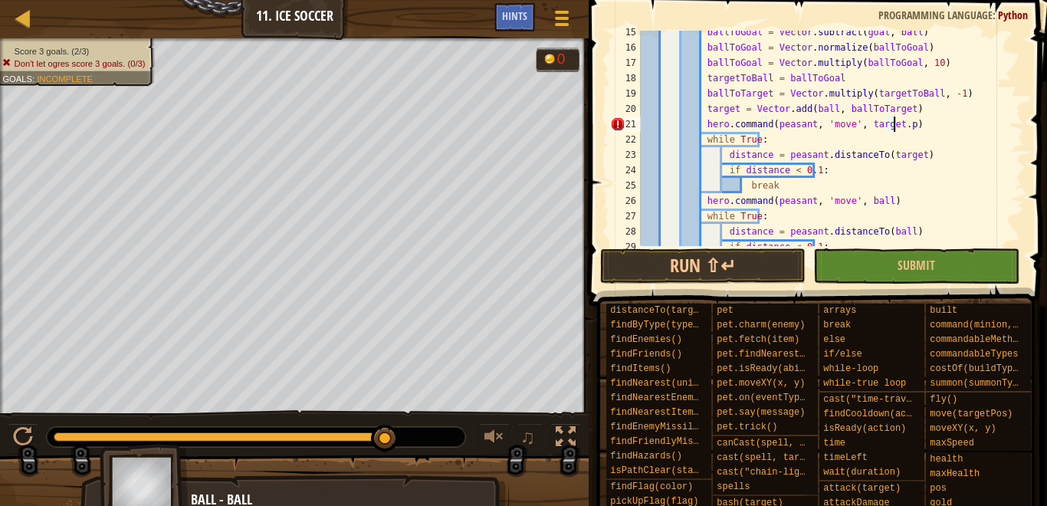
scroll to position [7, 21]
click at [752, 276] on button "Run ⇧↵" at bounding box center [702, 265] width 205 height 35
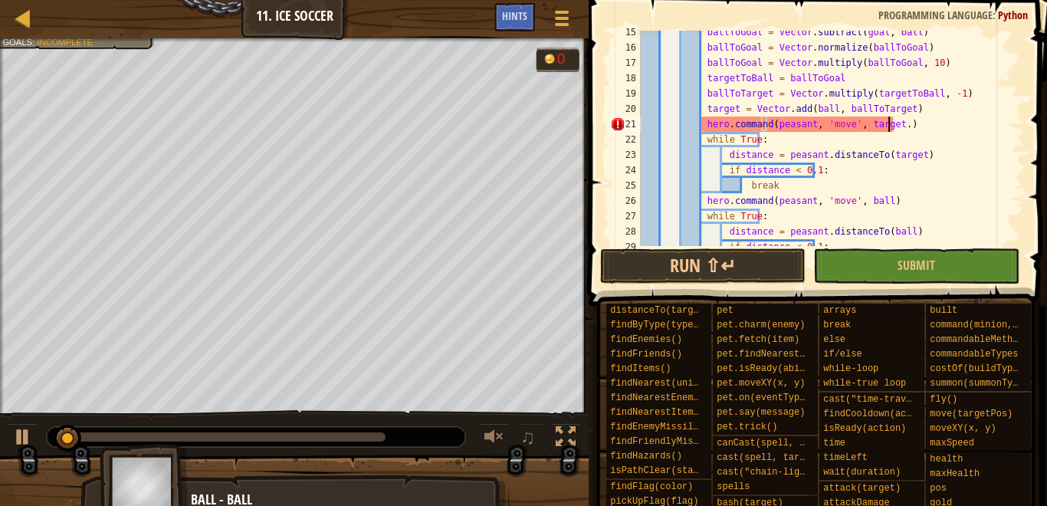
scroll to position [7, 19]
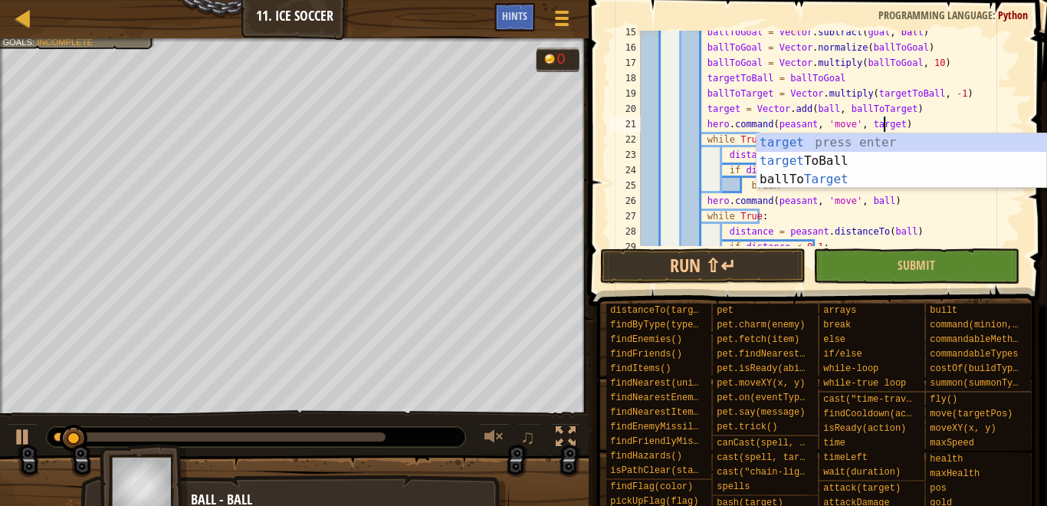
click at [921, 104] on div "ballToGoal = Vector . subtract ( goal , ball ) ballToGoal = Vector . normalize …" at bounding box center [826, 147] width 377 height 245
type textarea "target = Vector.add(ball, ballToTarget)"
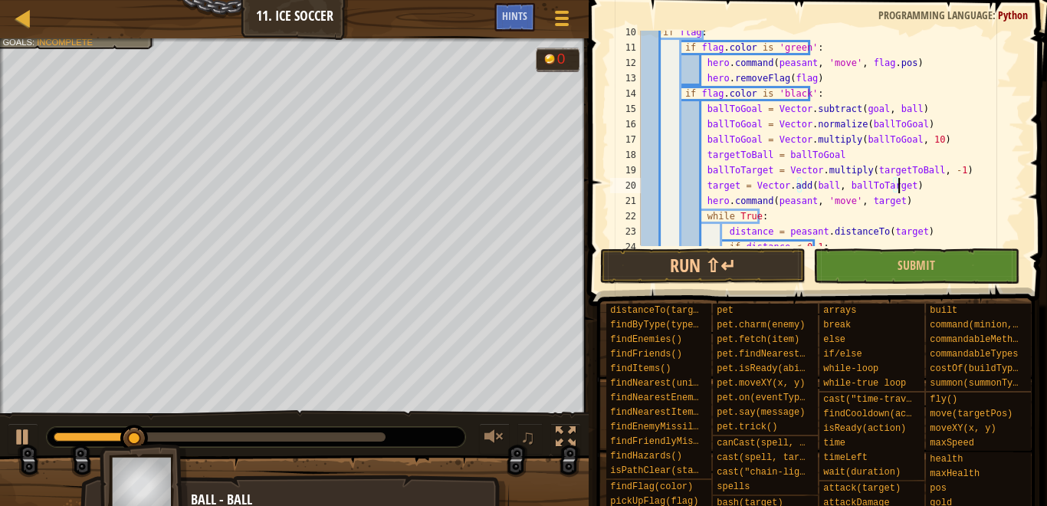
scroll to position [291, 0]
